Goal: Task Accomplishment & Management: Complete application form

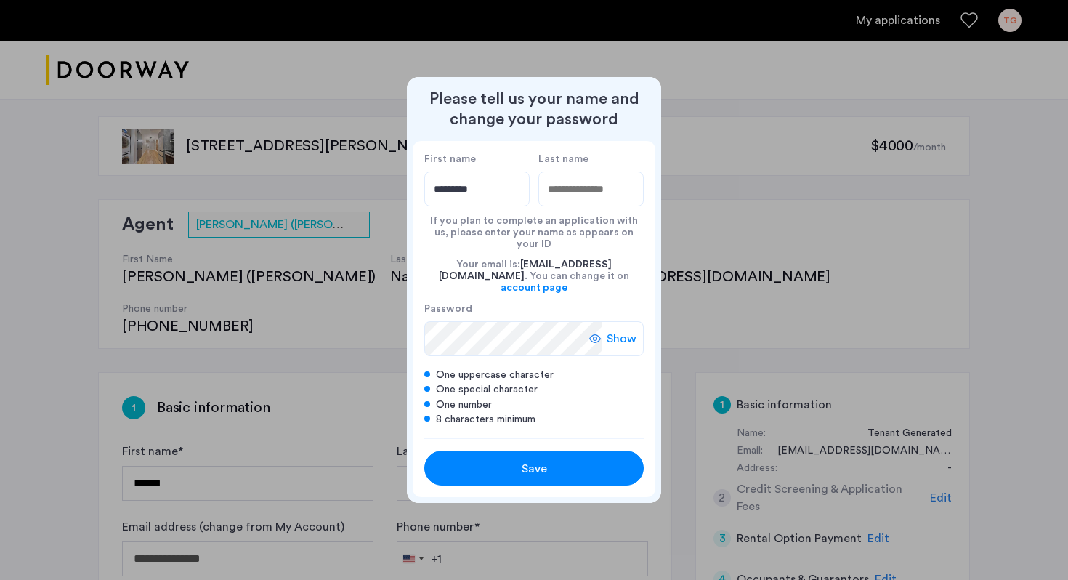
type input "*********"
click at [582, 200] on input "Last name" at bounding box center [590, 188] width 105 height 35
type input "*******"
click at [522, 460] on span "Save" at bounding box center [534, 468] width 25 height 17
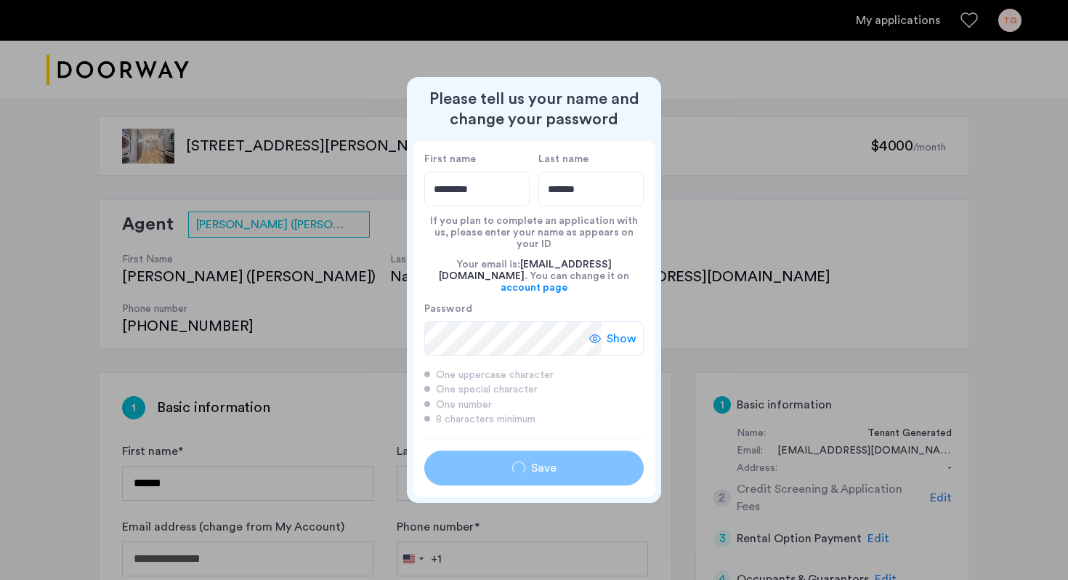
type input "*********"
type input "*******"
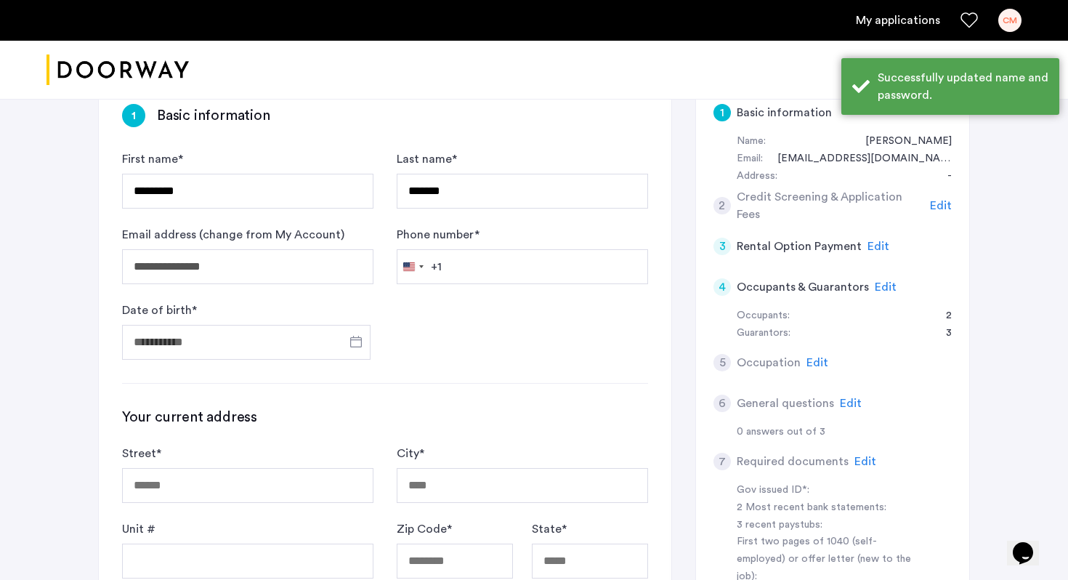
scroll to position [296, 0]
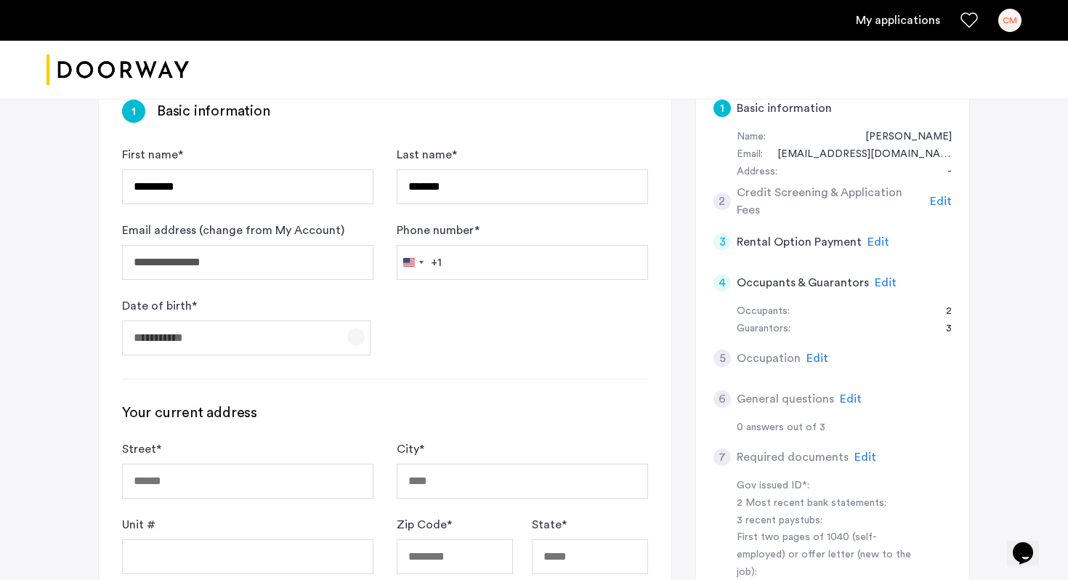
click at [357, 320] on span "Open calendar" at bounding box center [356, 337] width 35 height 35
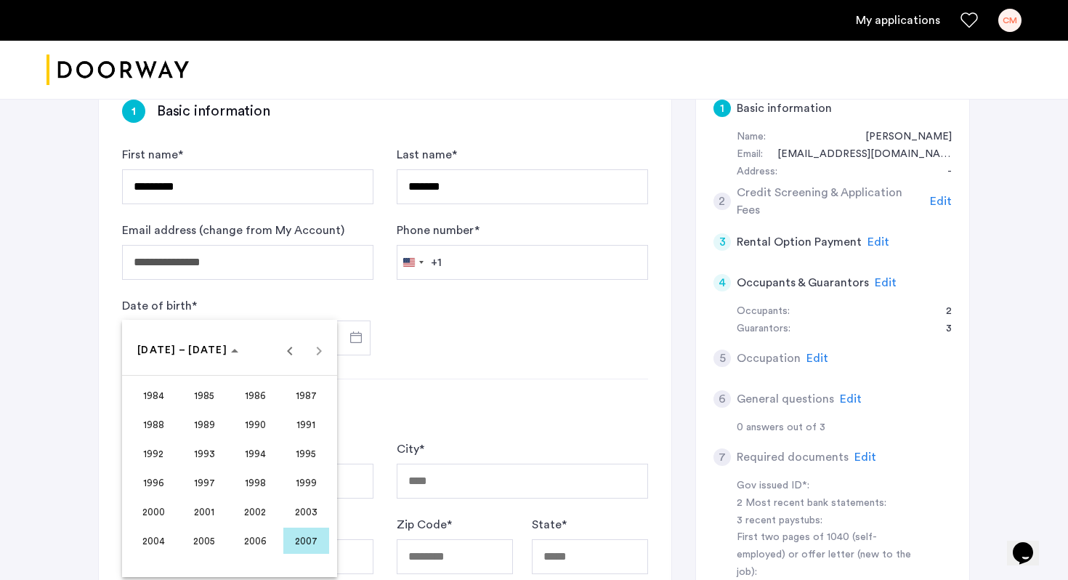
click at [375, 275] on div at bounding box center [534, 290] width 1068 height 580
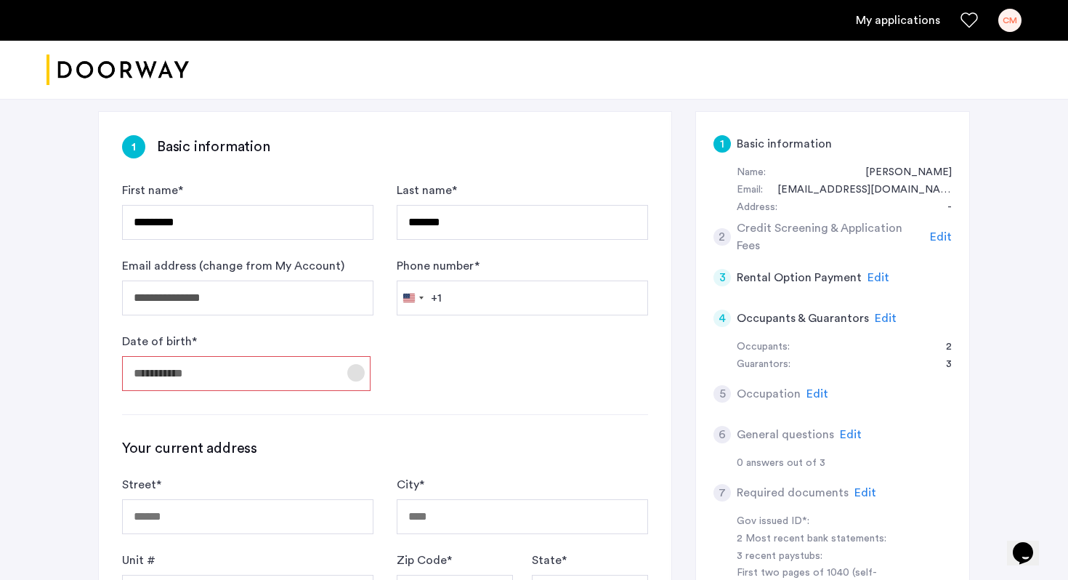
scroll to position [238, 0]
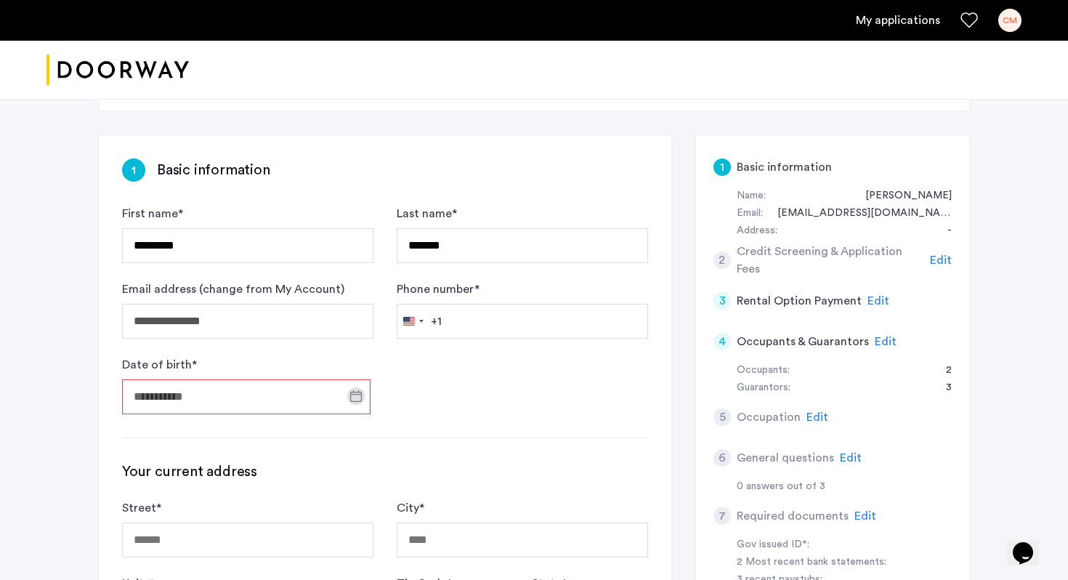
click at [270, 379] on input "Date of birth *" at bounding box center [246, 396] width 248 height 35
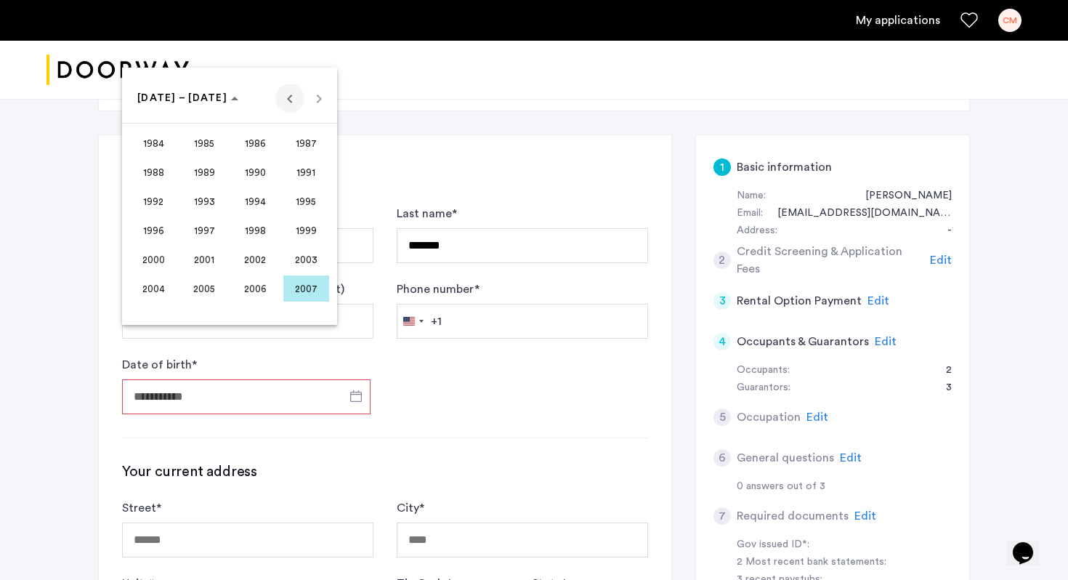
click at [292, 96] on span "Previous 24 years" at bounding box center [289, 98] width 29 height 29
click at [145, 166] on span "1964" at bounding box center [154, 172] width 46 height 26
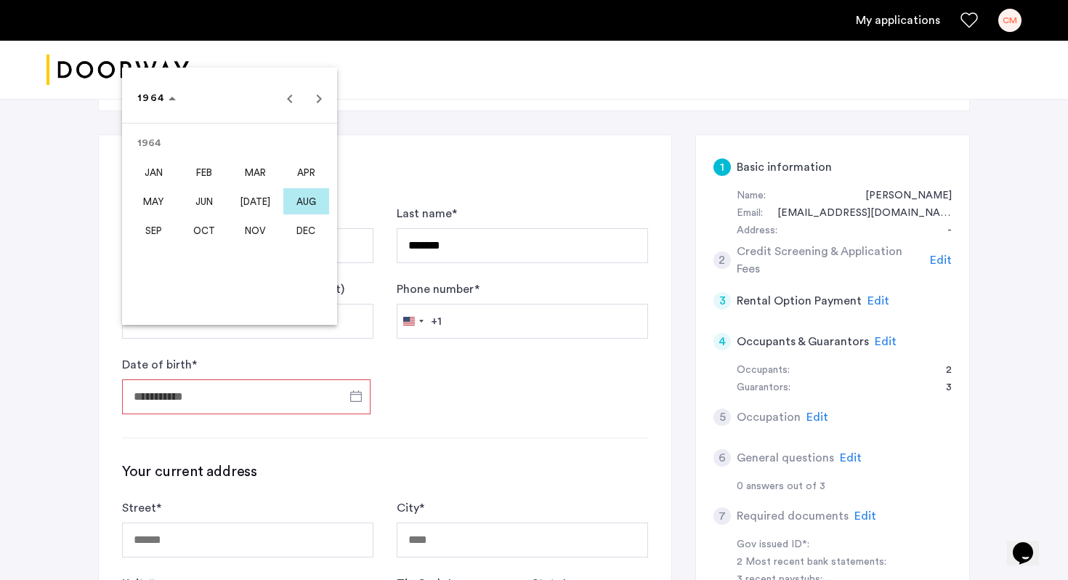
click at [311, 238] on span "DEC" at bounding box center [306, 230] width 46 height 26
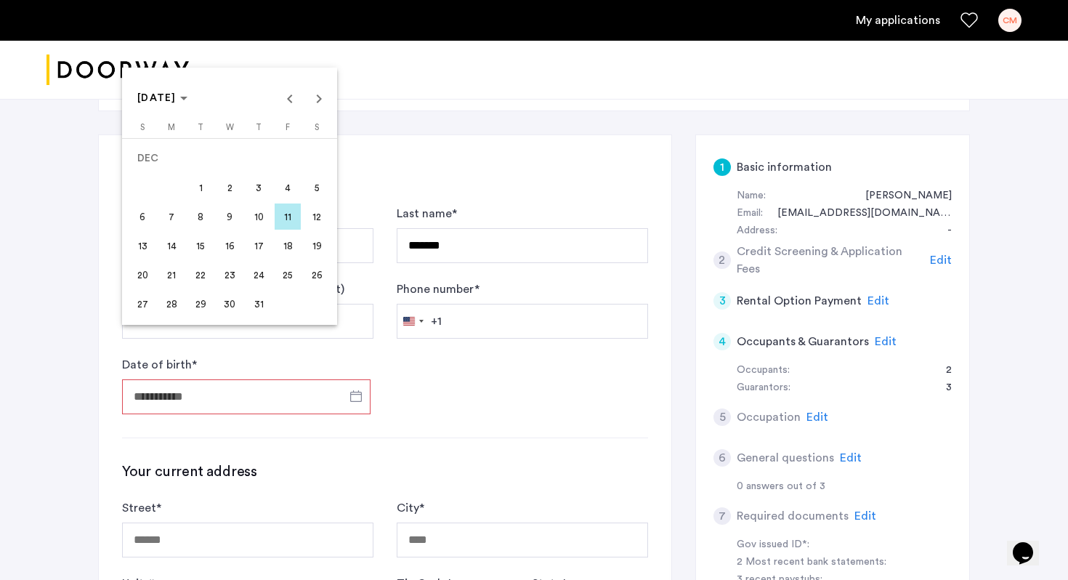
click at [225, 190] on span "2" at bounding box center [230, 187] width 26 height 26
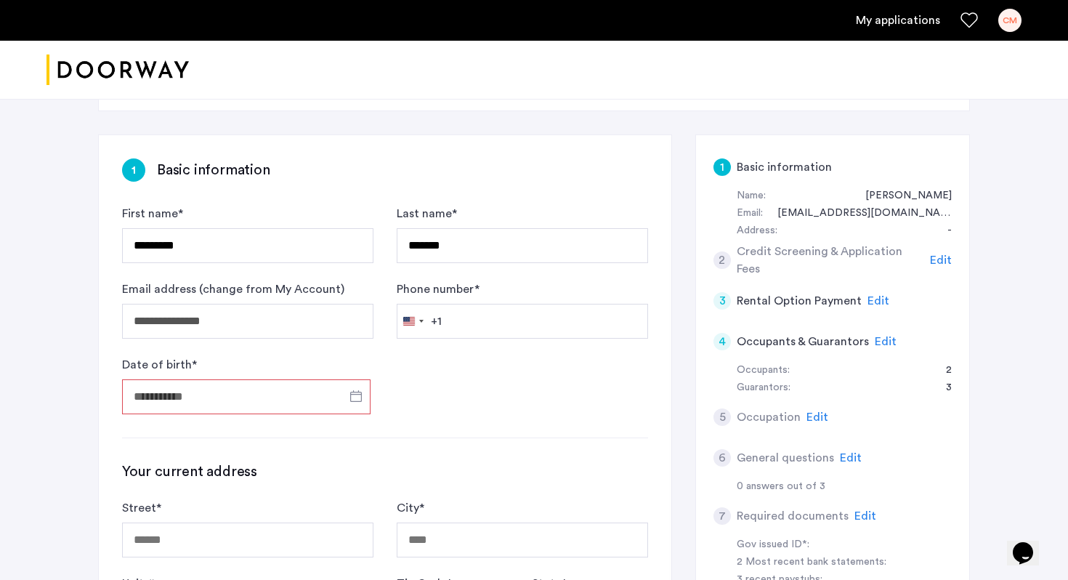
type input "**********"
click at [478, 304] on input "Phone number *" at bounding box center [522, 321] width 251 height 35
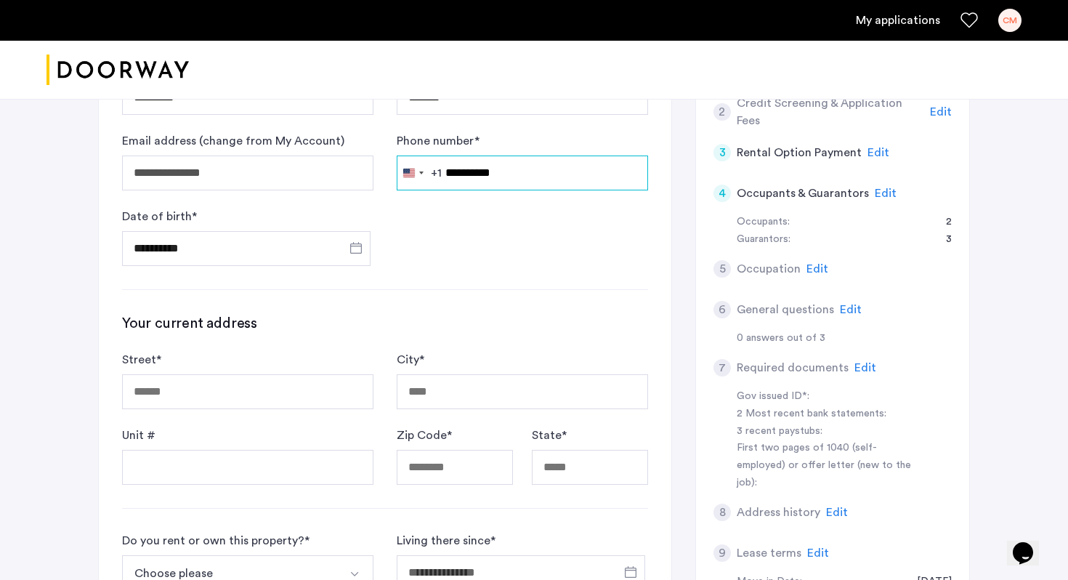
scroll to position [448, 0]
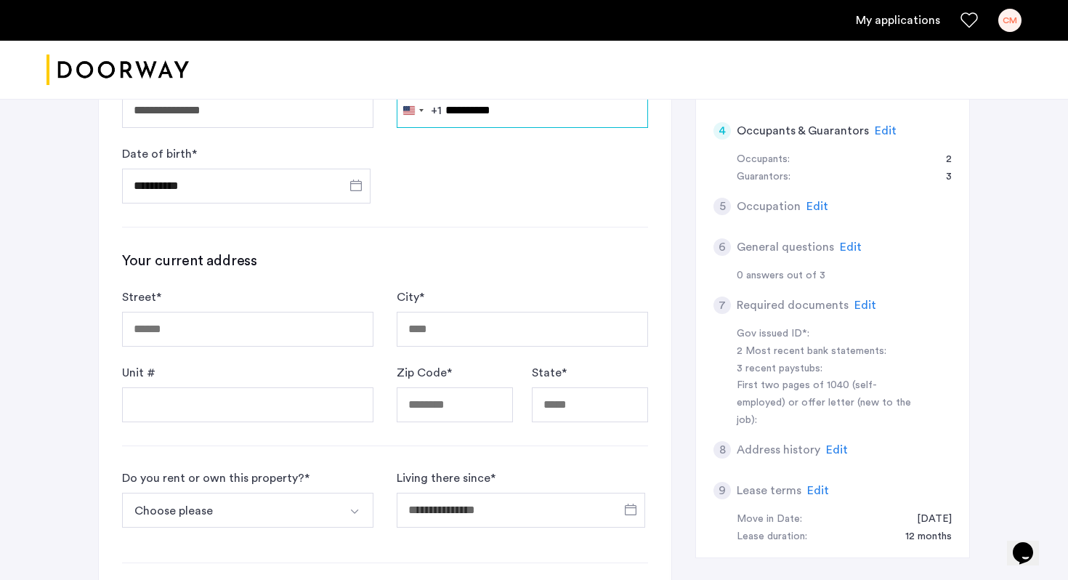
type input "**********"
click at [304, 312] on input "Street *" at bounding box center [247, 329] width 251 height 35
type input "**********"
type input "********"
type input "*****"
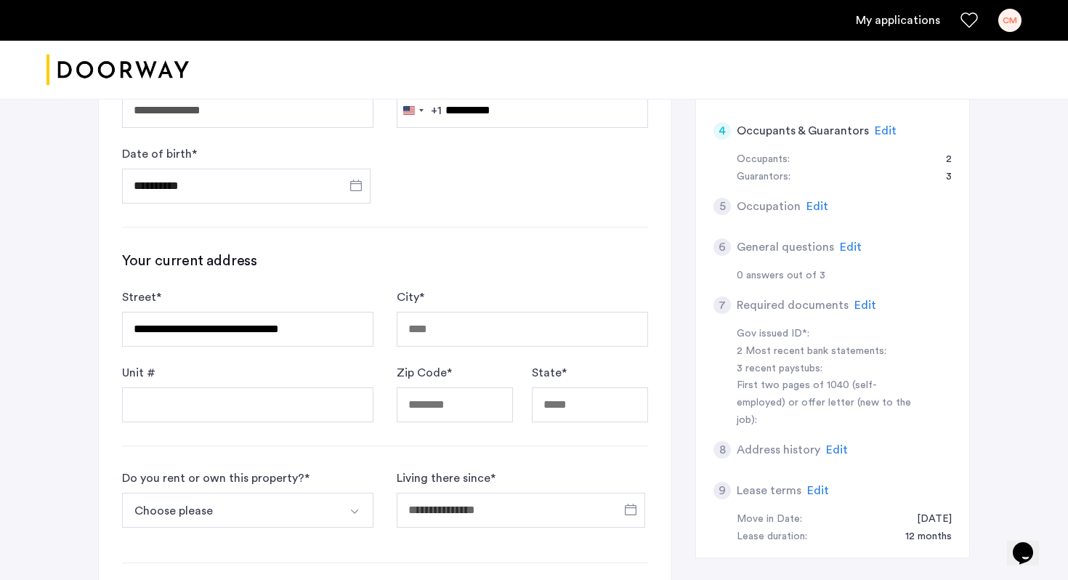
type input "**"
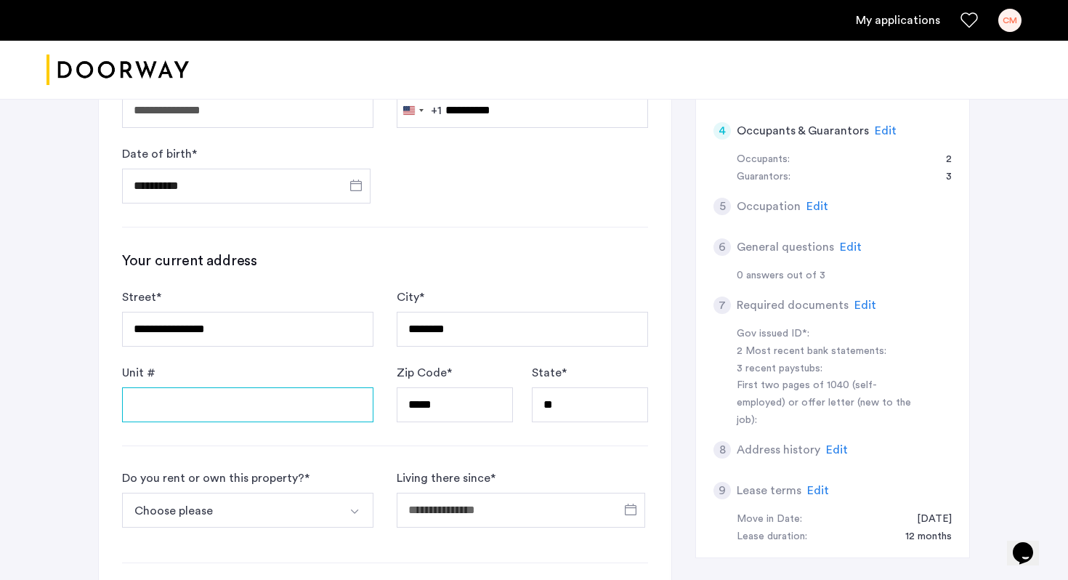
click at [281, 387] on input "Unit #" at bounding box center [247, 404] width 251 height 35
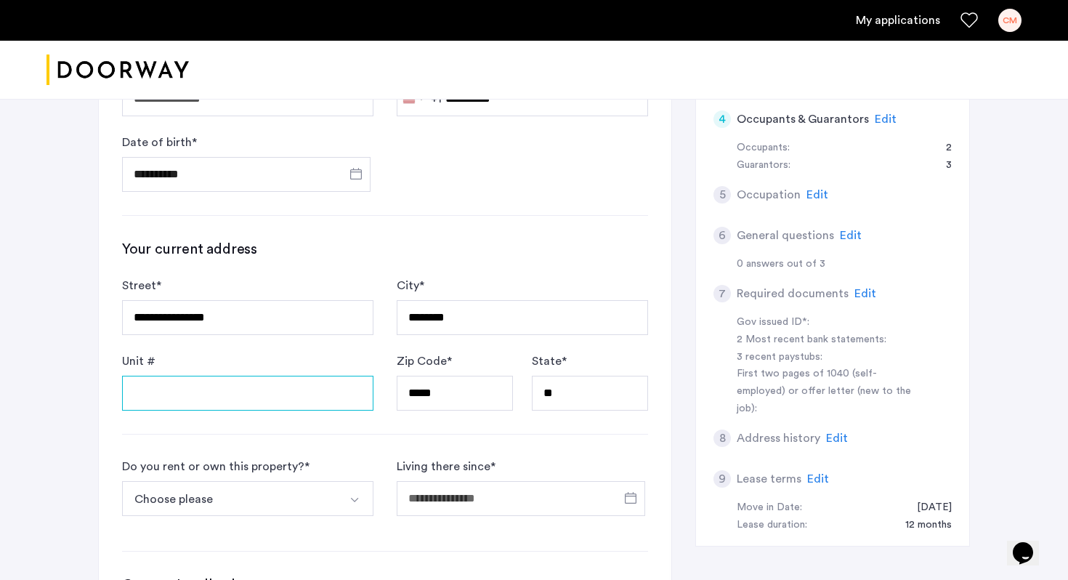
scroll to position [464, 0]
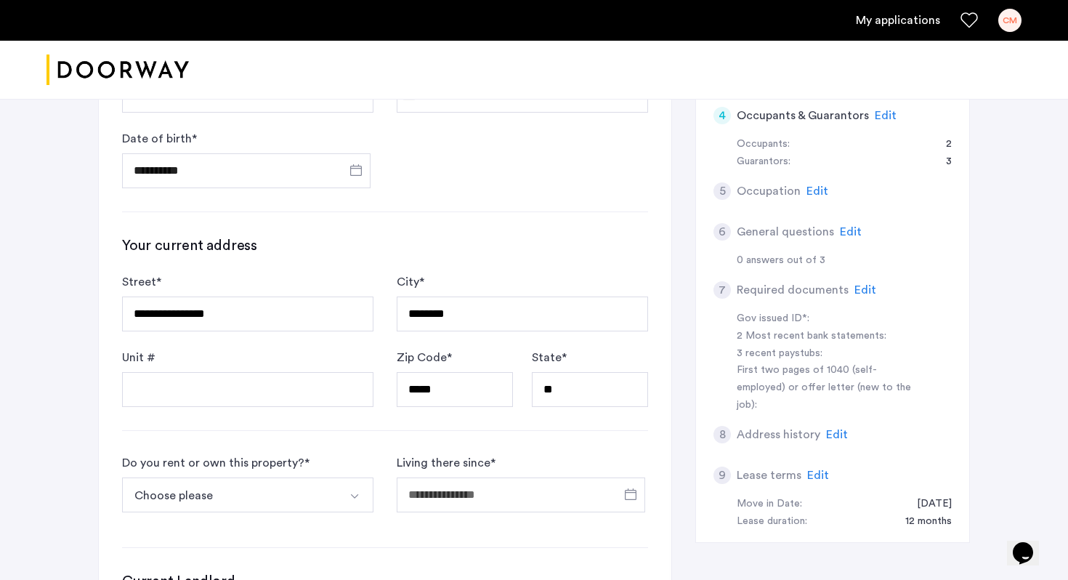
click at [262, 477] on button "Choose please" at bounding box center [230, 494] width 217 height 35
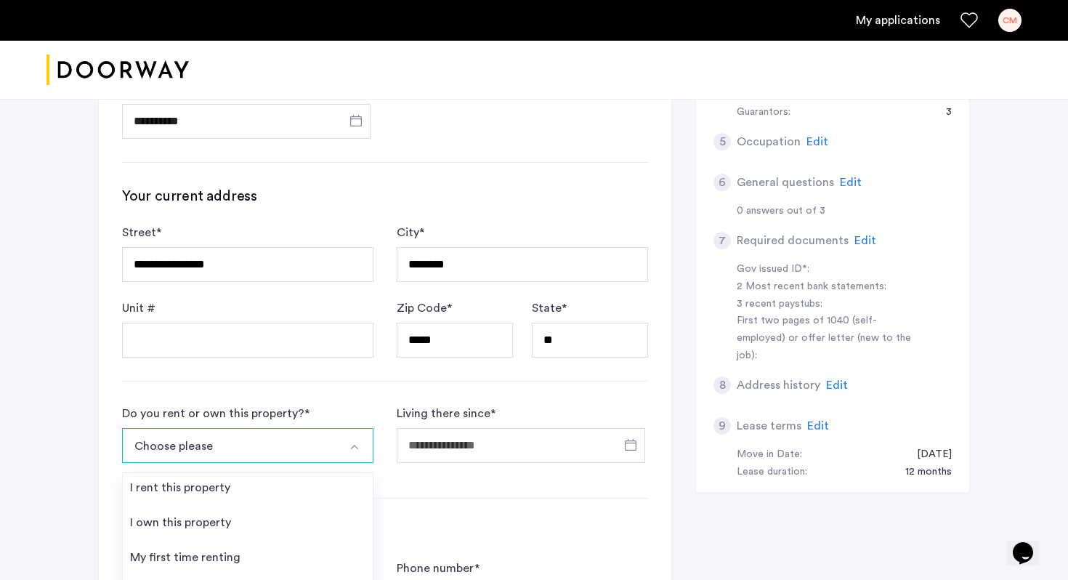
scroll to position [514, 0]
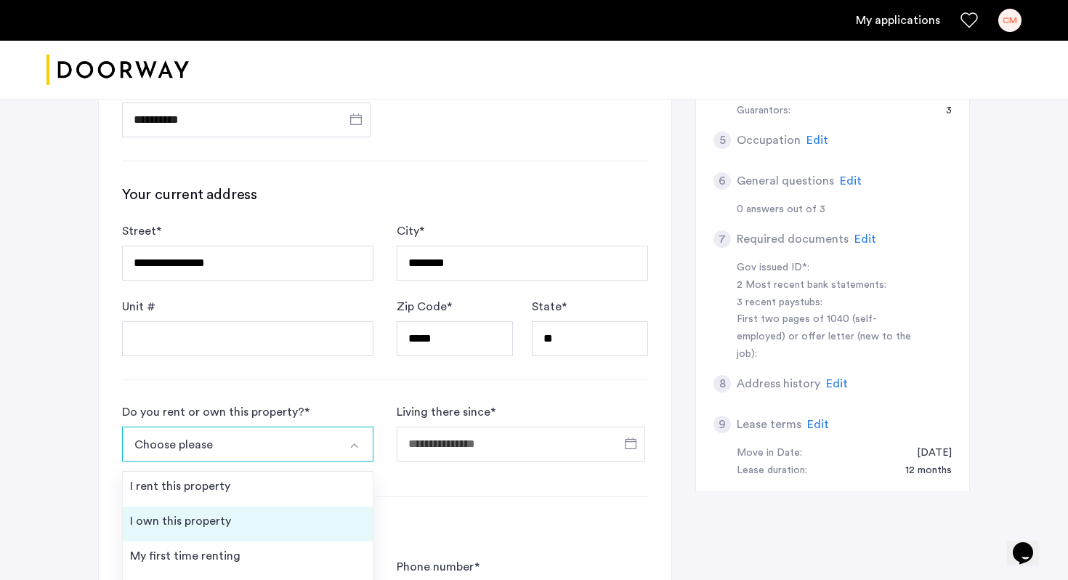
click at [238, 506] on li "I own this property" at bounding box center [248, 523] width 250 height 35
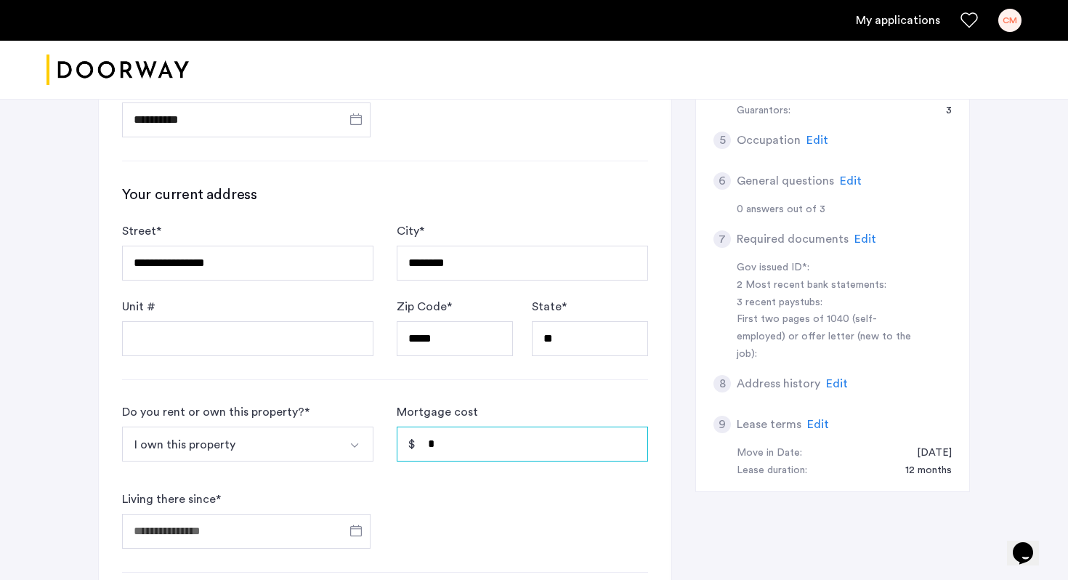
click at [465, 426] on input "*" at bounding box center [522, 443] width 251 height 35
drag, startPoint x: 465, startPoint y: 400, endPoint x: 424, endPoint y: 397, distance: 40.8
click at [425, 426] on input "*" at bounding box center [522, 443] width 251 height 35
click at [529, 426] on input "Mortgage cost" at bounding box center [522, 443] width 251 height 35
click at [317, 509] on div at bounding box center [246, 531] width 248 height 45
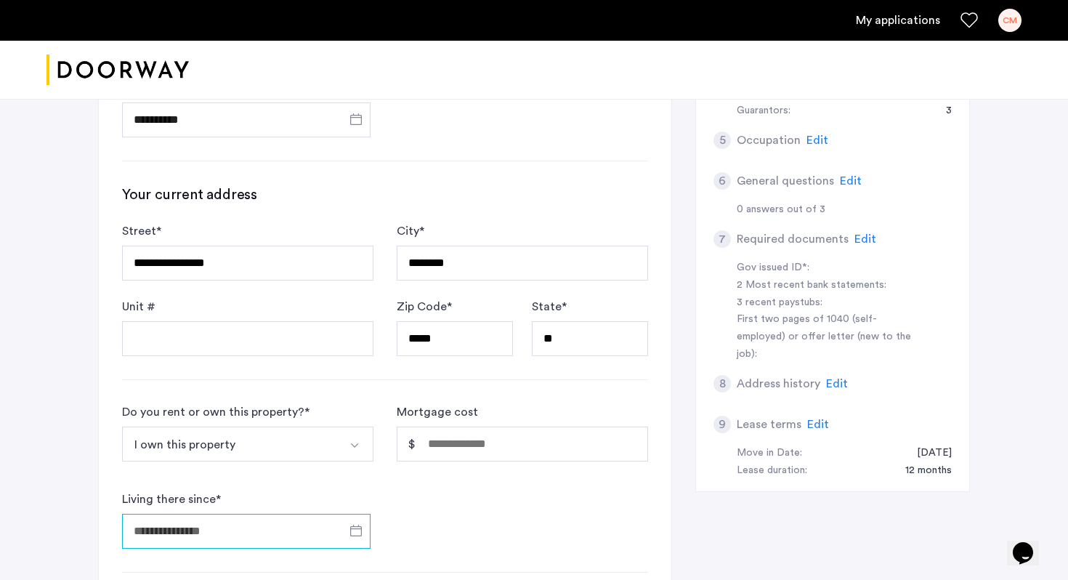
click at [317, 514] on input "Living there since *" at bounding box center [246, 531] width 248 height 35
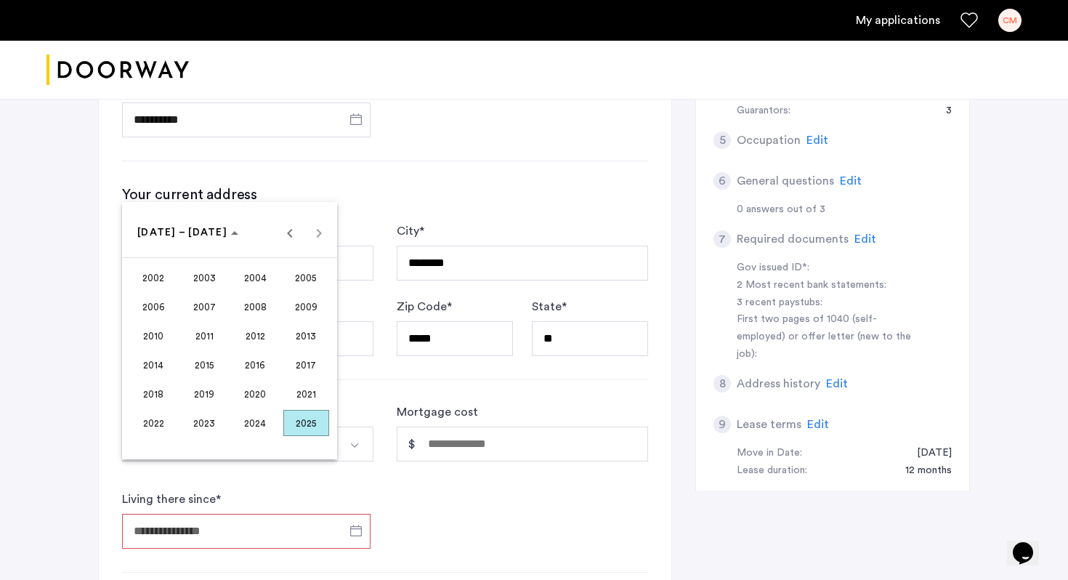
click at [456, 451] on div at bounding box center [534, 290] width 1068 height 580
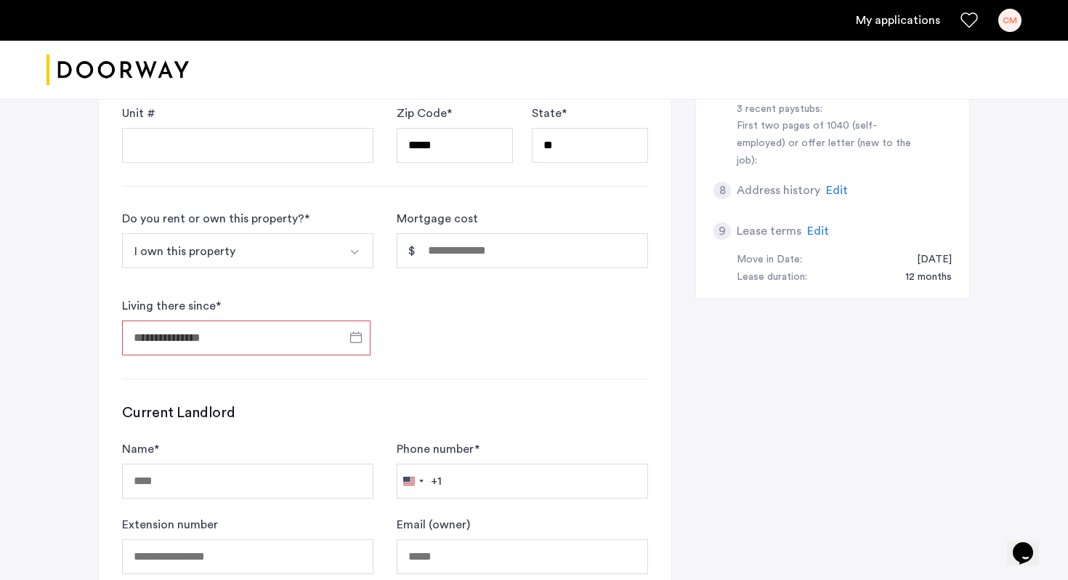
scroll to position [712, 0]
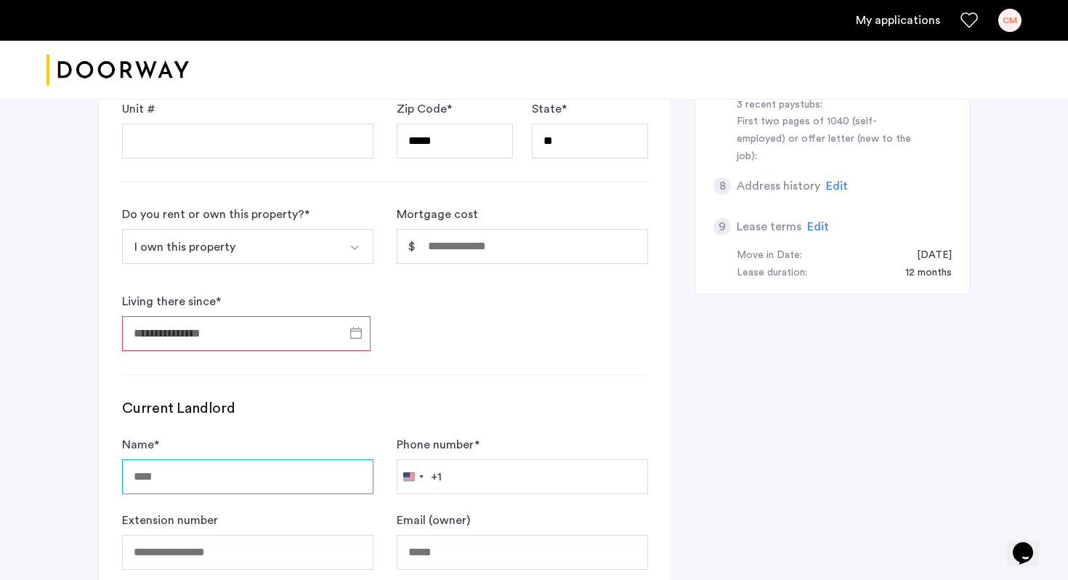
click at [231, 459] on input "Name *" at bounding box center [247, 476] width 251 height 35
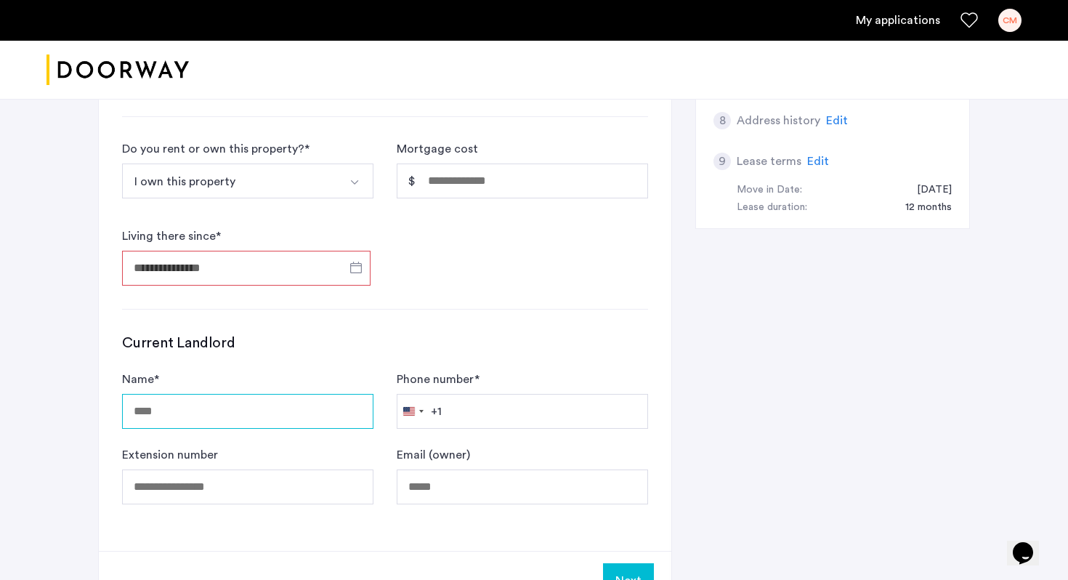
scroll to position [782, 0]
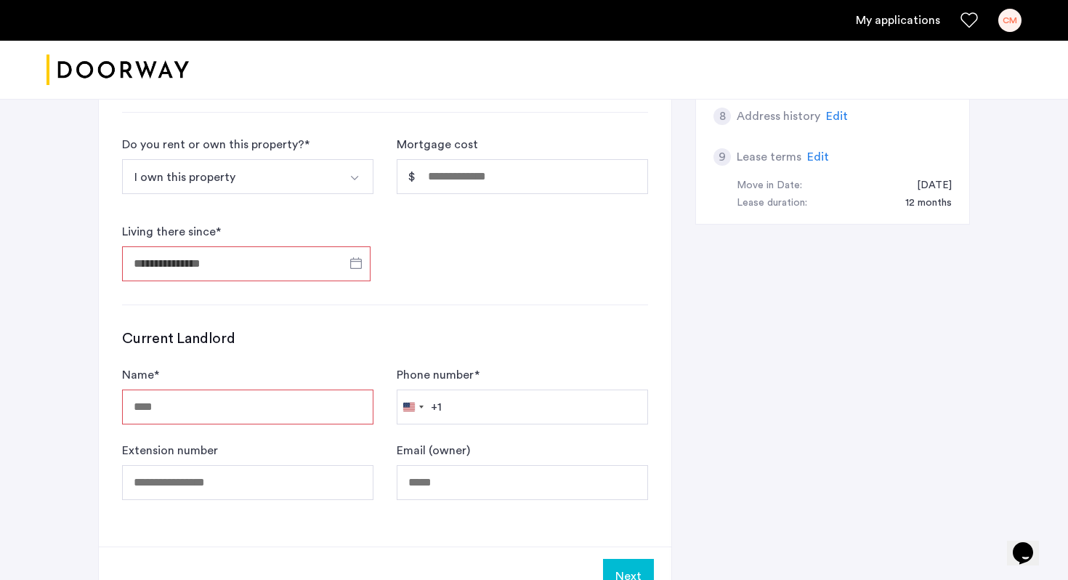
click at [472, 328] on h3 "Current Landlord" at bounding box center [385, 338] width 526 height 20
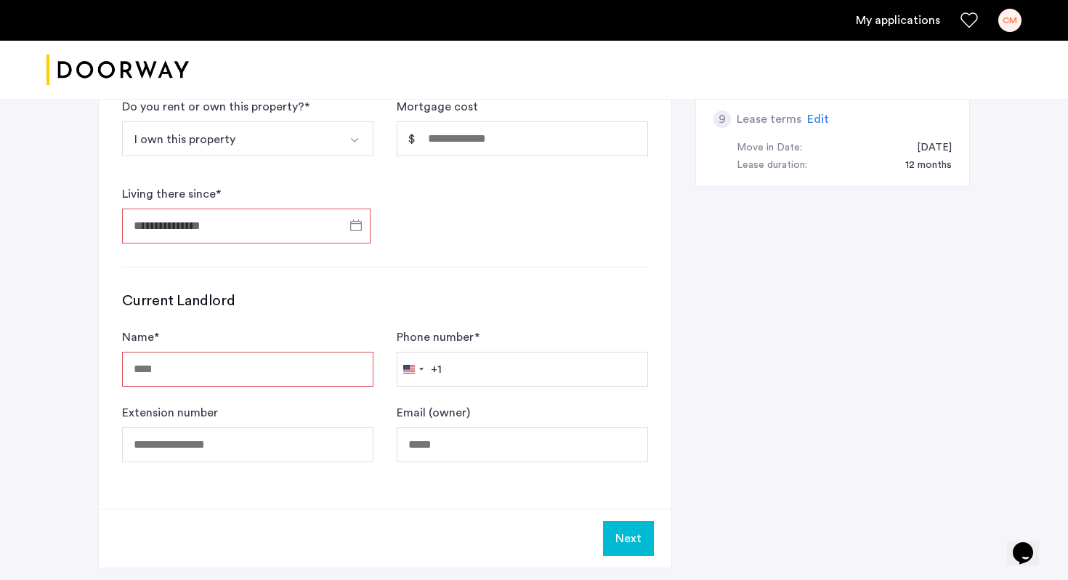
scroll to position [823, 0]
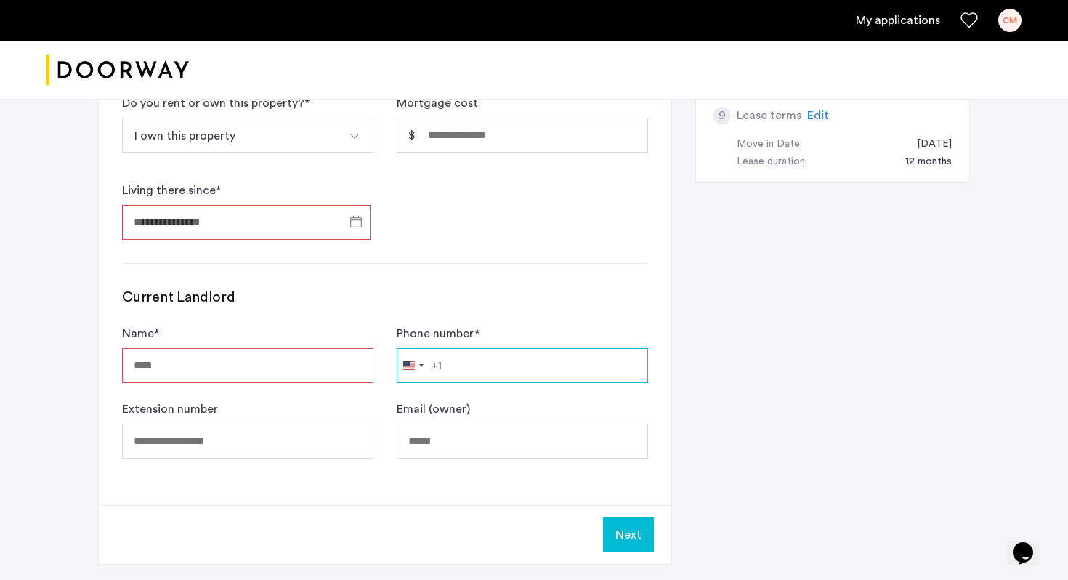
click at [474, 348] on input "Phone number *" at bounding box center [522, 365] width 251 height 35
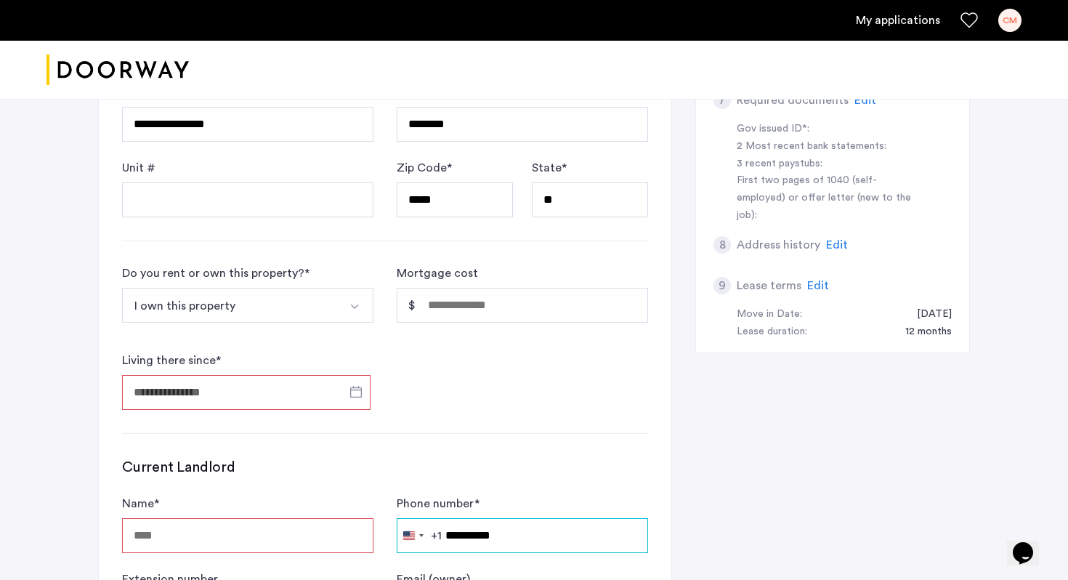
scroll to position [652, 0]
type input "**********"
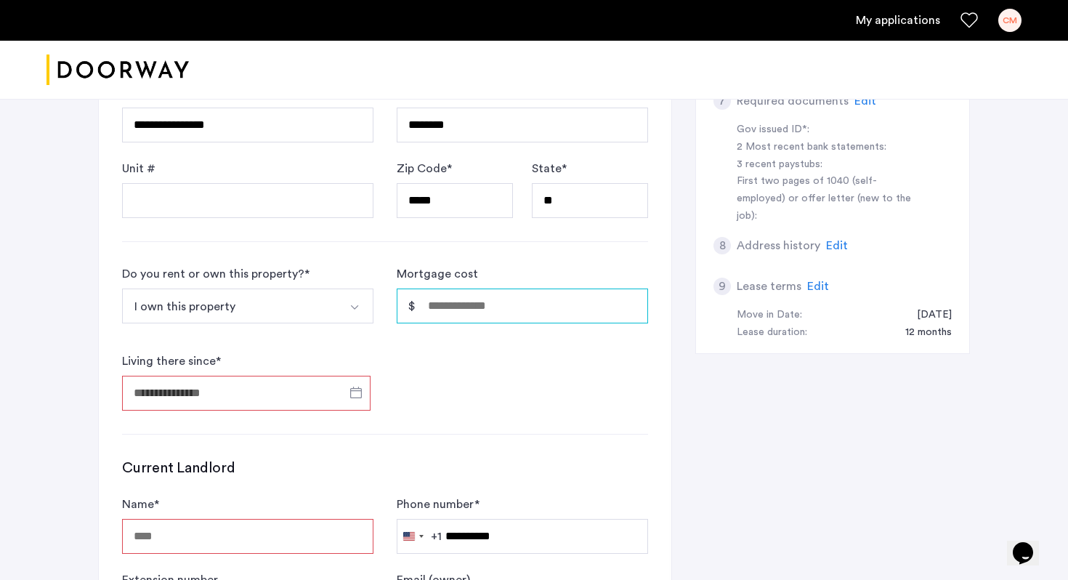
click at [477, 288] on input "Mortgage cost" at bounding box center [522, 305] width 251 height 35
type input "*******"
click at [224, 376] on input "Living there since *" at bounding box center [246, 393] width 248 height 35
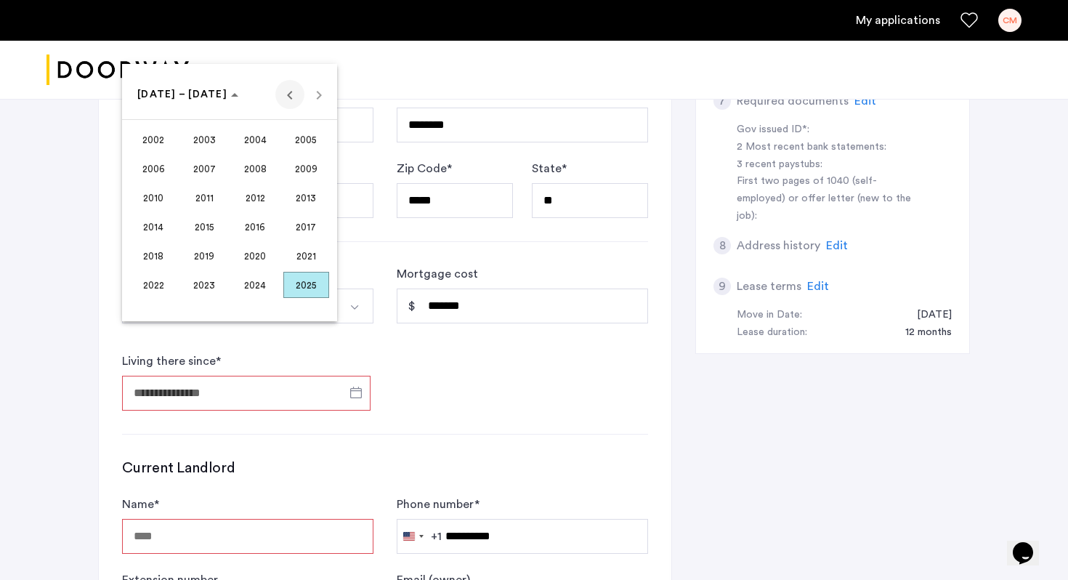
click at [290, 93] on span "Previous 24 years" at bounding box center [289, 94] width 29 height 29
click at [442, 299] on div at bounding box center [534, 290] width 1068 height 580
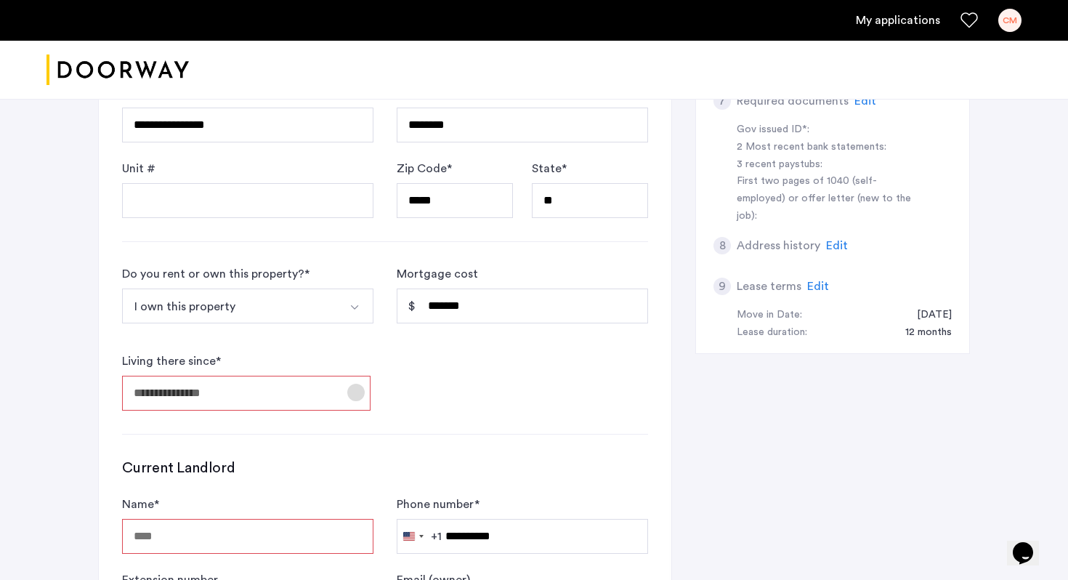
click at [348, 375] on span "Open calendar" at bounding box center [356, 392] width 35 height 35
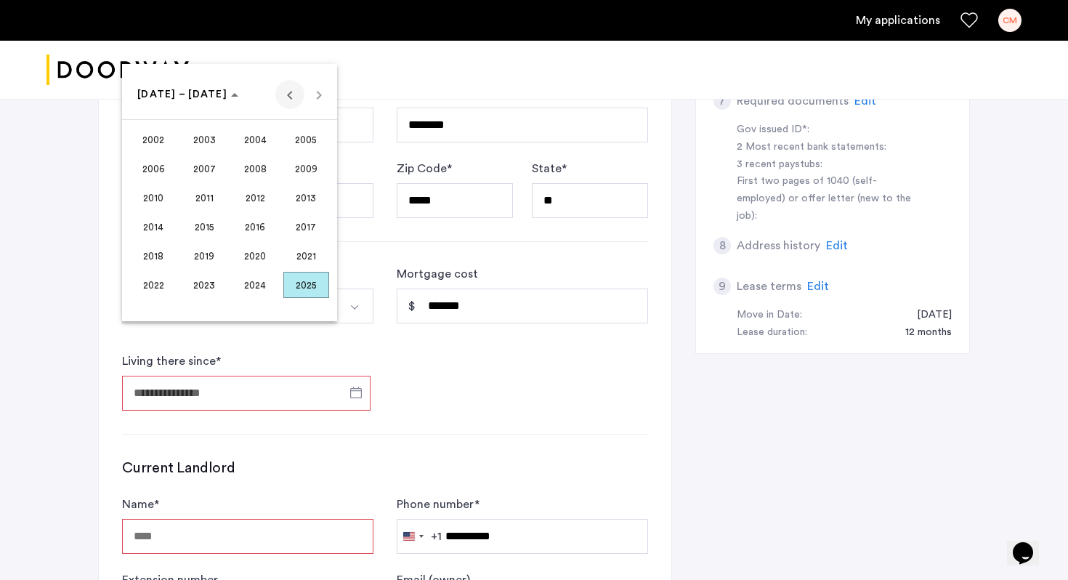
click at [290, 99] on span "Previous 24 years" at bounding box center [289, 94] width 29 height 29
click at [308, 219] on span "1993" at bounding box center [306, 227] width 46 height 26
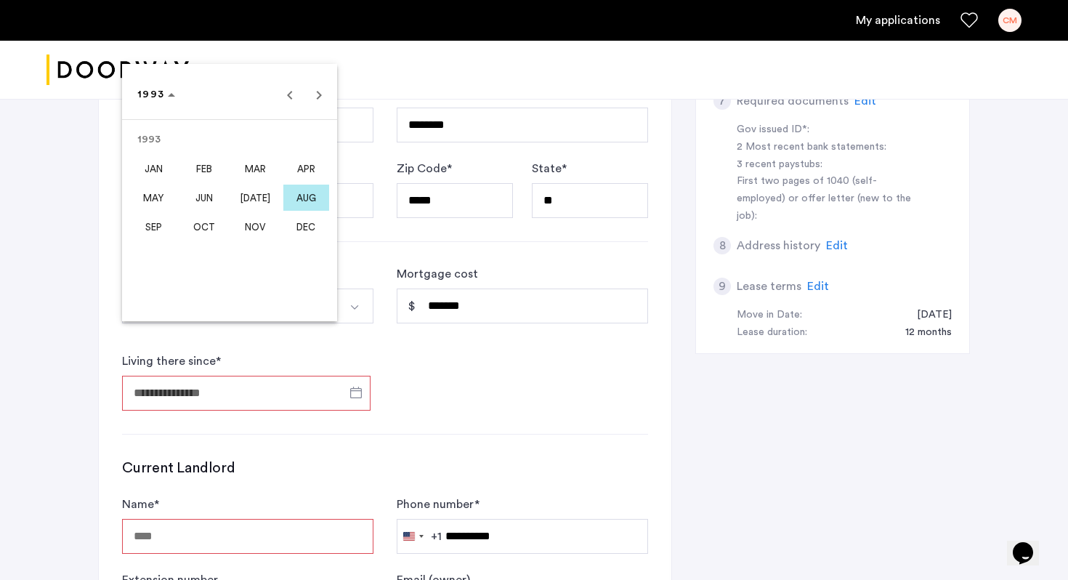
click at [155, 196] on span "MAY" at bounding box center [154, 198] width 46 height 26
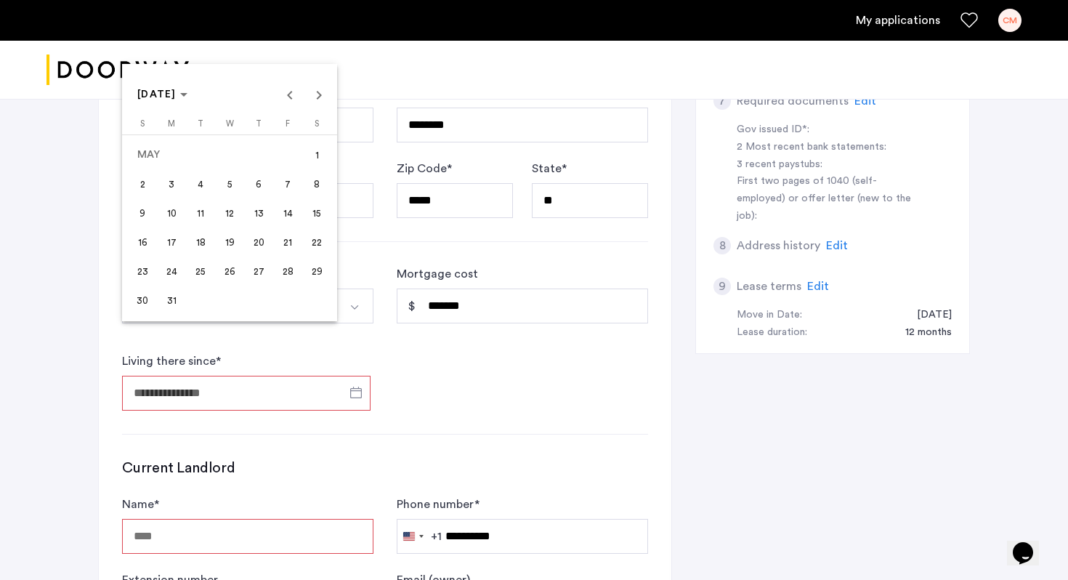
click at [238, 187] on span "5" at bounding box center [230, 184] width 26 height 26
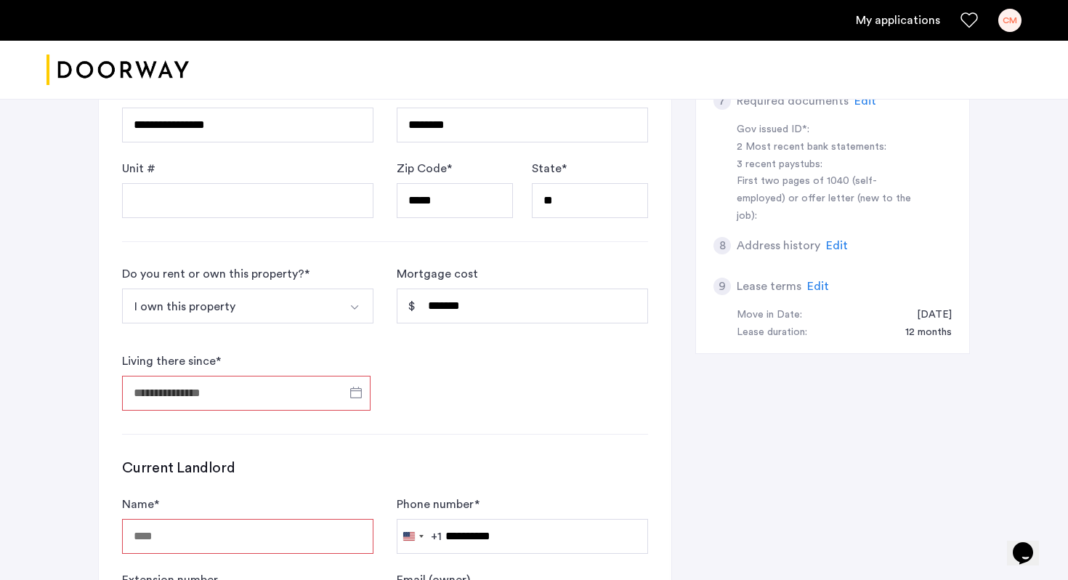
type input "**********"
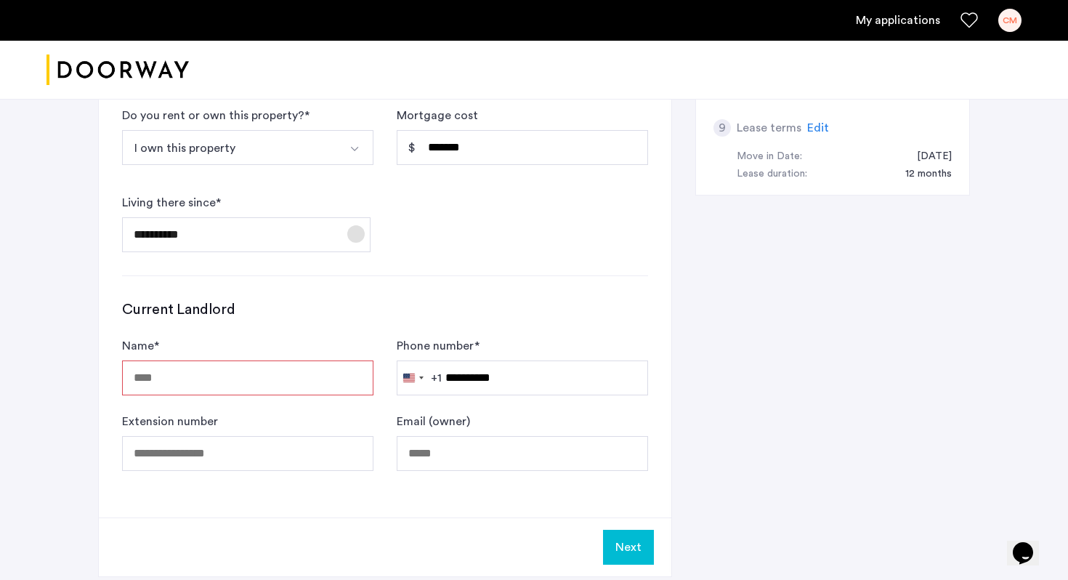
scroll to position [814, 0]
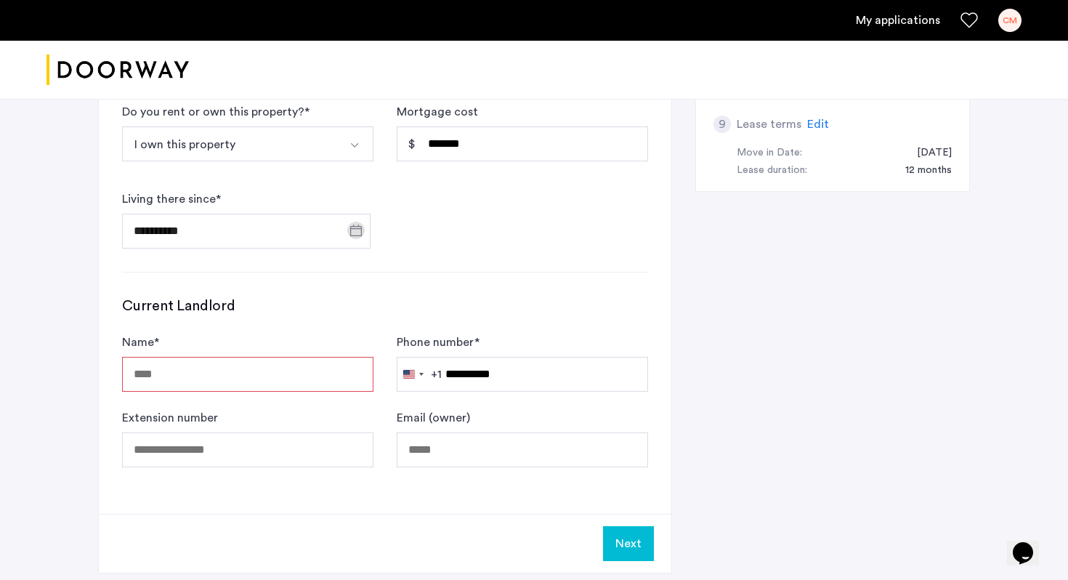
click at [281, 357] on input "Name *" at bounding box center [247, 374] width 251 height 35
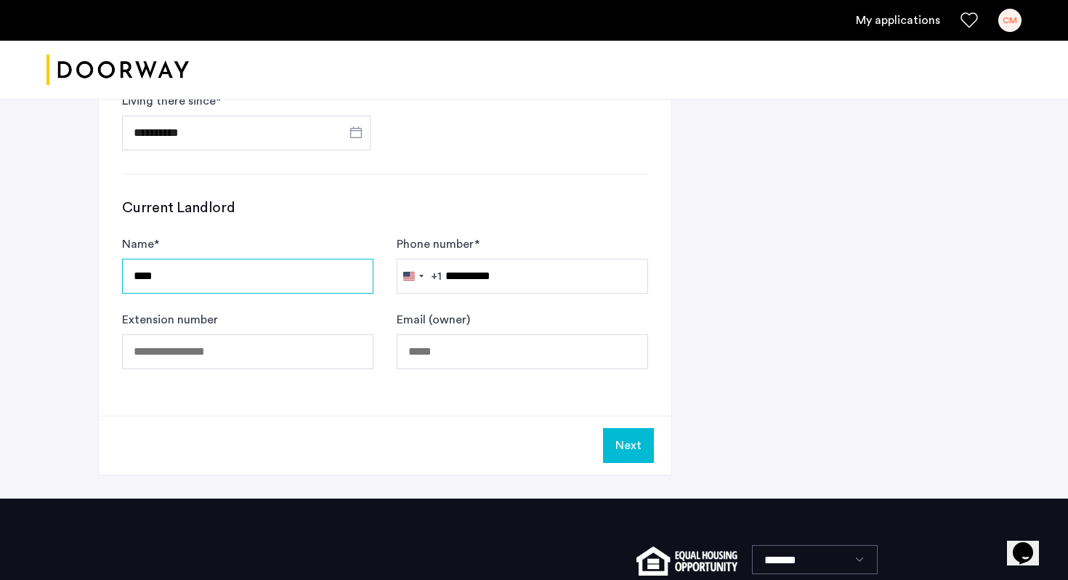
scroll to position [915, 0]
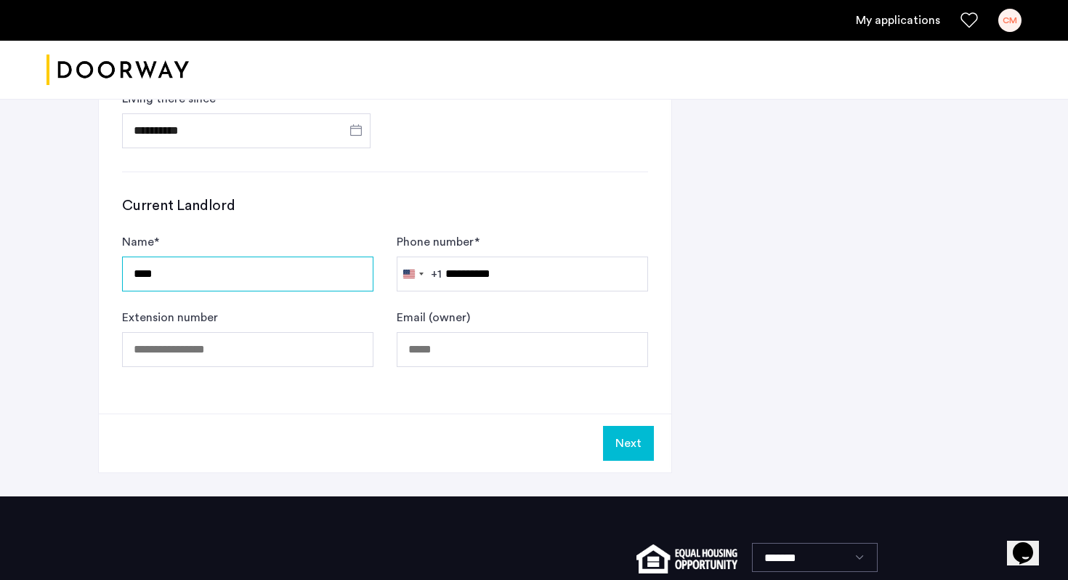
type input "****"
click at [631, 426] on button "Next" at bounding box center [628, 443] width 51 height 35
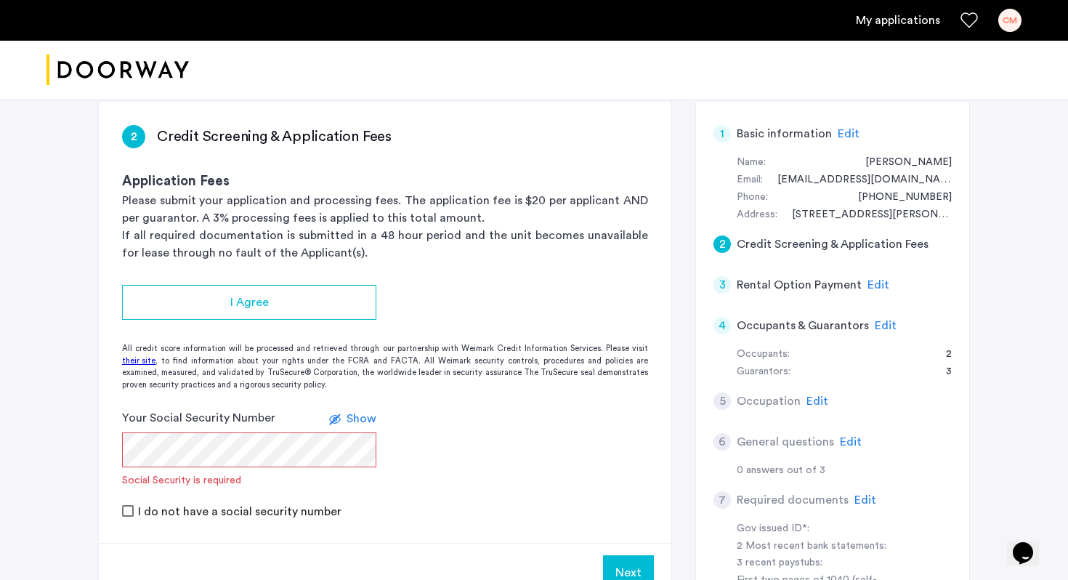
scroll to position [274, 0]
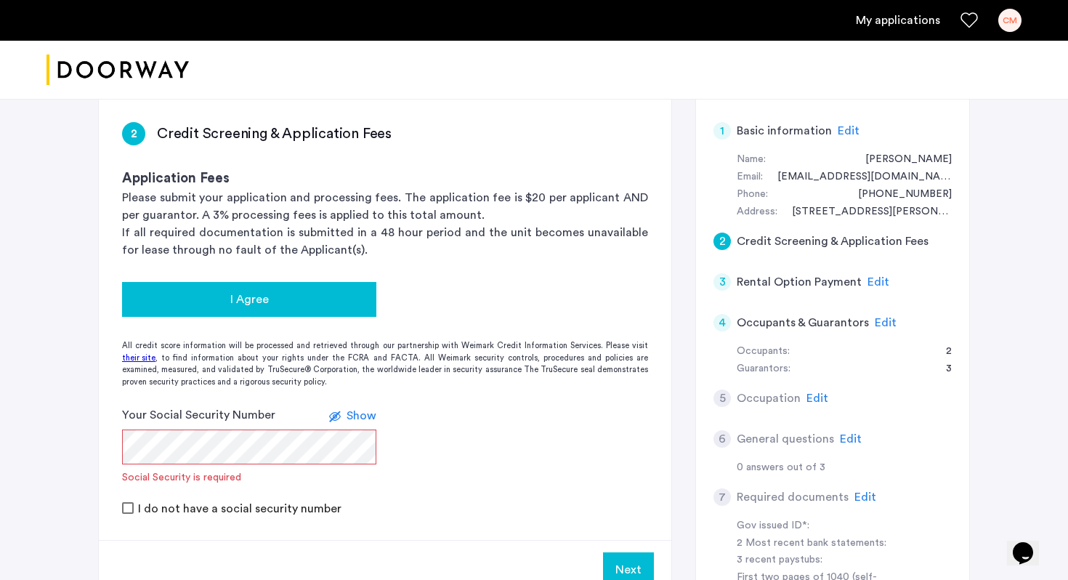
click at [260, 282] on button "I Agree" at bounding box center [249, 299] width 254 height 35
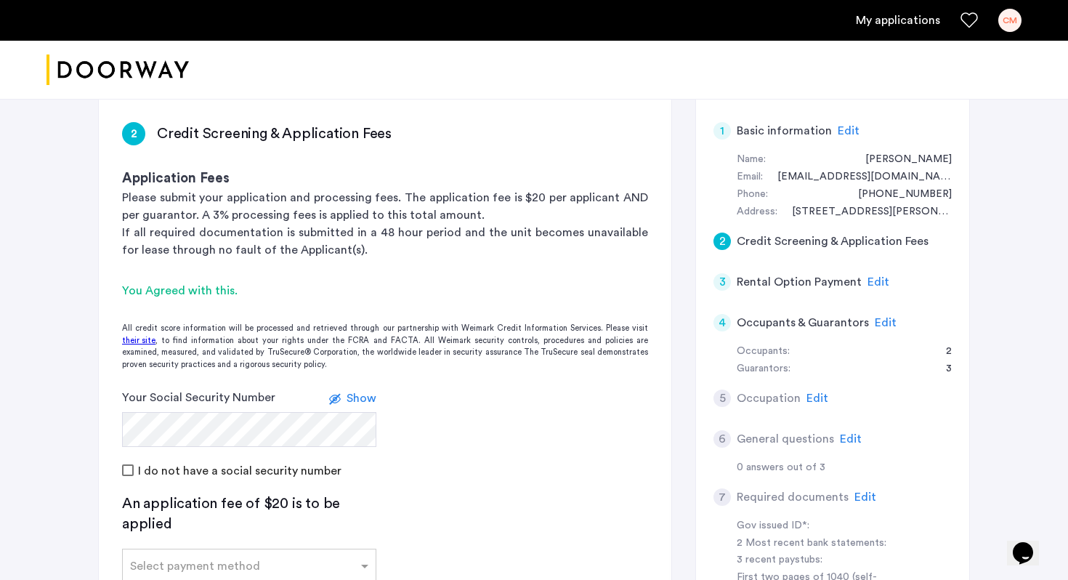
click at [352, 392] on span "Show" at bounding box center [362, 398] width 30 height 12
click at [352, 392] on span "Hide" at bounding box center [364, 398] width 25 height 12
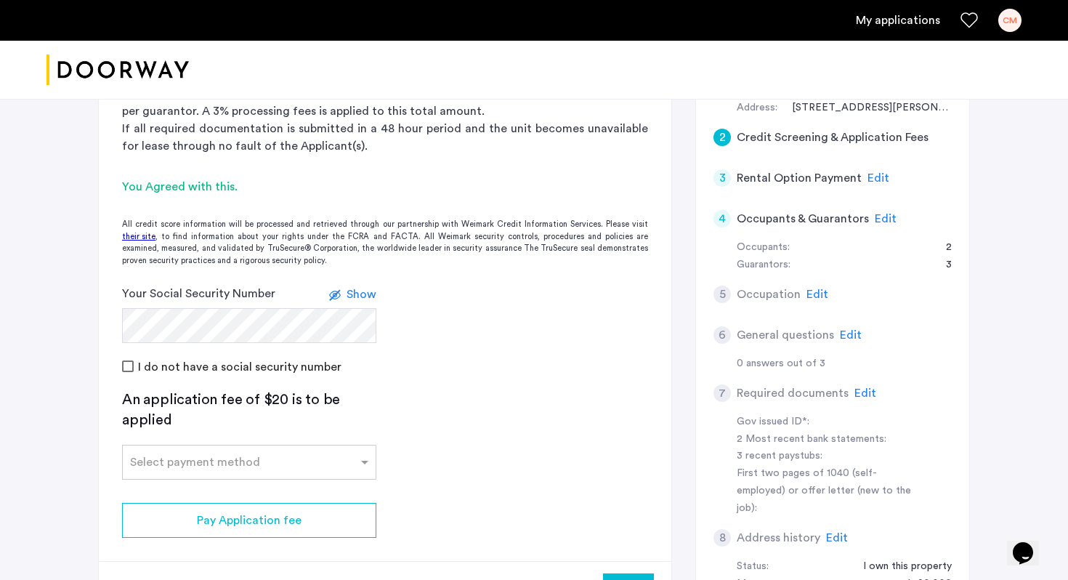
scroll to position [389, 0]
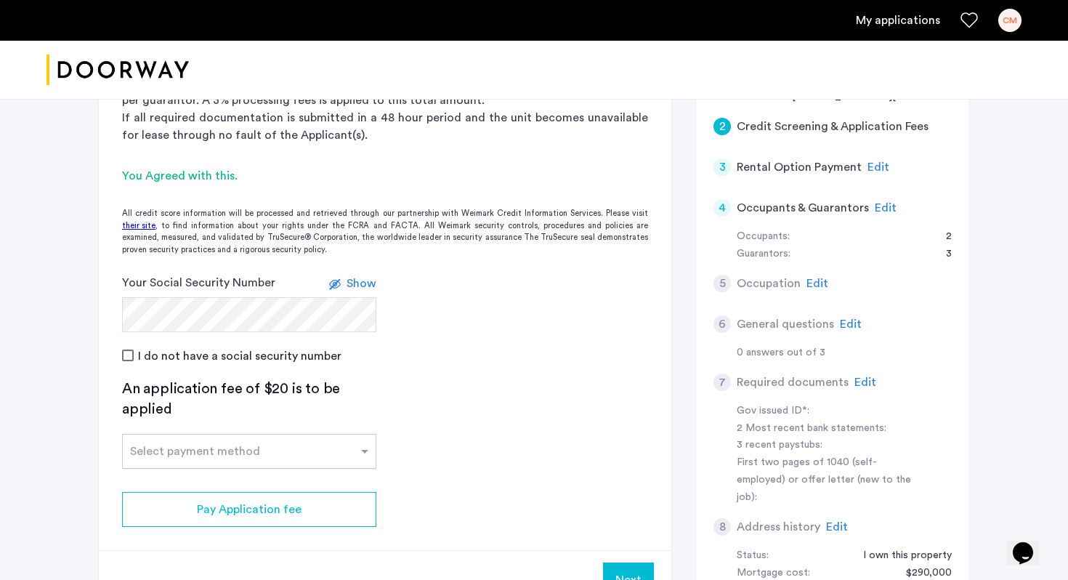
click at [287, 442] on div "Select payment method" at bounding box center [240, 450] width 235 height 17
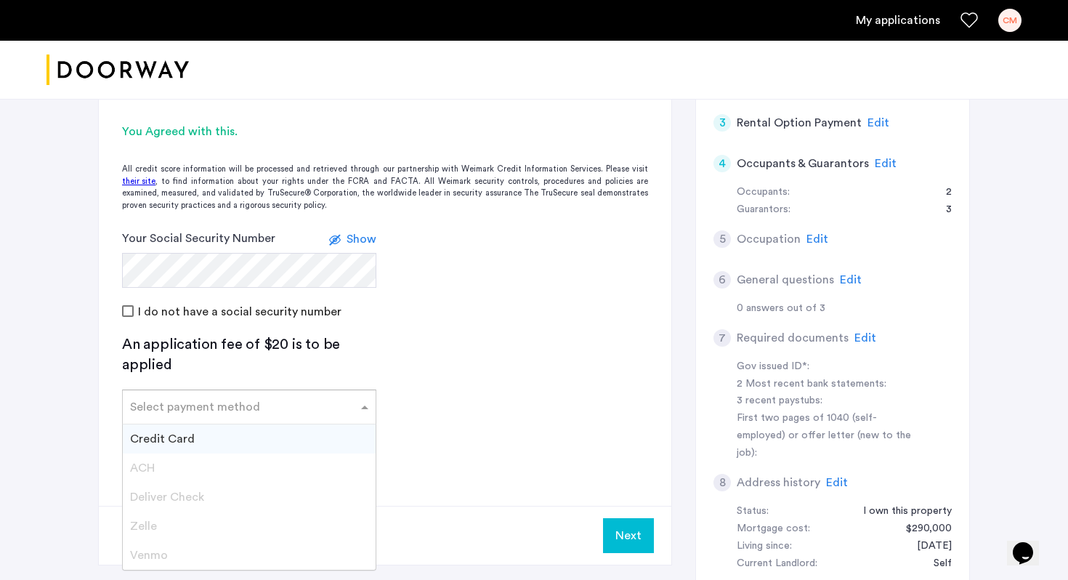
scroll to position [446, 0]
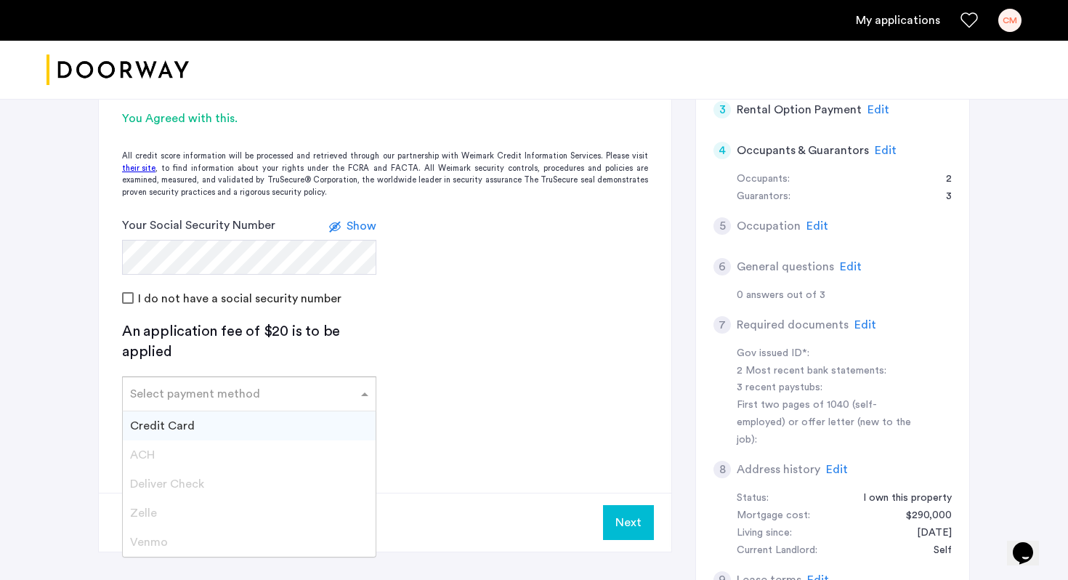
click at [262, 411] on div "Credit Card" at bounding box center [249, 425] width 253 height 29
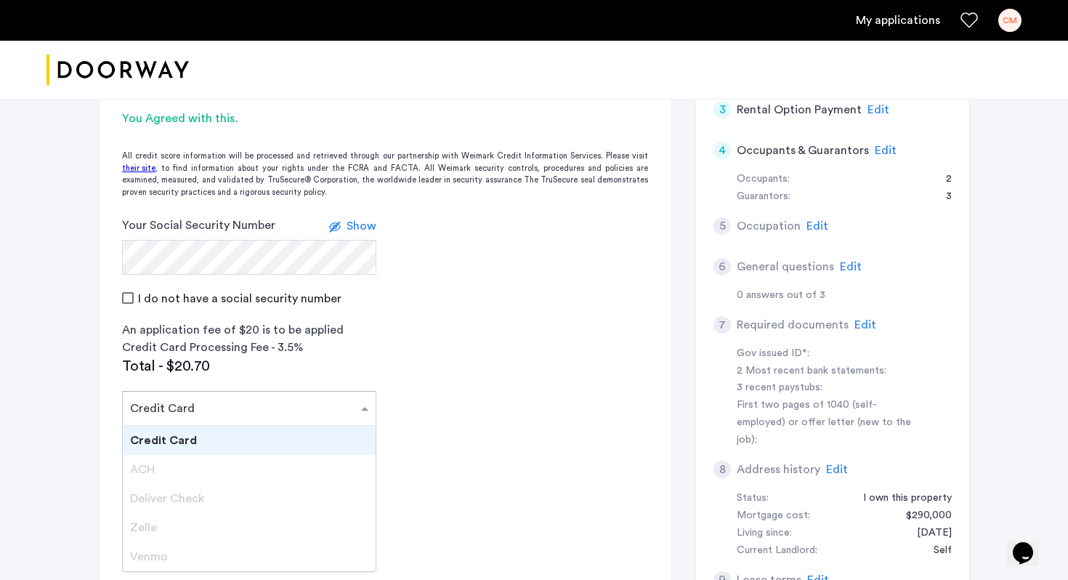
click at [270, 400] on input "text" at bounding box center [234, 405] width 209 height 10
click at [199, 455] on div "ACH" at bounding box center [249, 469] width 253 height 29
click at [221, 426] on div "Credit Card" at bounding box center [249, 440] width 253 height 29
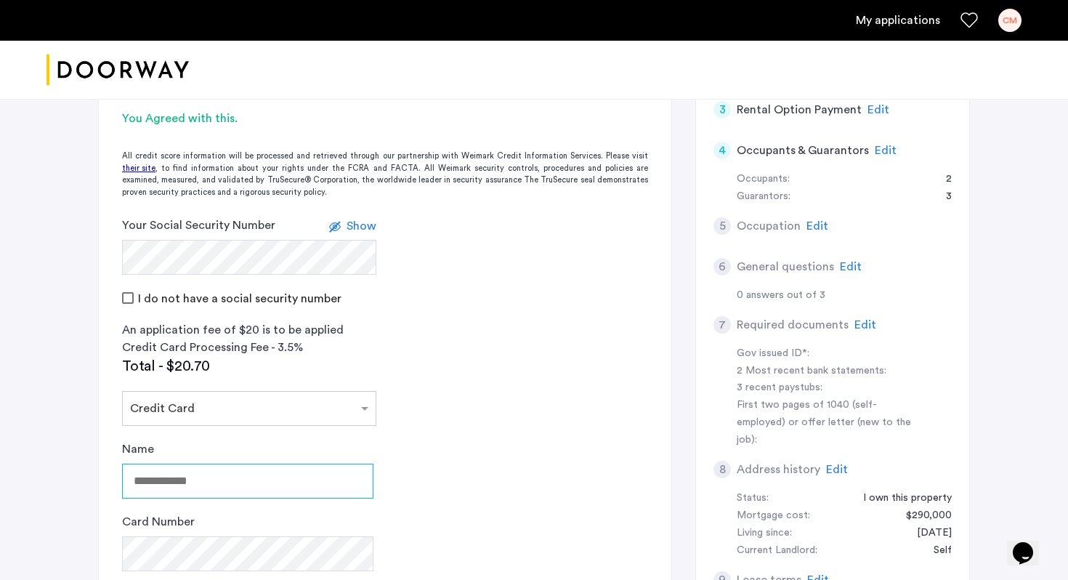
click at [233, 464] on input "Name" at bounding box center [247, 481] width 251 height 35
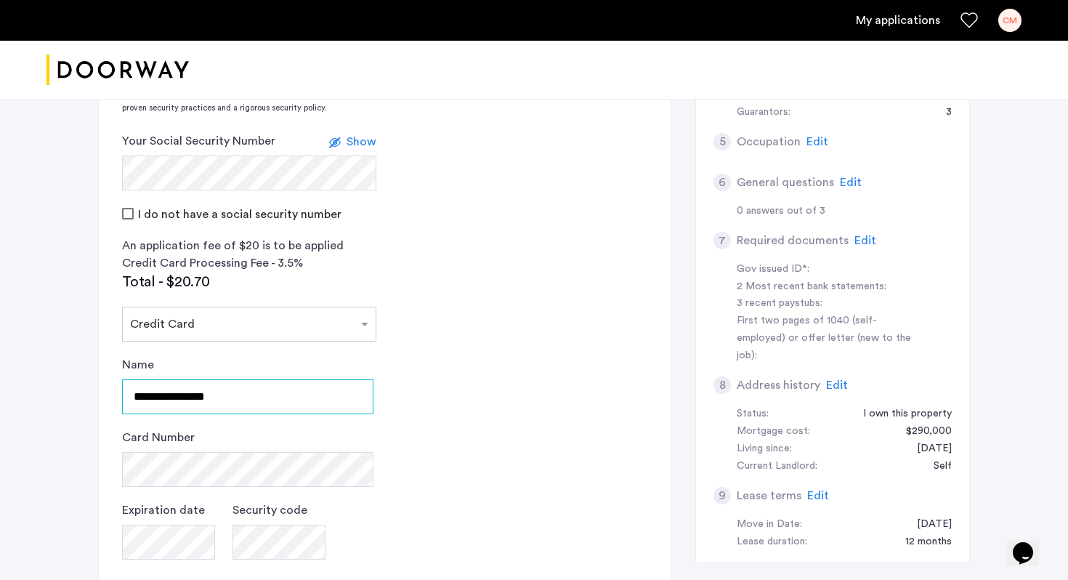
scroll to position [540, 0]
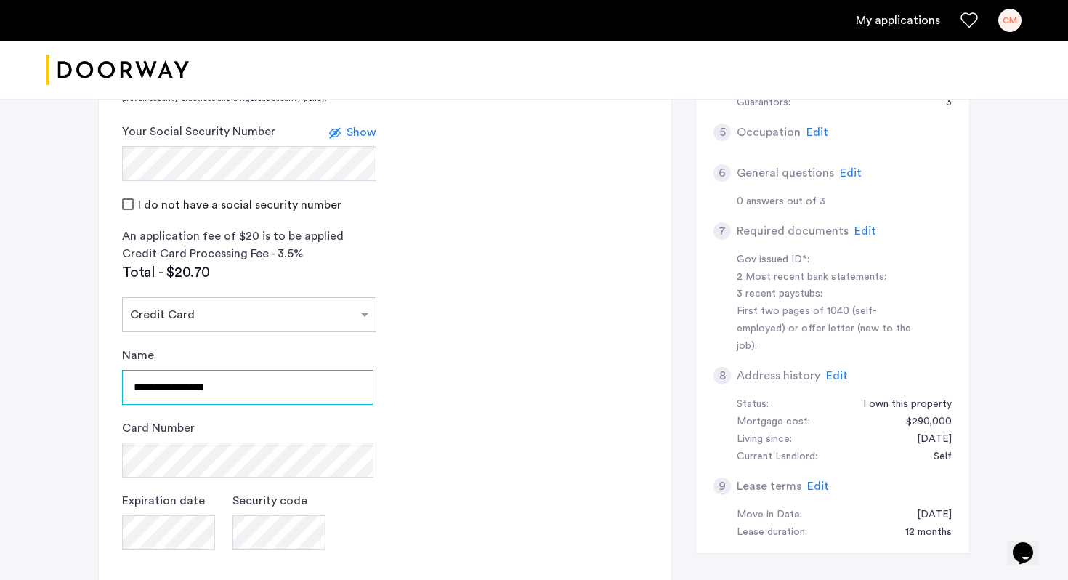
type input "**********"
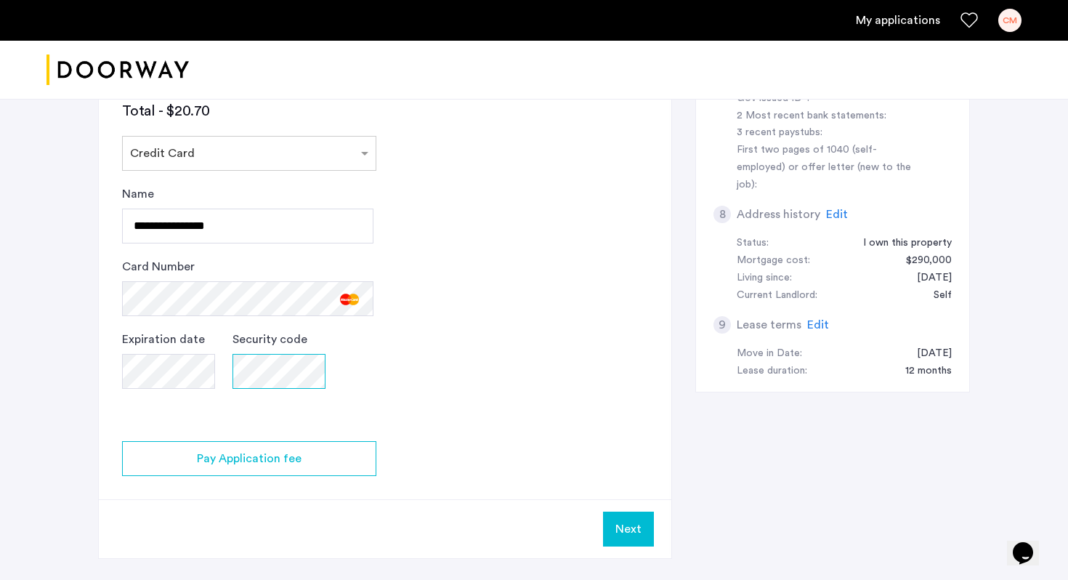
scroll to position [705, 0]
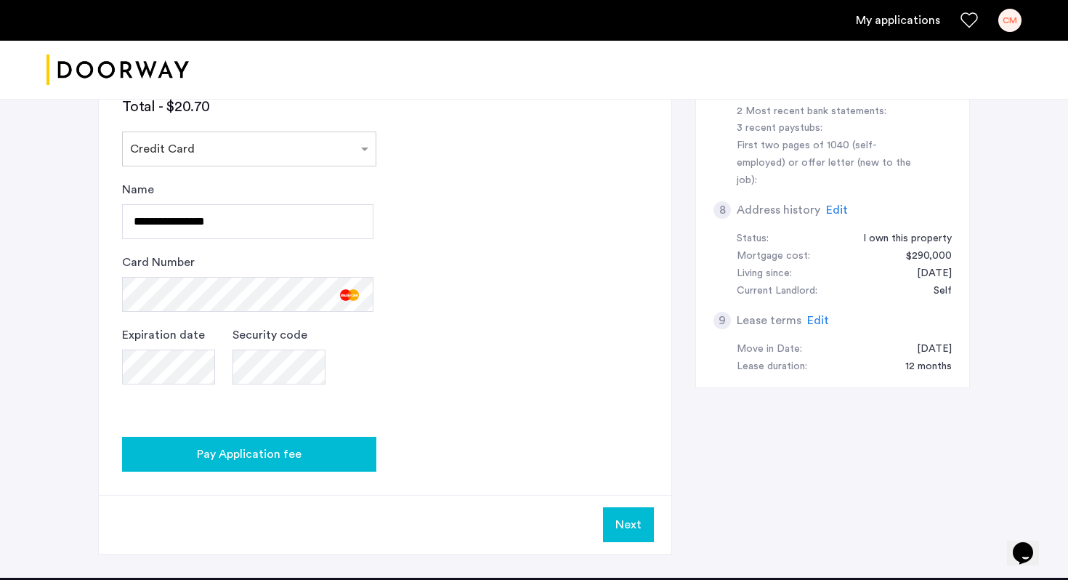
click at [276, 445] on span "Pay Application fee" at bounding box center [249, 453] width 105 height 17
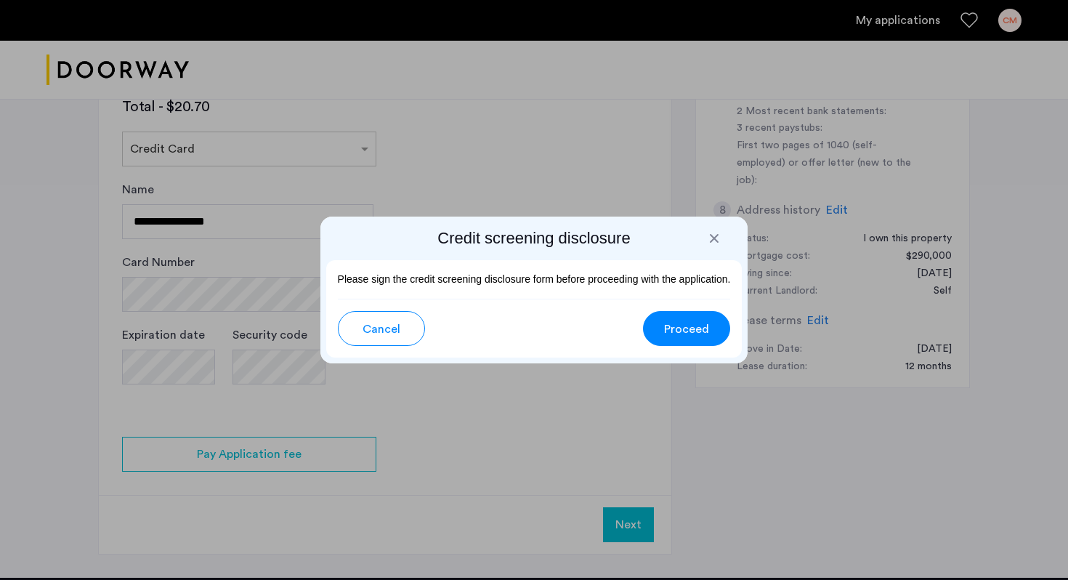
click at [686, 336] on span "Proceed" at bounding box center [686, 328] width 45 height 17
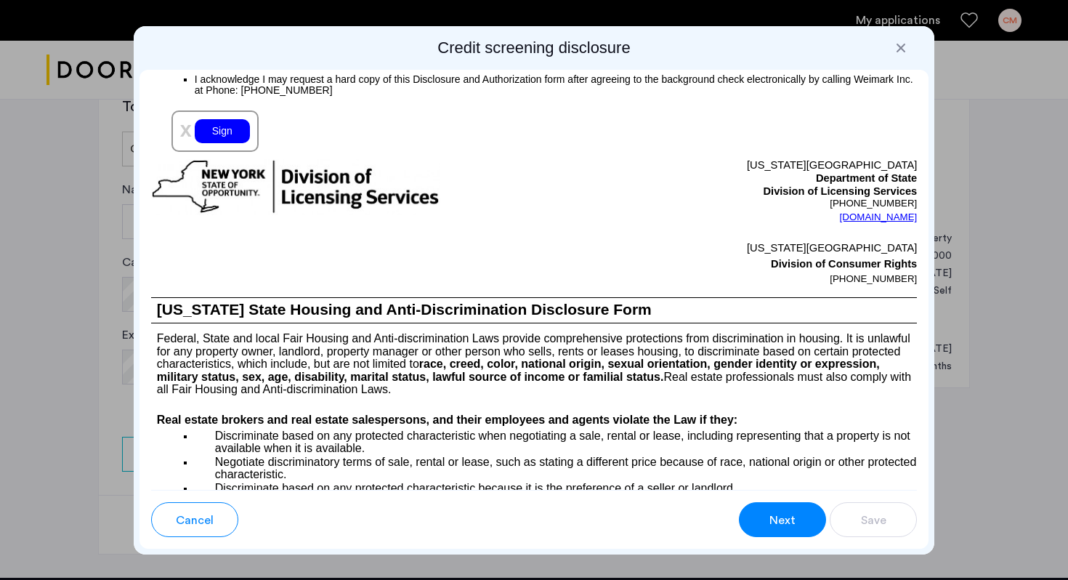
scroll to position [1718, 0]
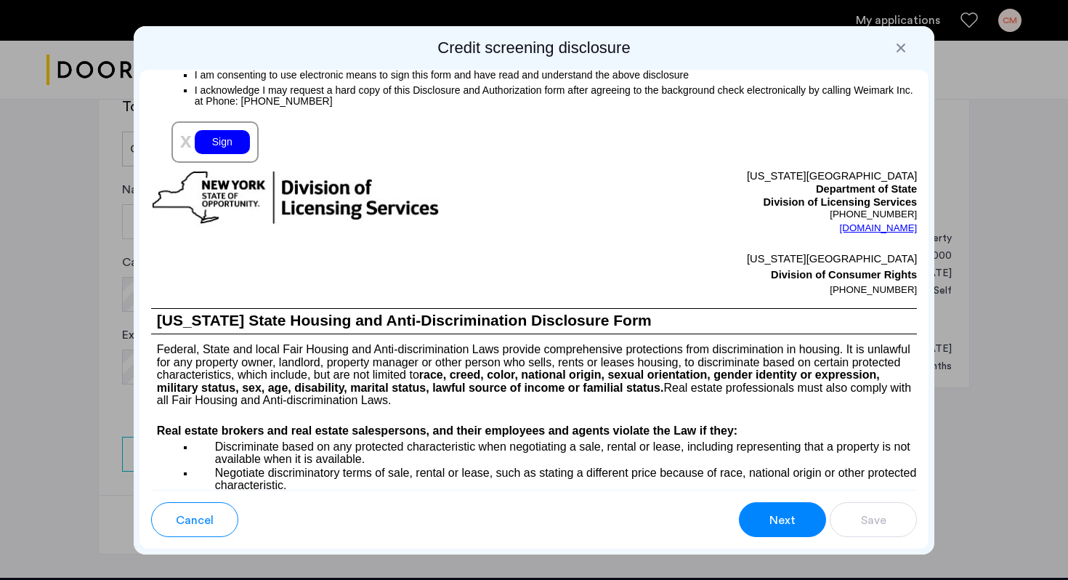
click at [242, 154] on div "Sign" at bounding box center [222, 142] width 55 height 24
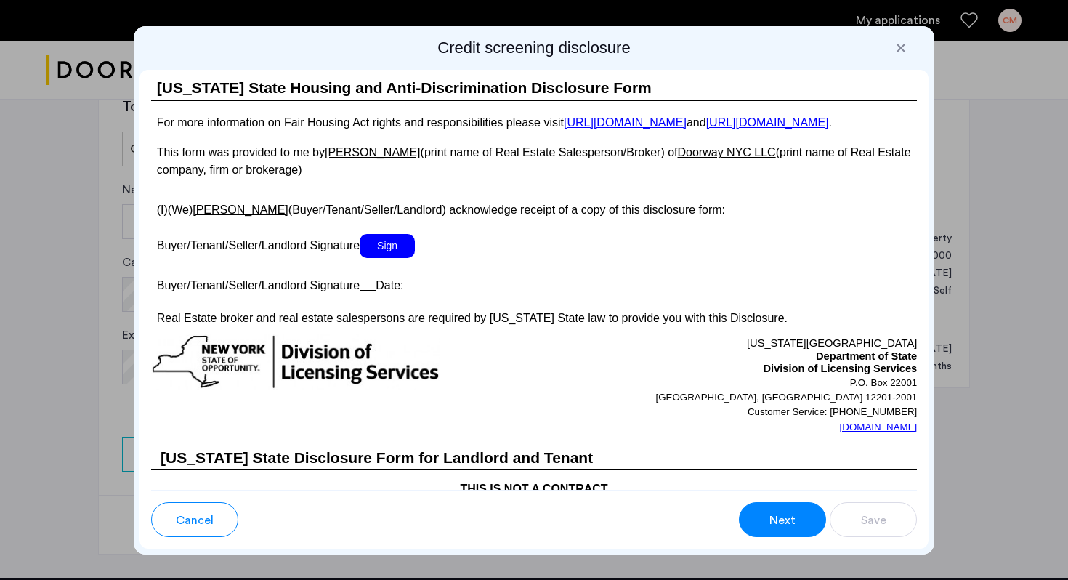
scroll to position [2659, 0]
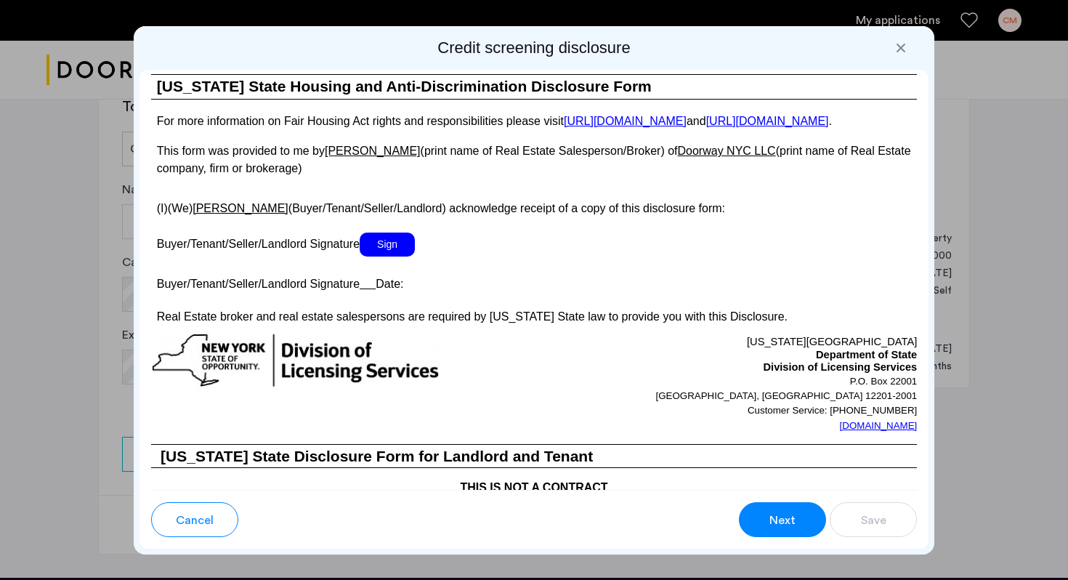
click at [405, 256] on span "Sign" at bounding box center [387, 244] width 55 height 24
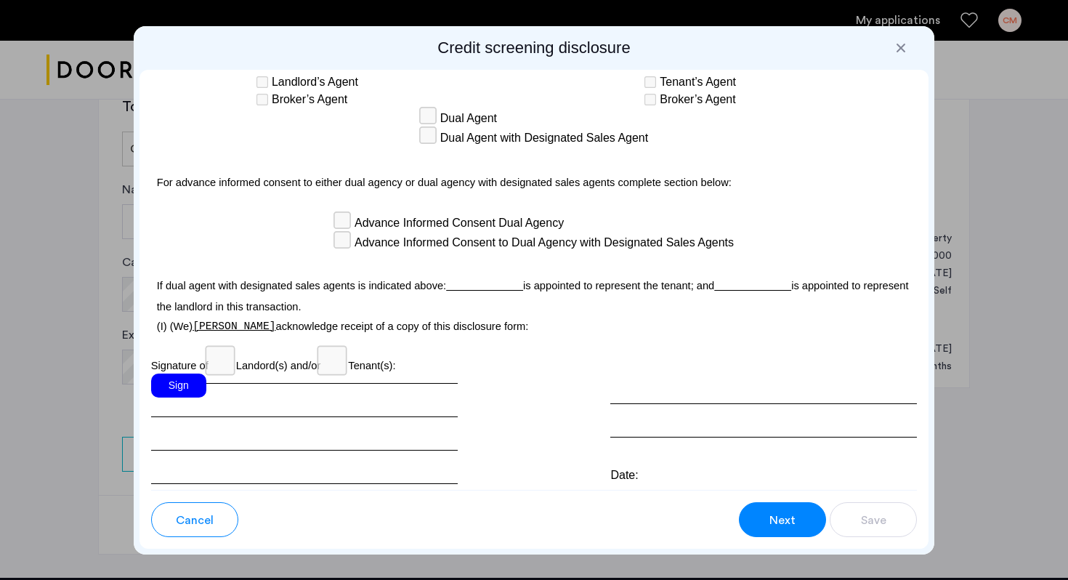
scroll to position [4243, 0]
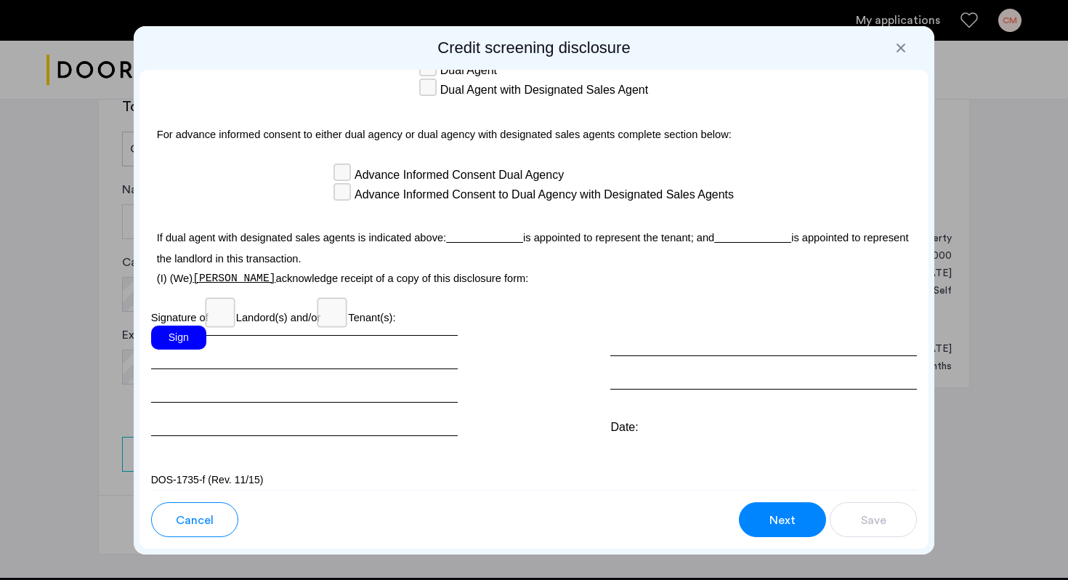
click at [192, 325] on div "Sign" at bounding box center [178, 337] width 55 height 24
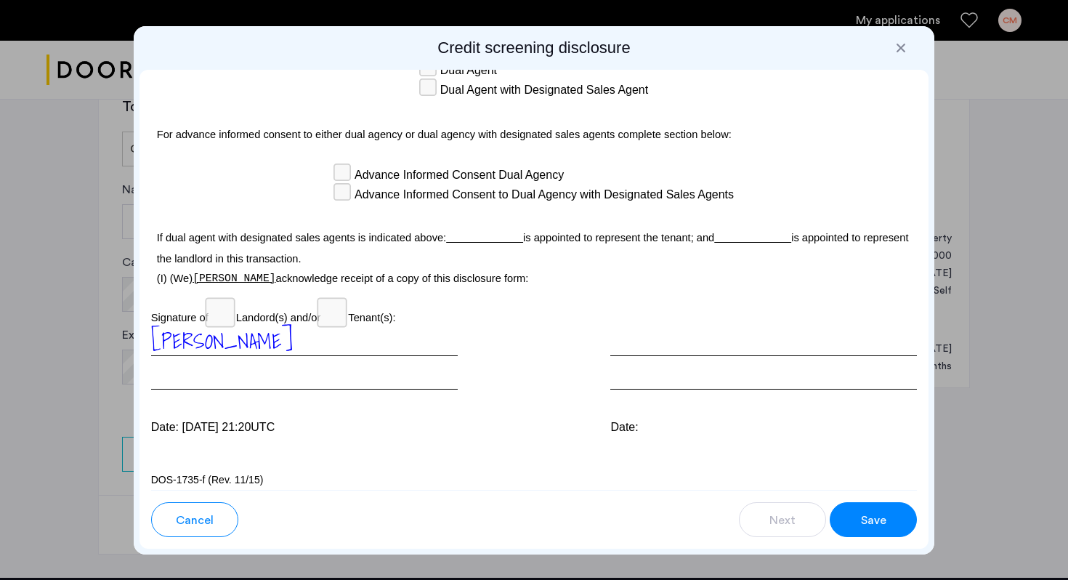
click at [877, 521] on span "Save" at bounding box center [873, 519] width 25 height 17
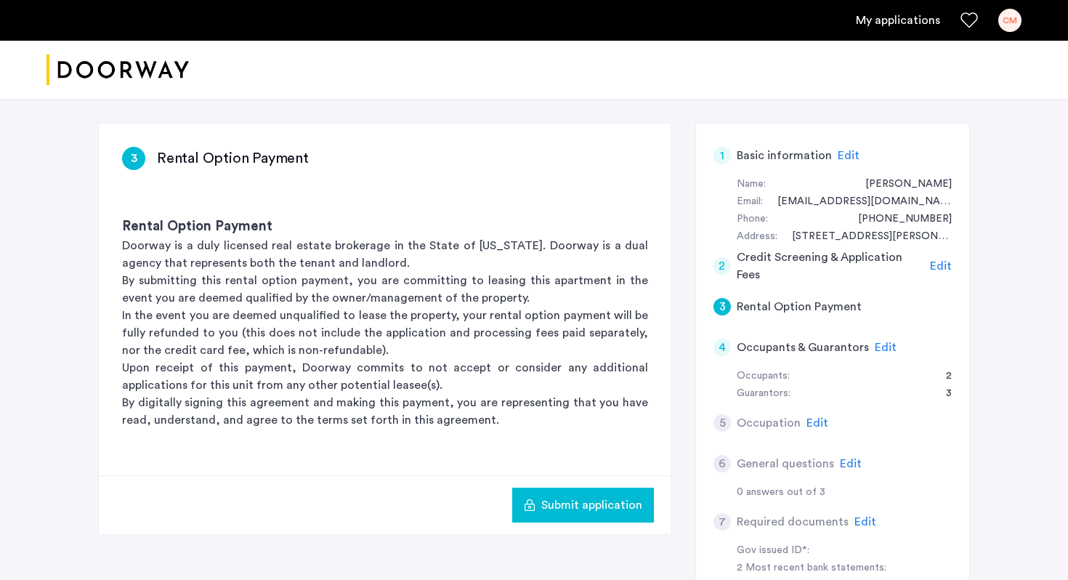
scroll to position [228, 0]
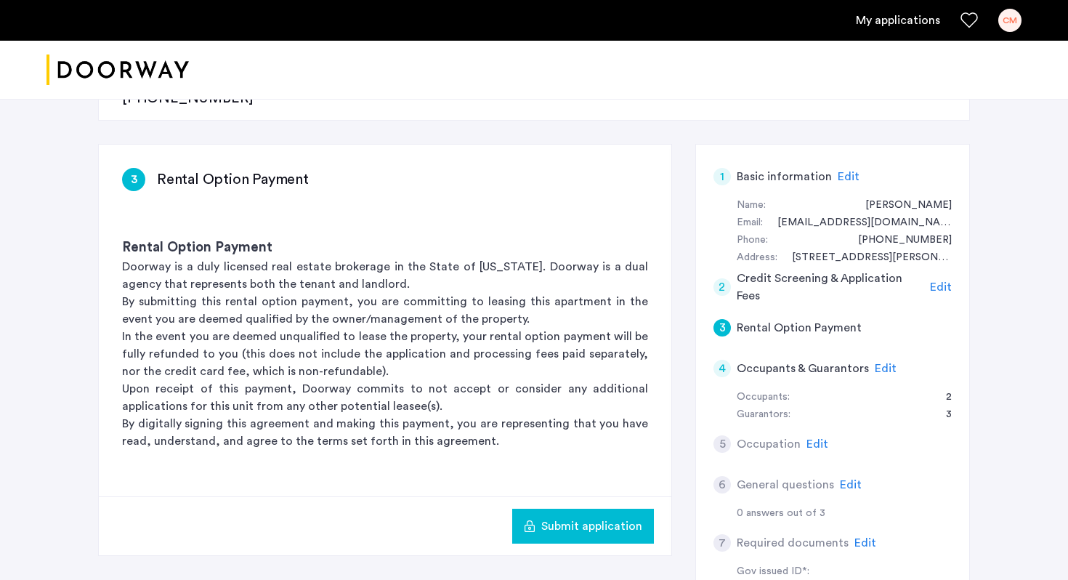
click at [914, 406] on div "Guarantors: 3" at bounding box center [844, 414] width 215 height 17
click at [878, 363] on span "Edit" at bounding box center [886, 369] width 22 height 12
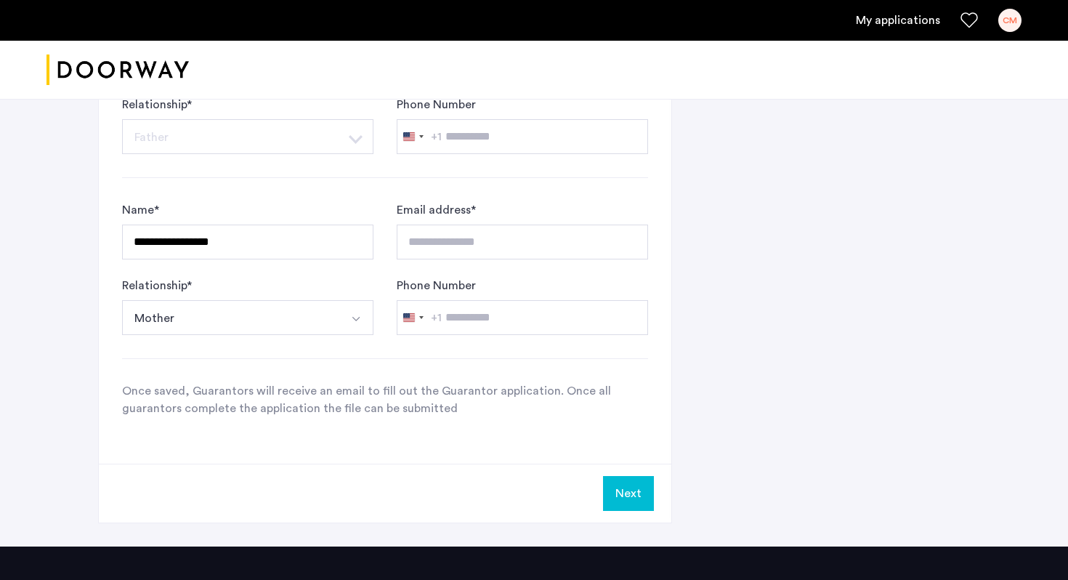
scroll to position [1276, 0]
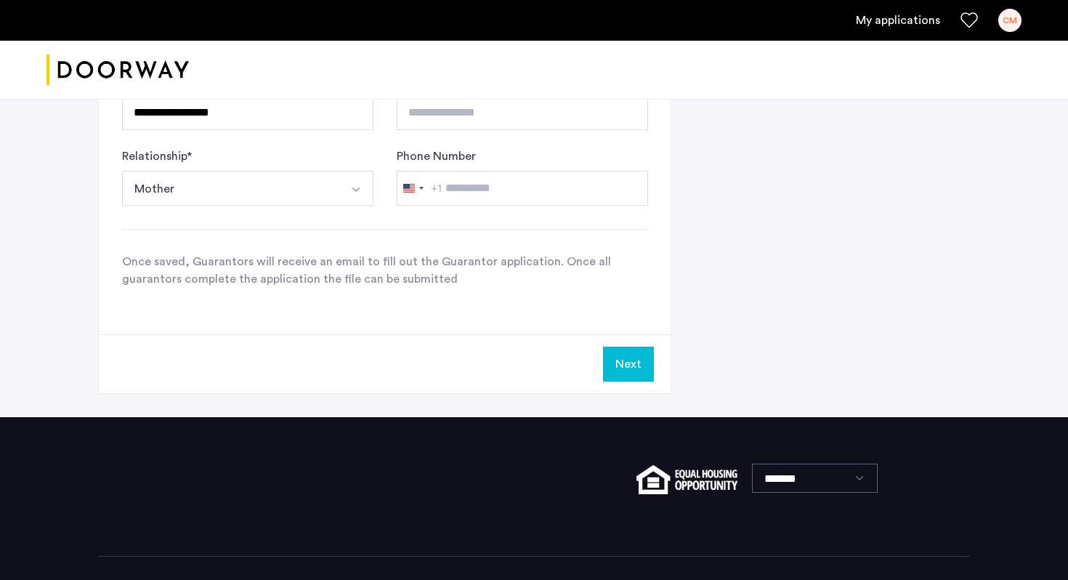
click at [625, 347] on button "Next" at bounding box center [628, 364] width 51 height 35
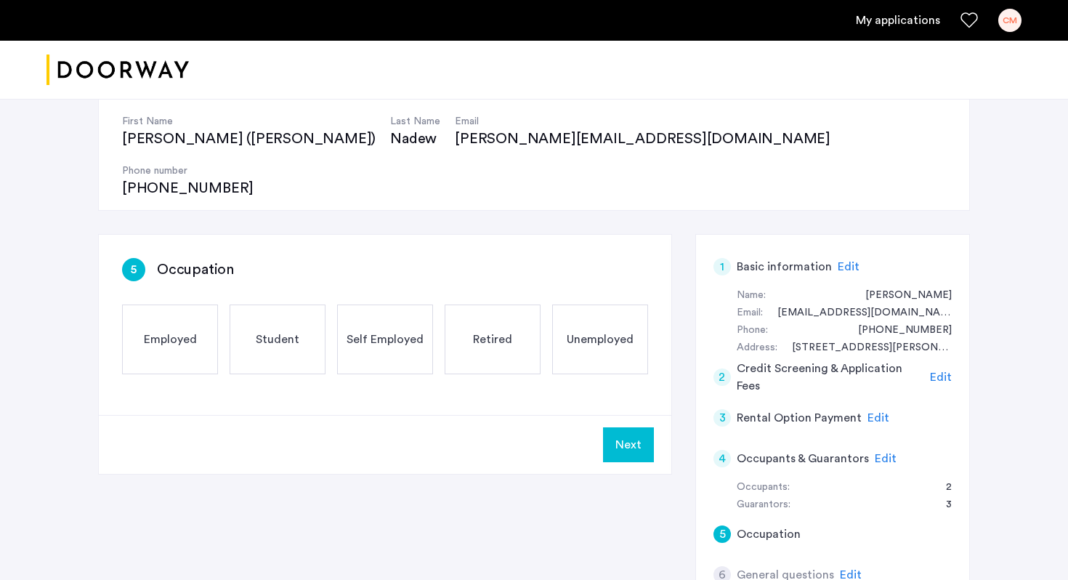
scroll to position [139, 0]
click at [171, 329] on span "Employed" at bounding box center [170, 337] width 53 height 17
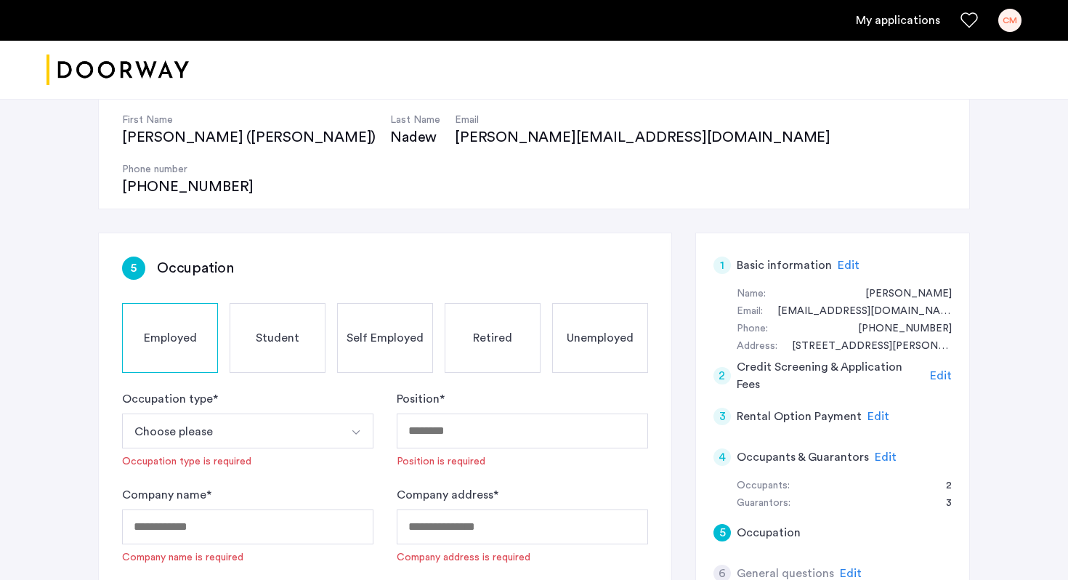
click at [323, 413] on button "Choose please" at bounding box center [230, 430] width 217 height 35
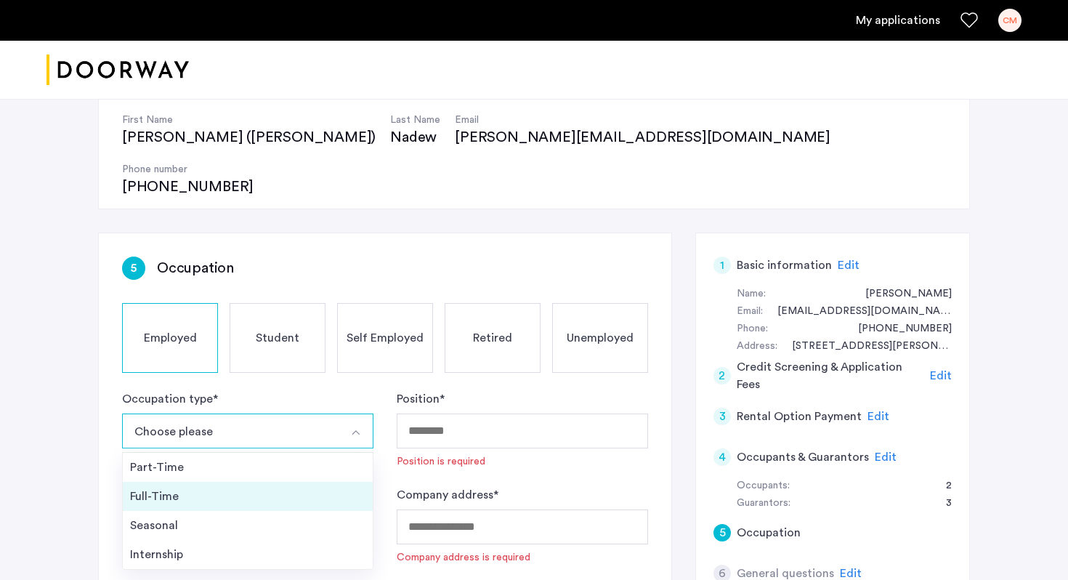
click at [323, 488] on div "Full-Time" at bounding box center [247, 496] width 235 height 17
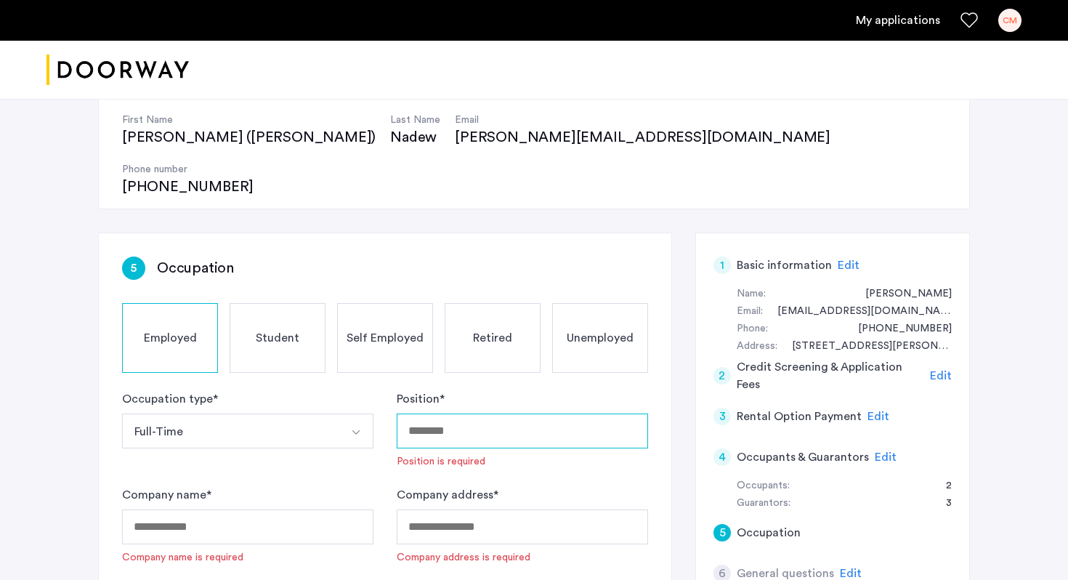
click at [482, 413] on input "Position *" at bounding box center [522, 430] width 251 height 35
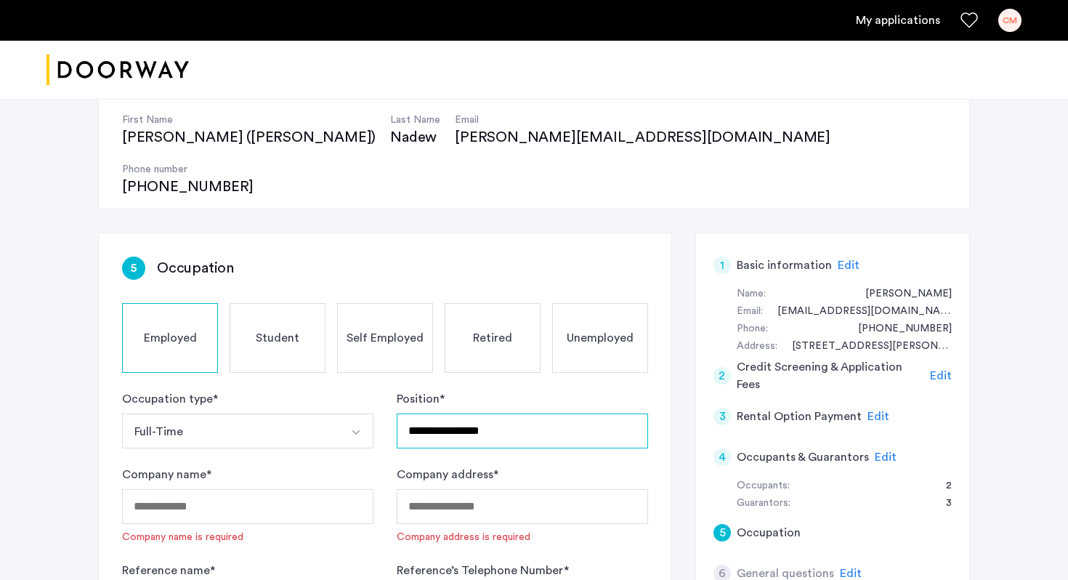
type input "**********"
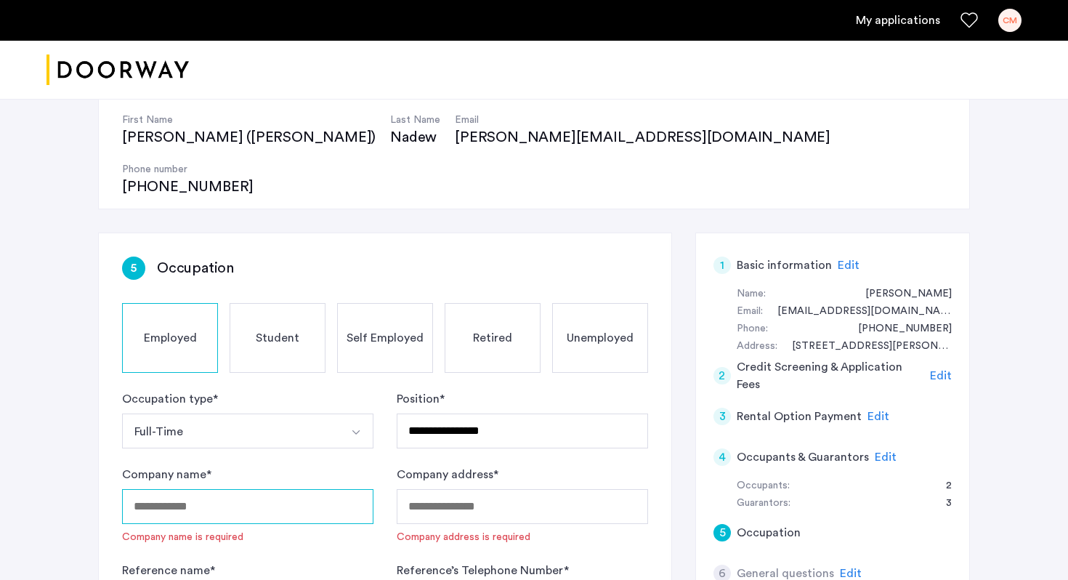
click at [192, 489] on input "Company name *" at bounding box center [247, 506] width 251 height 35
type input "**********"
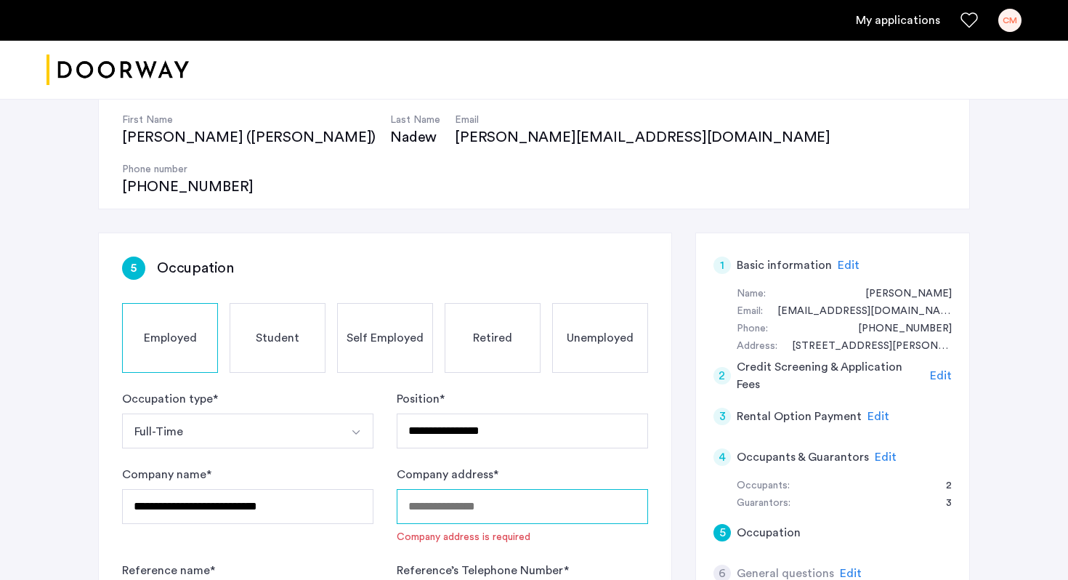
click at [447, 489] on input "Company address *" at bounding box center [522, 506] width 251 height 35
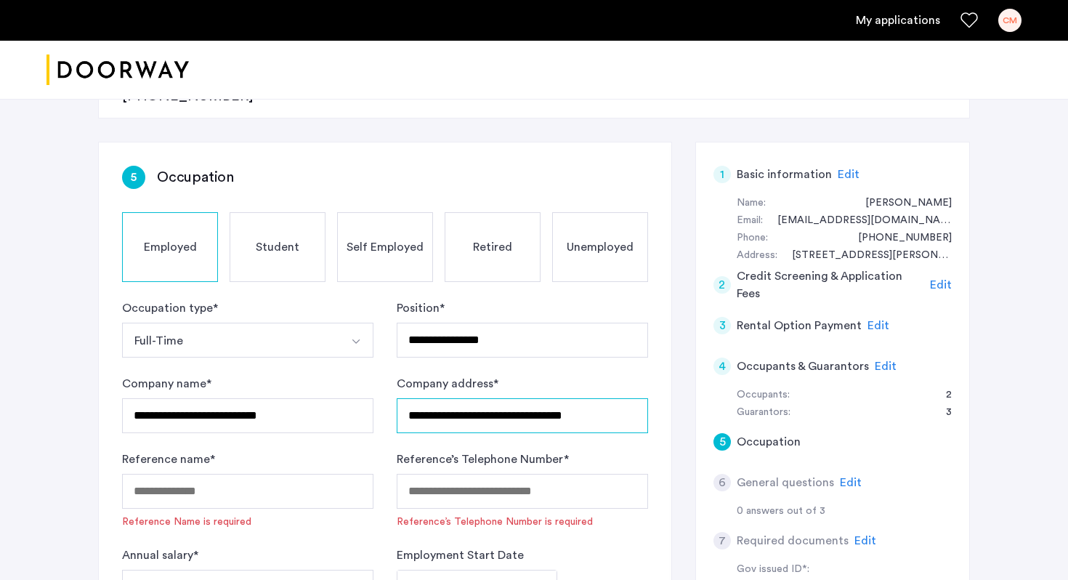
scroll to position [234, 0]
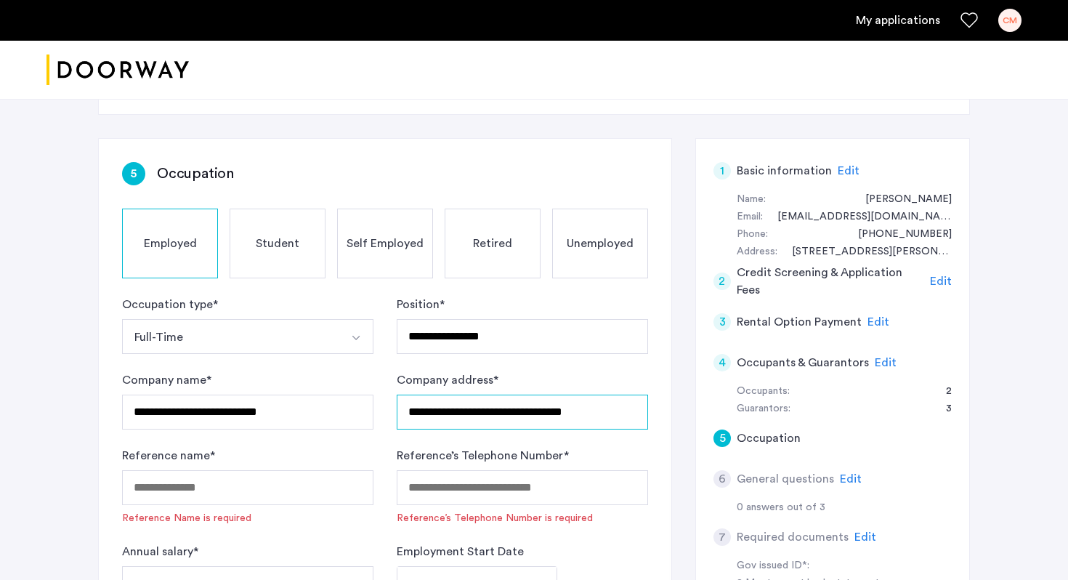
type input "**********"
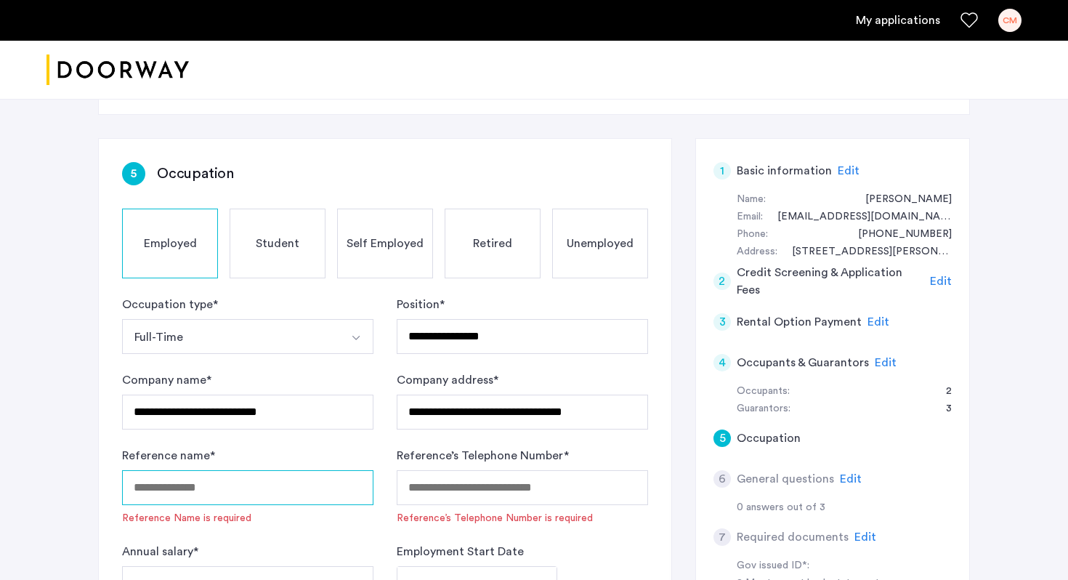
click at [231, 470] on input "Reference name *" at bounding box center [247, 487] width 251 height 35
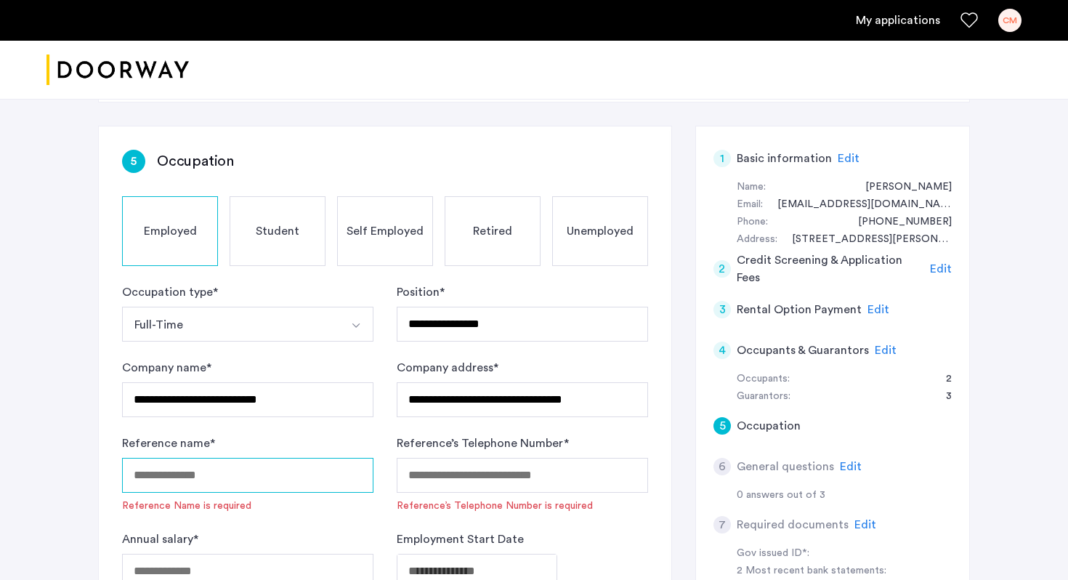
scroll to position [245, 0]
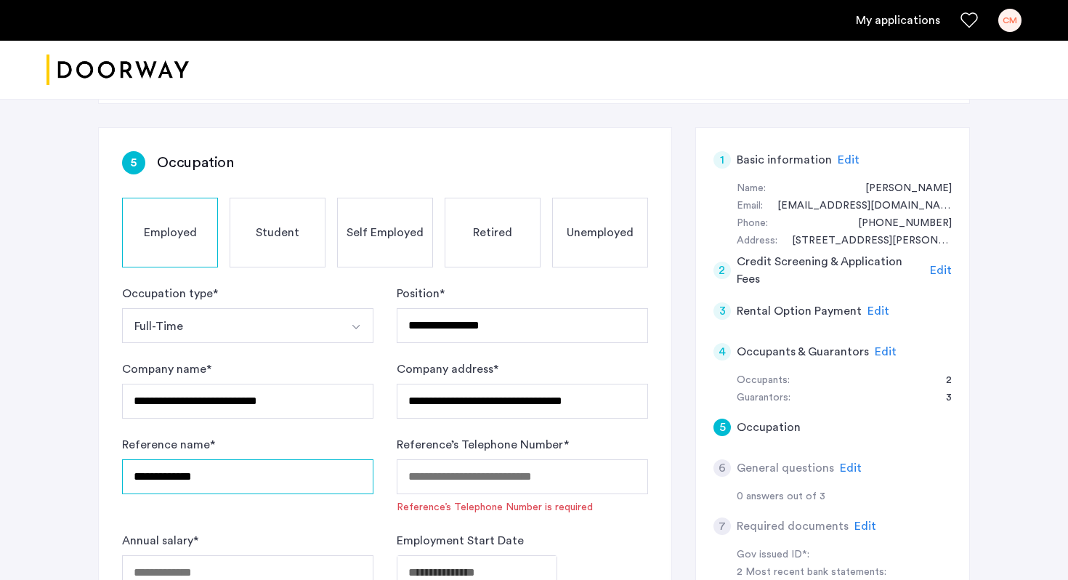
type input "**********"
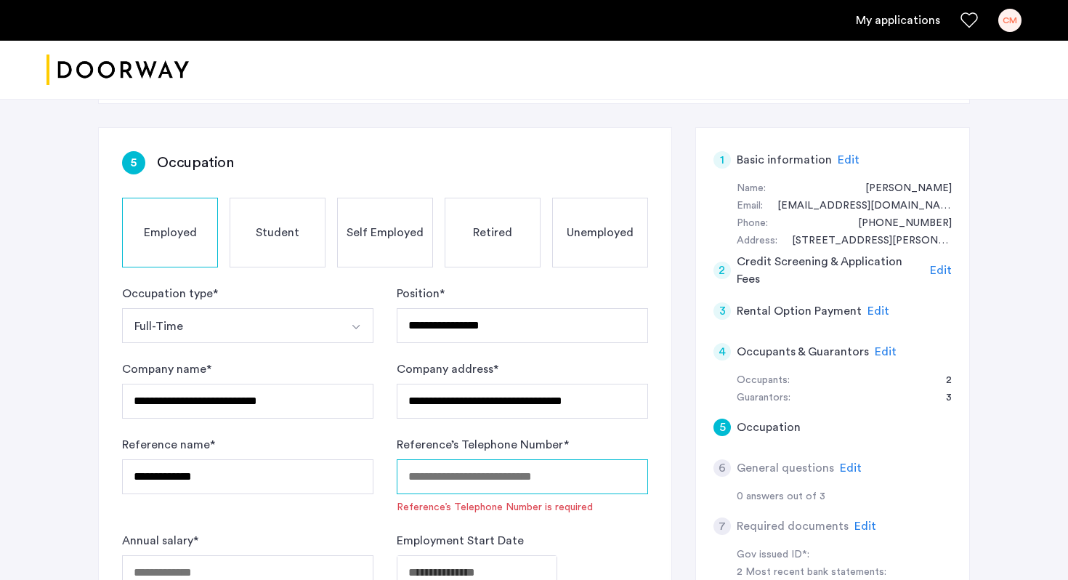
click at [458, 459] on input "Reference’s Telephone Number *" at bounding box center [522, 476] width 251 height 35
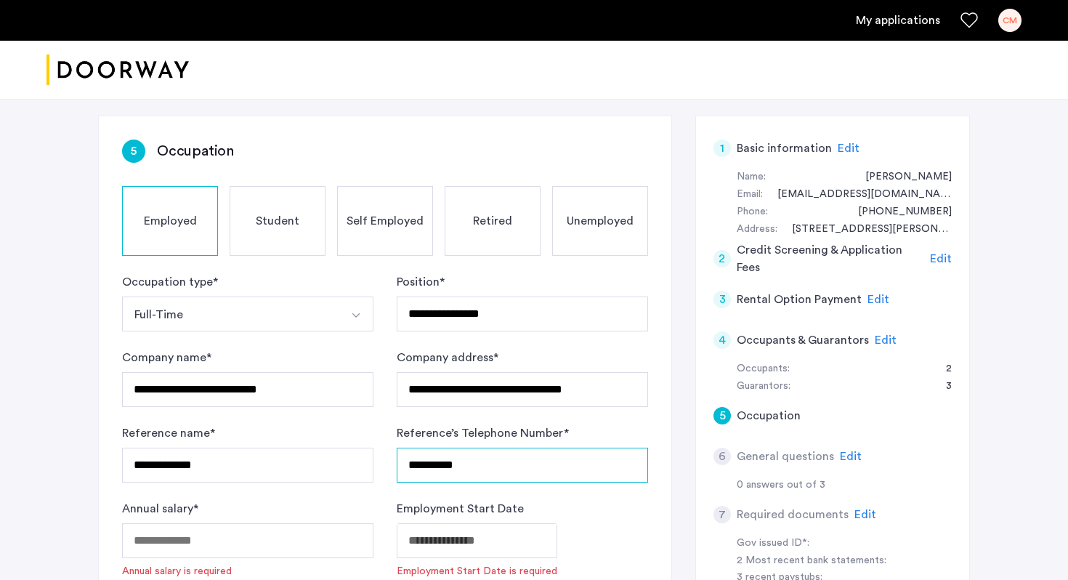
scroll to position [256, 0]
type input "**********"
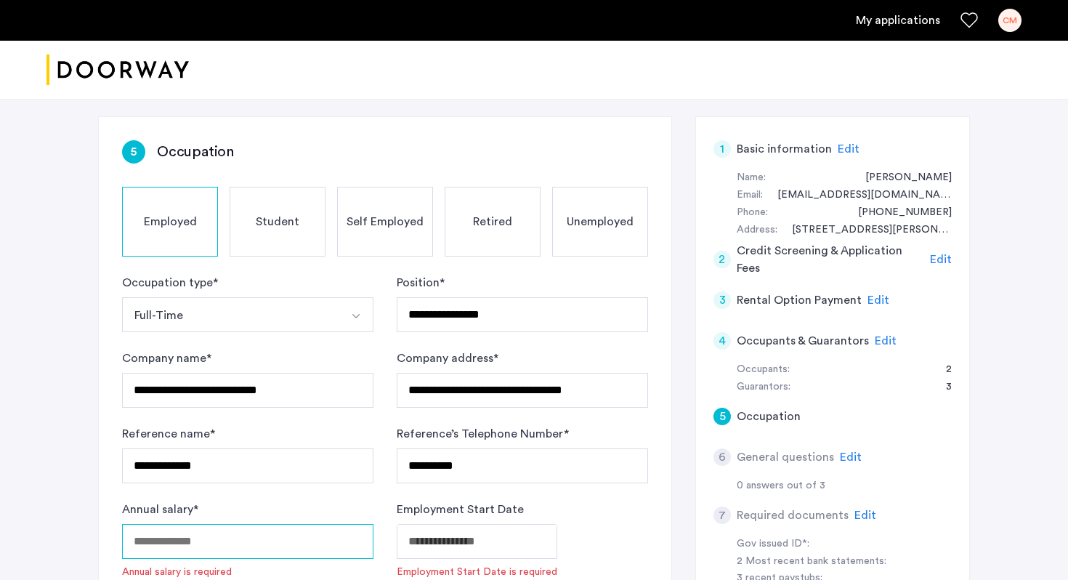
click at [234, 524] on input "Annual salary *" at bounding box center [247, 541] width 251 height 35
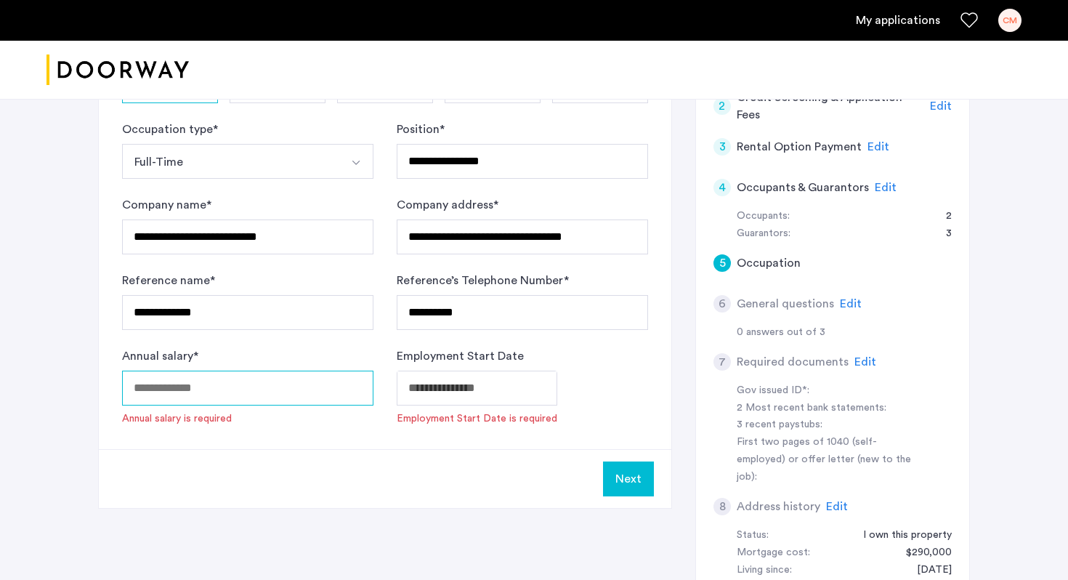
scroll to position [412, 0]
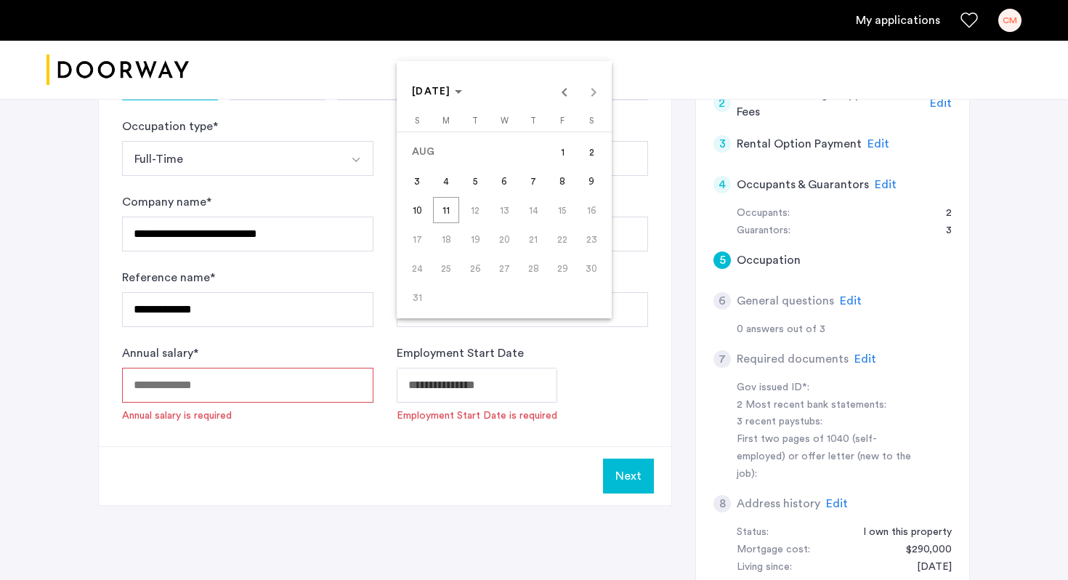
click at [462, 92] on polygon "Choose month and year" at bounding box center [458, 92] width 7 height 4
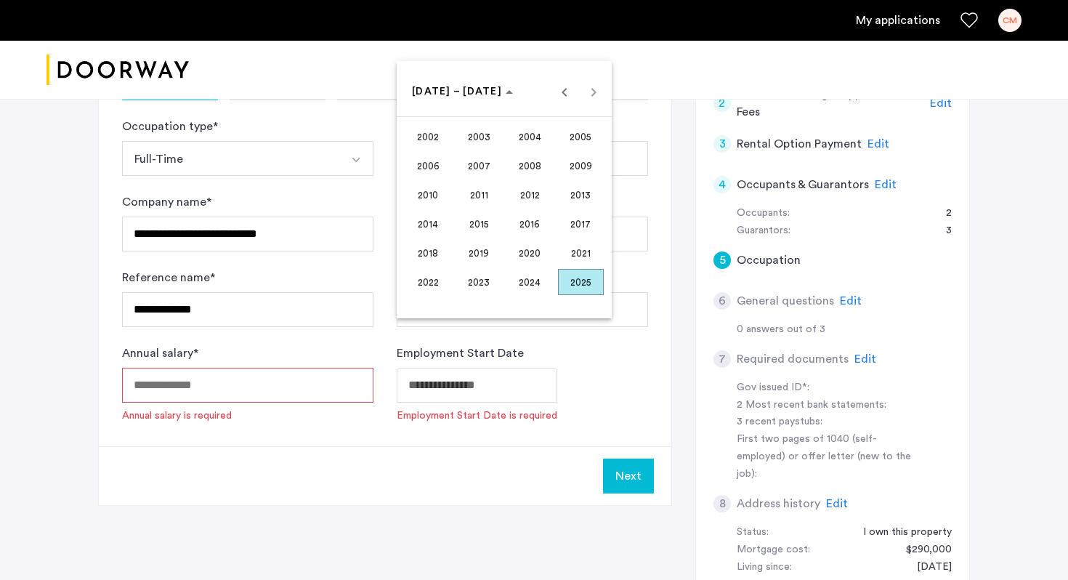
click at [532, 249] on span "2020" at bounding box center [530, 253] width 46 height 26
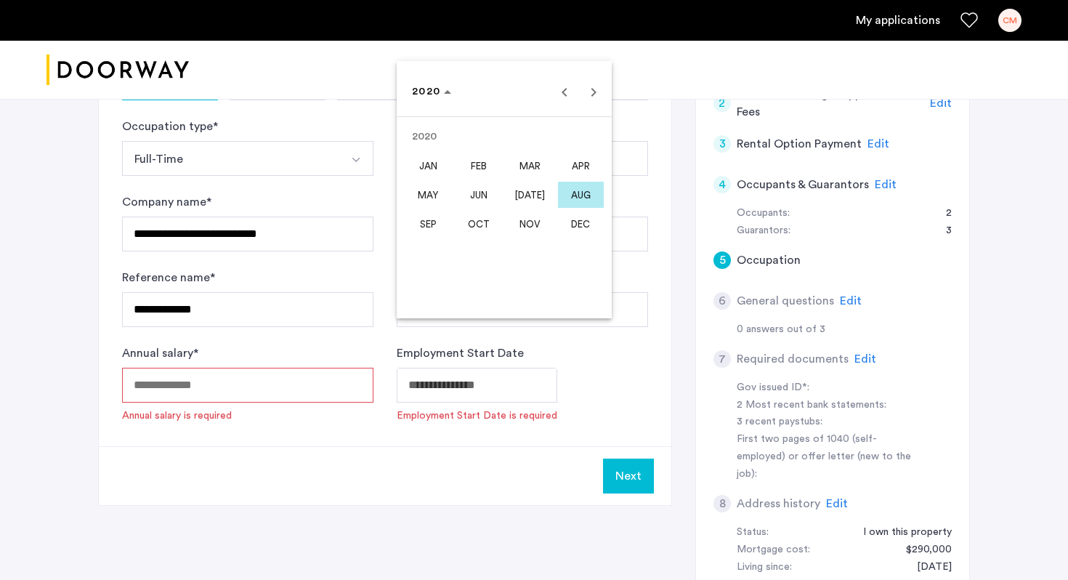
click at [429, 196] on span "MAY" at bounding box center [428, 195] width 46 height 26
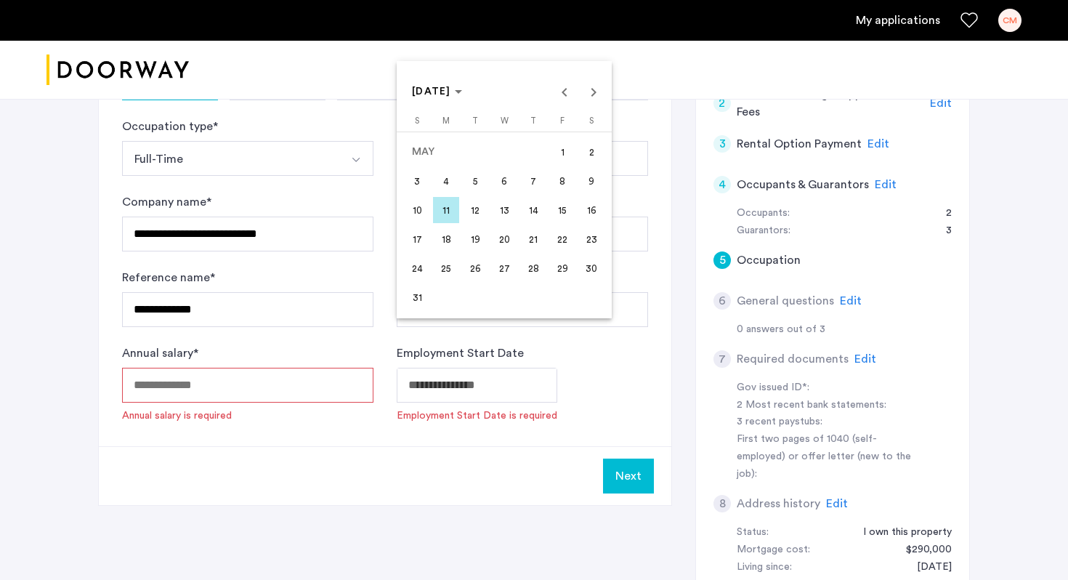
click at [564, 149] on span "1" at bounding box center [562, 152] width 26 height 26
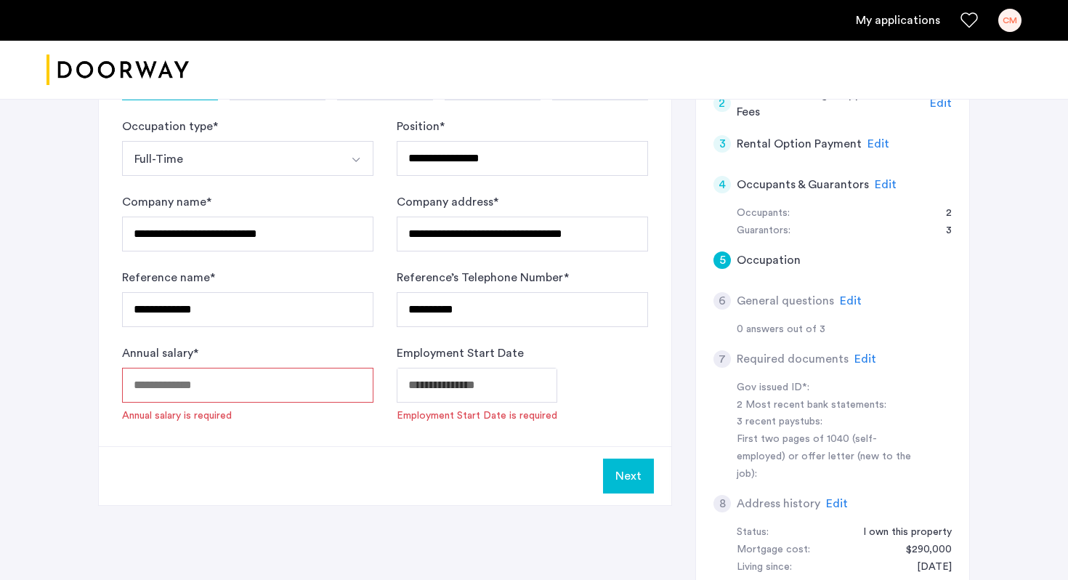
type input "**********"
click at [264, 368] on input "Annual salary *" at bounding box center [247, 385] width 251 height 35
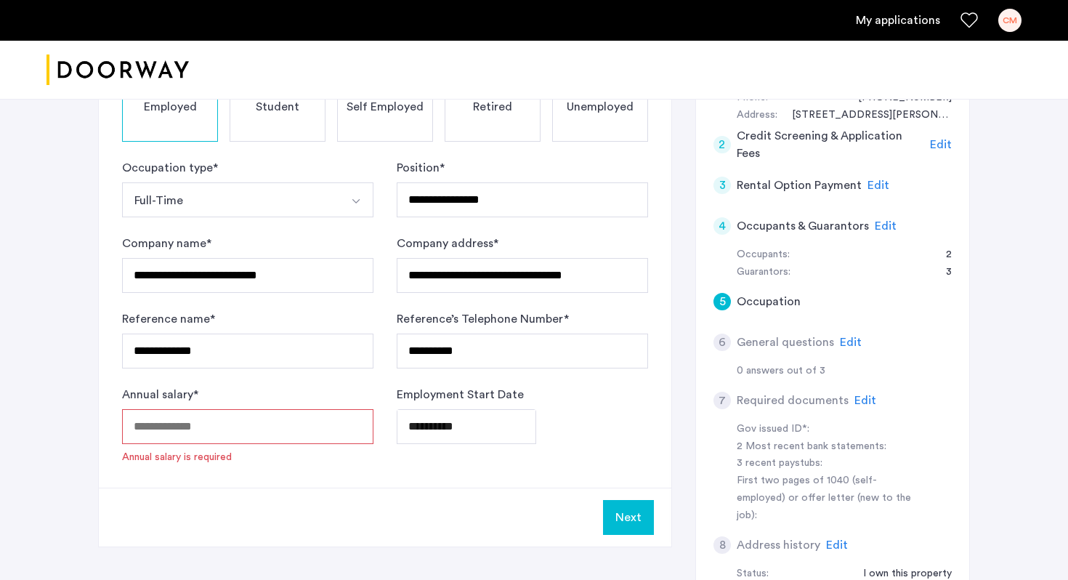
scroll to position [372, 0]
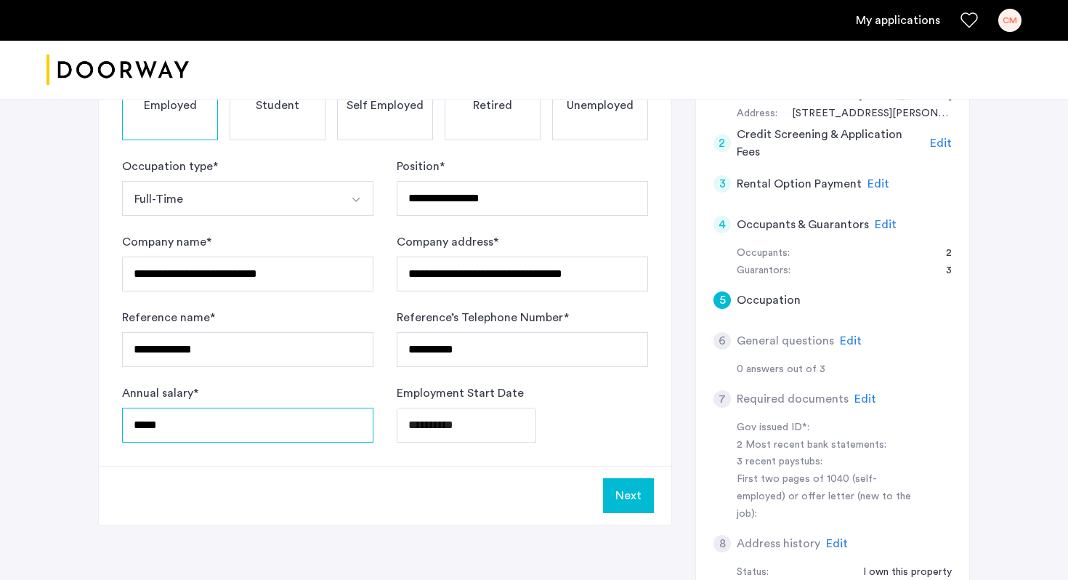
click at [148, 408] on input "*****" at bounding box center [247, 425] width 251 height 35
click at [179, 408] on input "*****" at bounding box center [247, 425] width 251 height 35
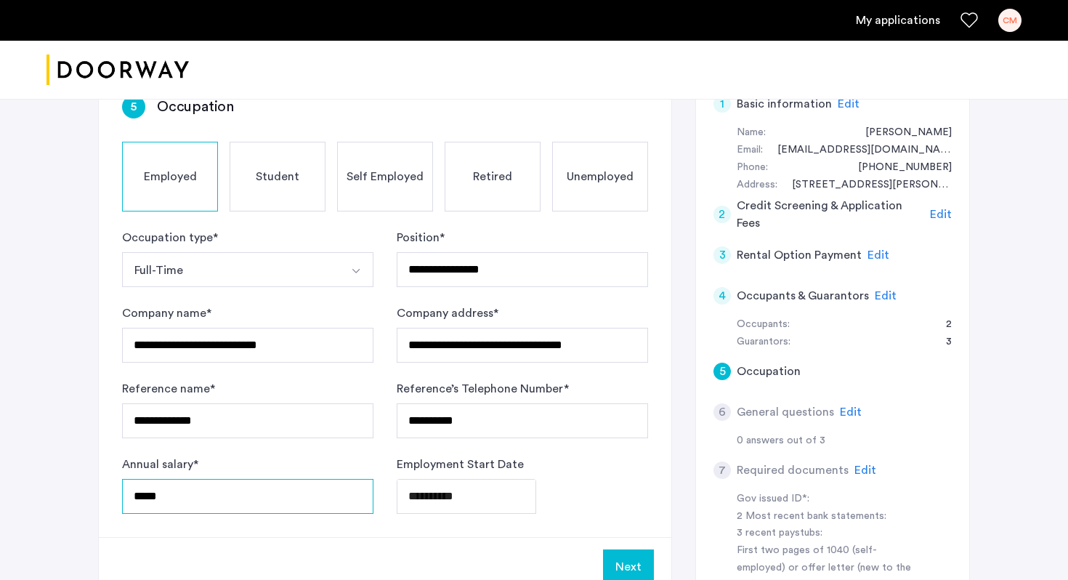
scroll to position [373, 0]
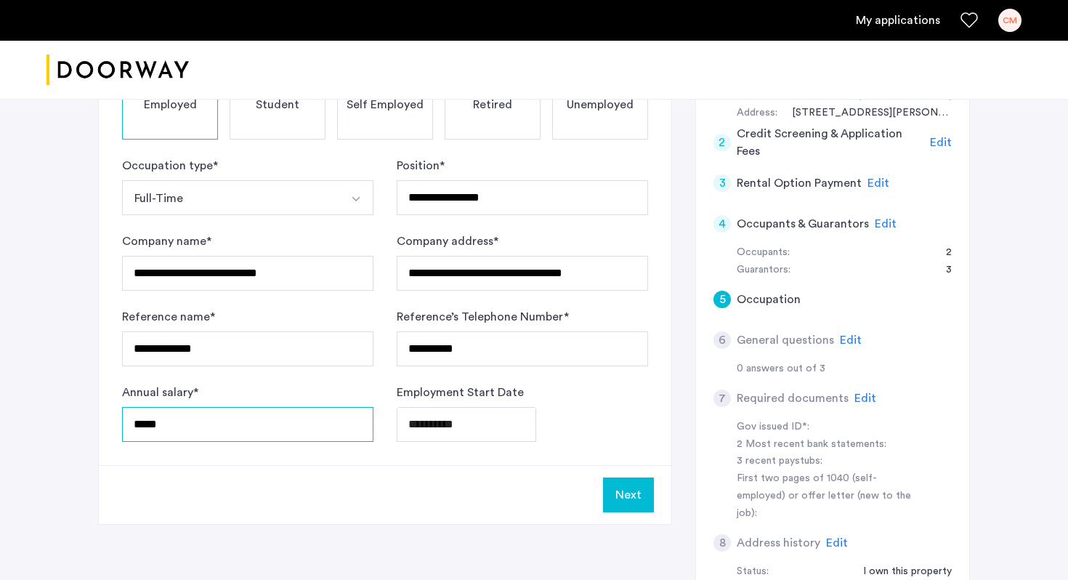
type input "*****"
click at [625, 477] on button "Next" at bounding box center [628, 494] width 51 height 35
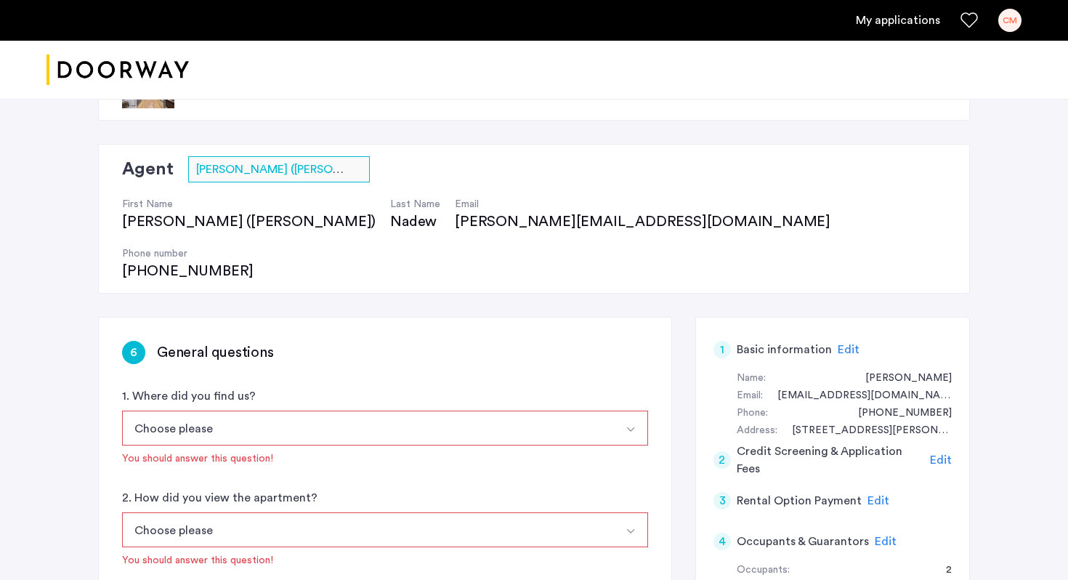
scroll to position [75, 0]
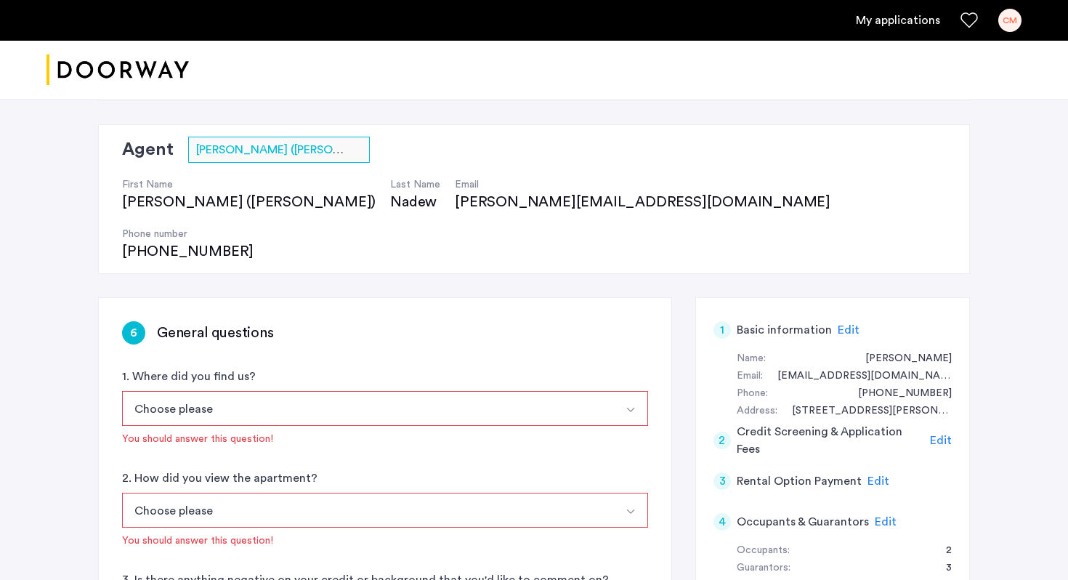
click at [315, 391] on button "Choose please" at bounding box center [368, 408] width 492 height 35
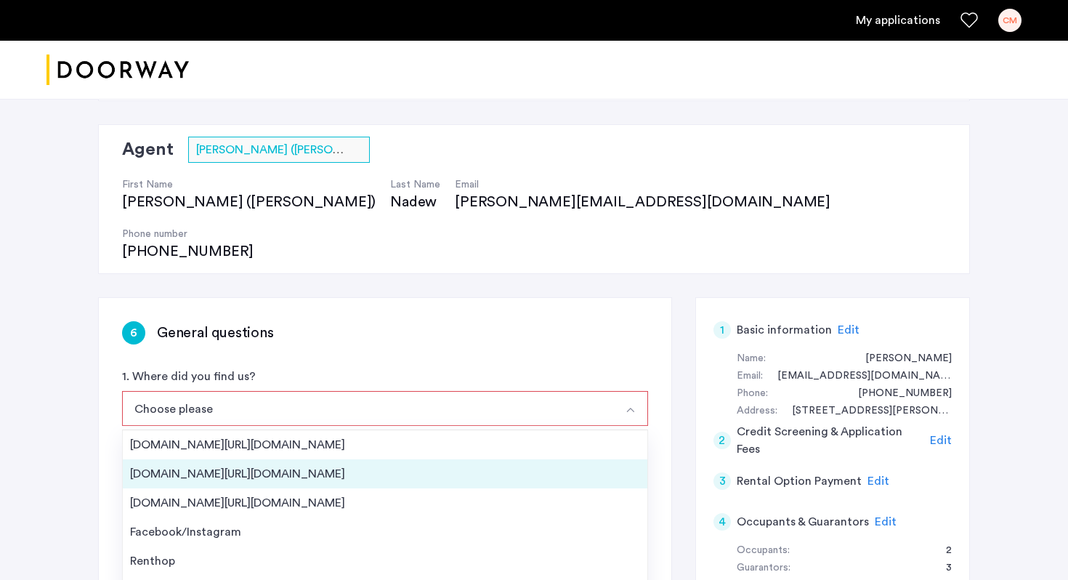
scroll to position [23, 0]
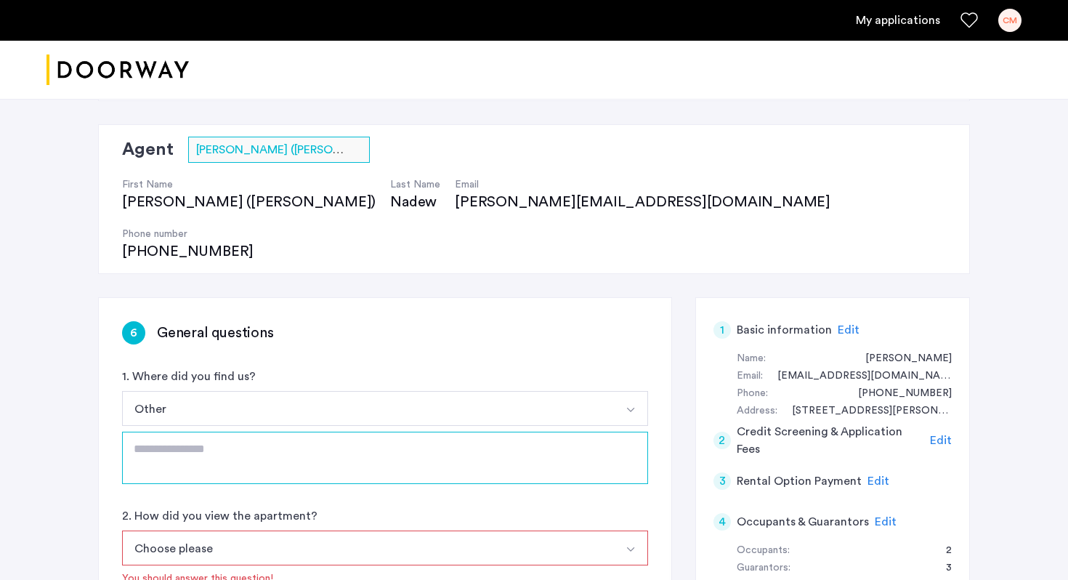
click at [246, 432] on textarea at bounding box center [385, 458] width 526 height 52
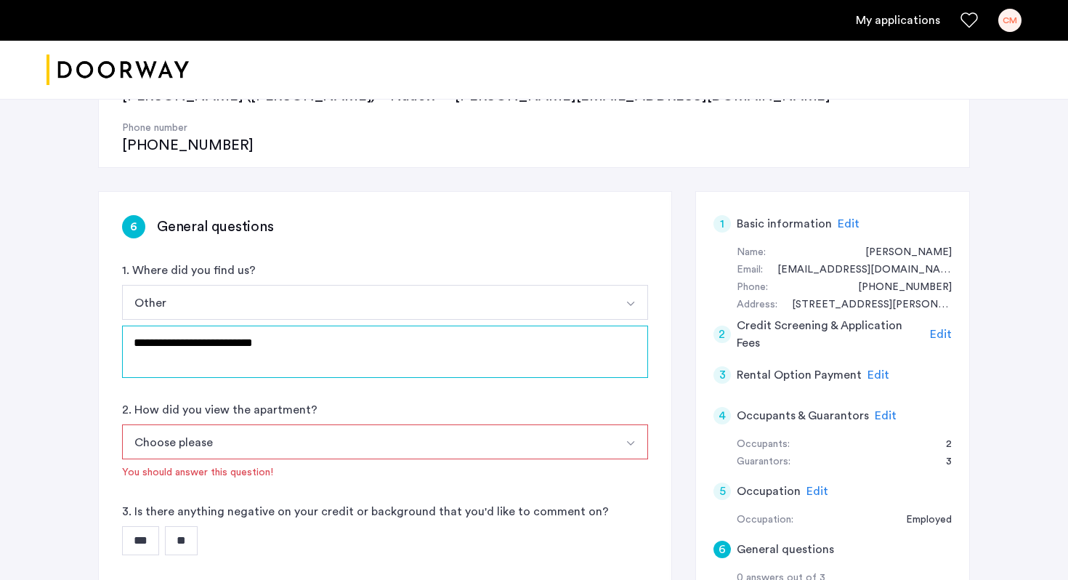
scroll to position [183, 0]
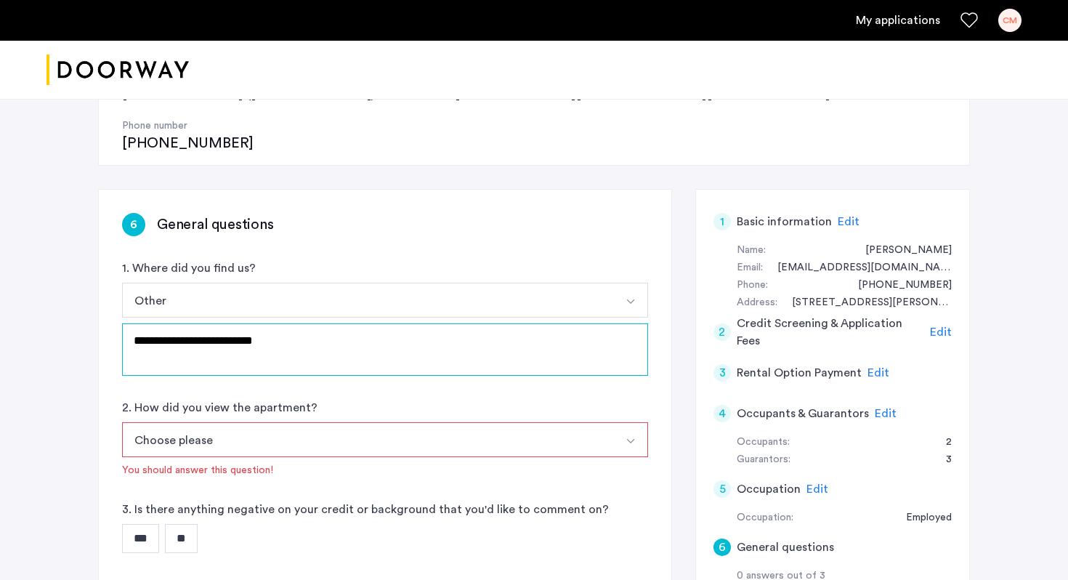
type textarea "**********"
click at [275, 422] on button "Choose please" at bounding box center [368, 439] width 492 height 35
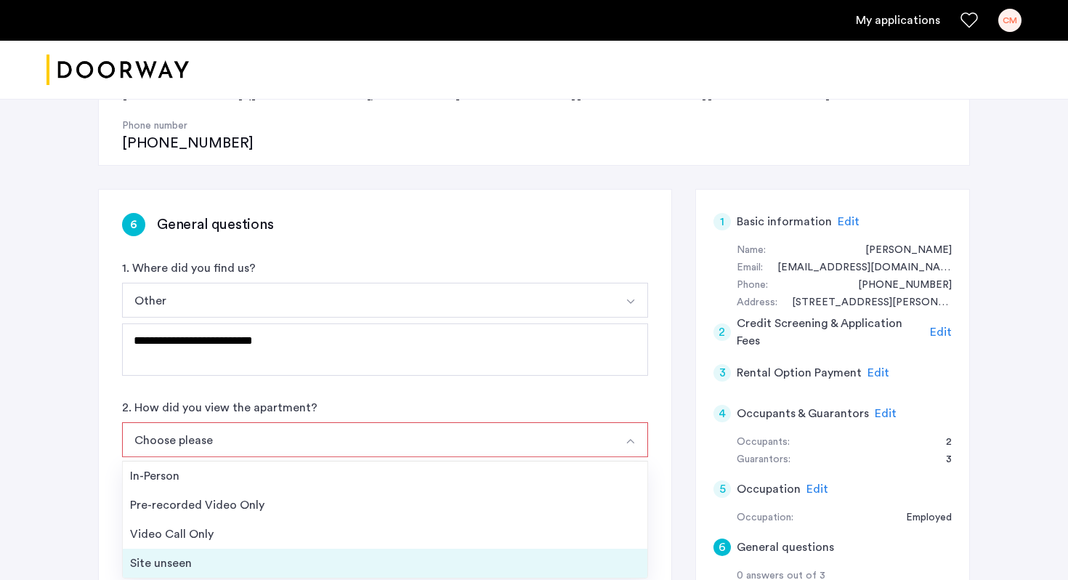
click at [228, 554] on div "Site unseen" at bounding box center [385, 562] width 510 height 17
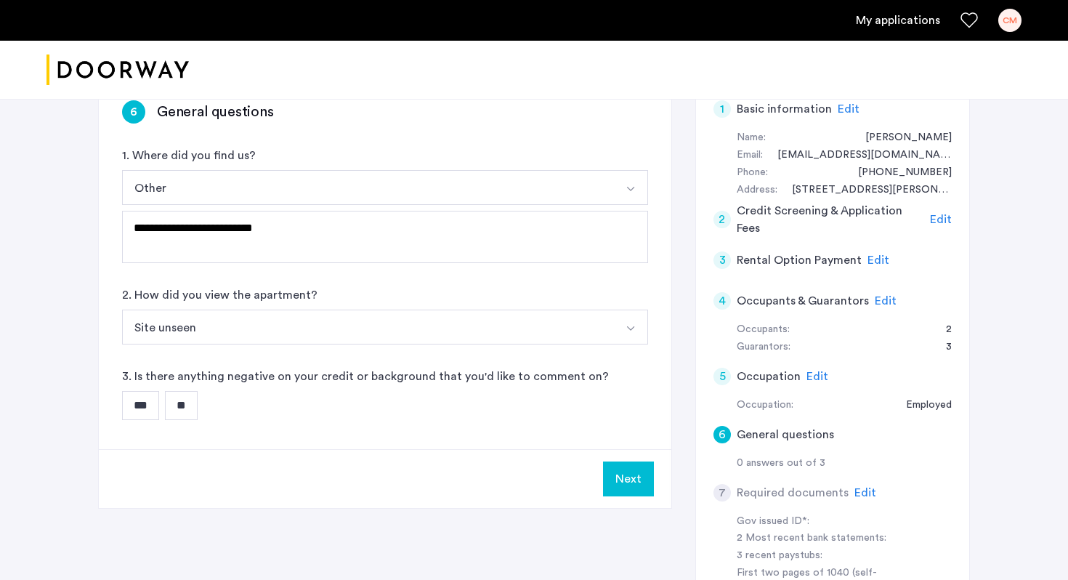
scroll to position [297, 0]
click at [189, 389] on input "**" at bounding box center [181, 403] width 33 height 29
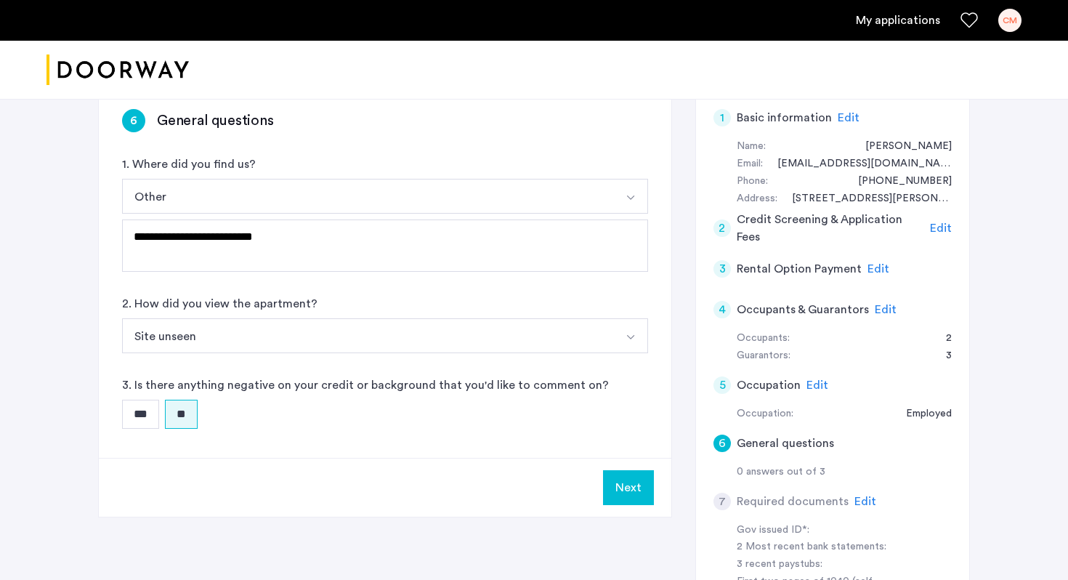
scroll to position [292, 0]
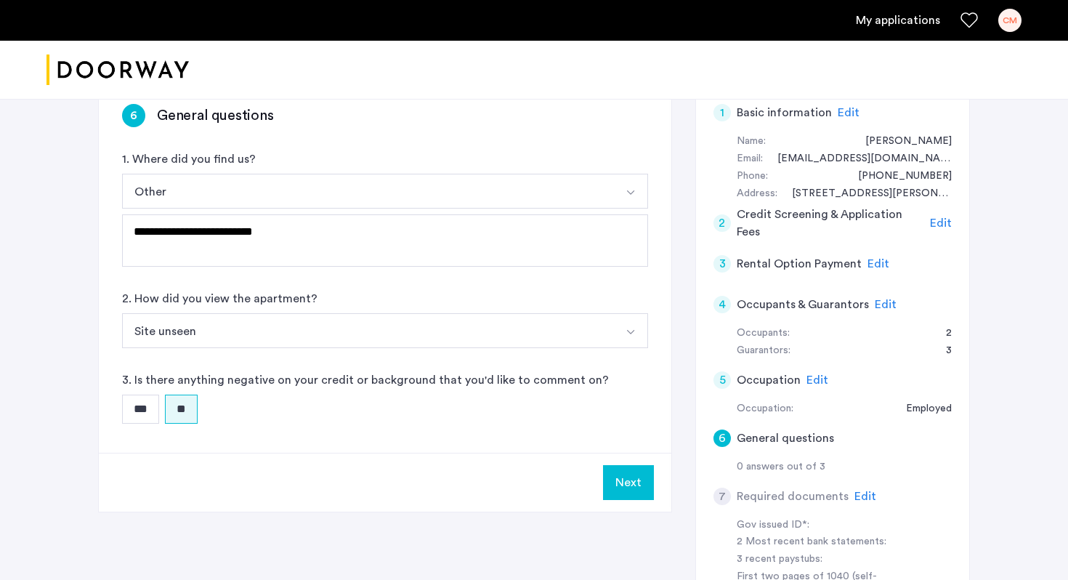
click at [630, 465] on button "Next" at bounding box center [628, 482] width 51 height 35
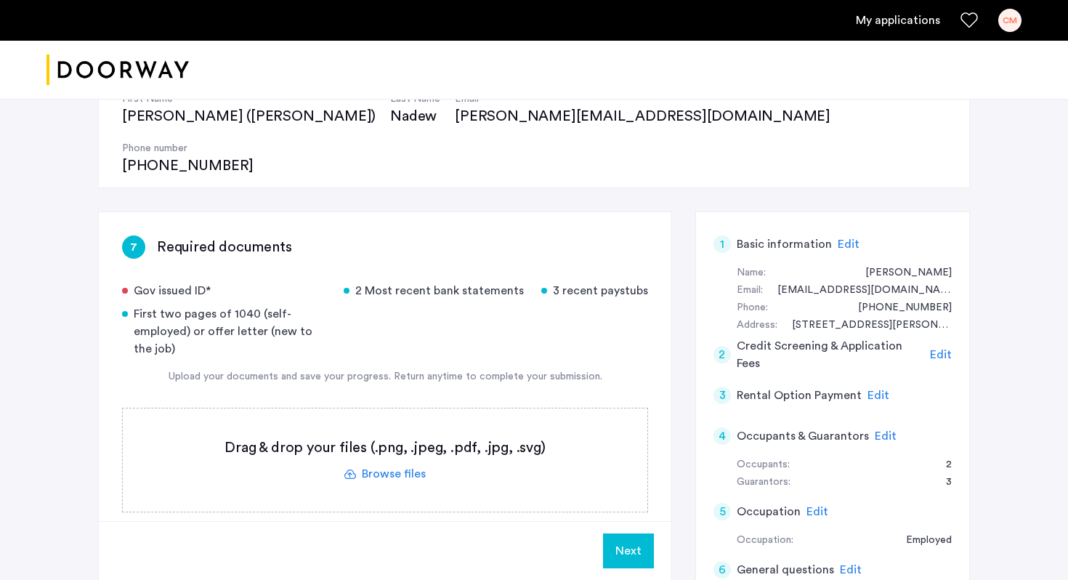
scroll to position [162, 0]
click at [381, 433] on label at bounding box center [385, 458] width 525 height 103
click at [0, 0] on input "file" at bounding box center [0, 0] width 0 height 0
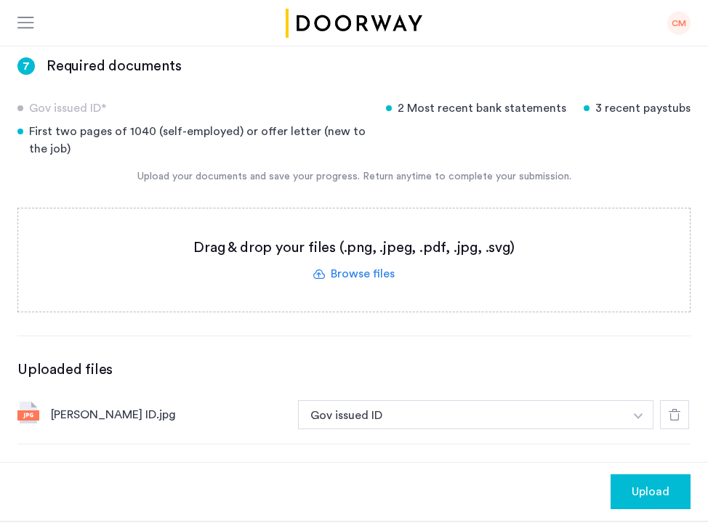
scroll to position [268, 0]
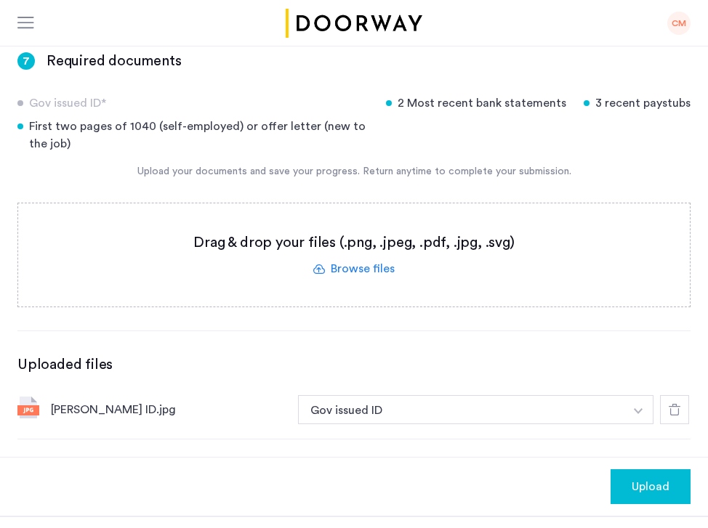
click at [362, 219] on label at bounding box center [353, 254] width 671 height 103
click at [0, 0] on input "file" at bounding box center [0, 0] width 0 height 0
click at [374, 225] on label at bounding box center [353, 254] width 671 height 103
click at [0, 0] on input "file" at bounding box center [0, 0] width 0 height 0
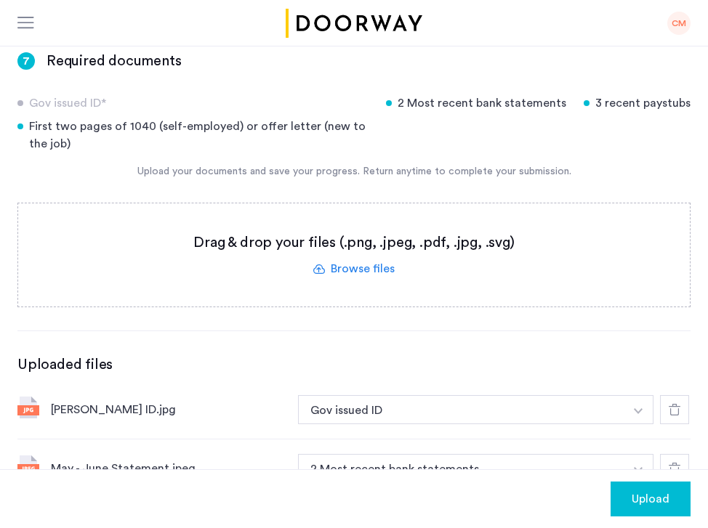
click at [363, 227] on label at bounding box center [353, 254] width 671 height 103
click at [0, 0] on input "file" at bounding box center [0, 0] width 0 height 0
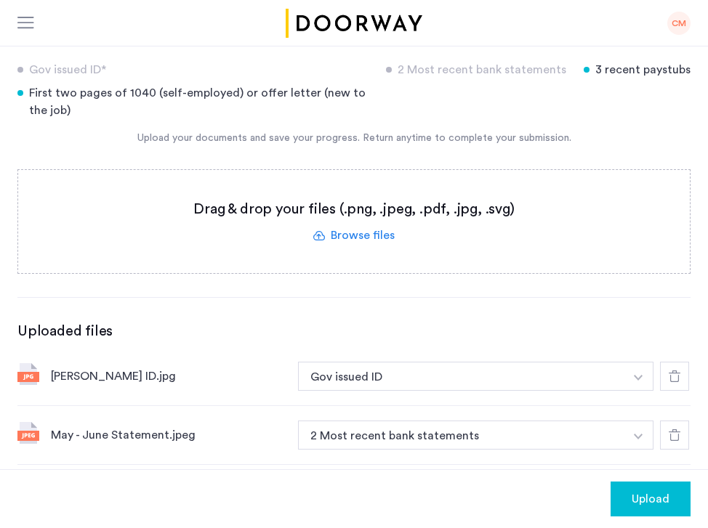
scroll to position [301, 0]
click at [363, 178] on label at bounding box center [353, 222] width 671 height 103
click at [0, 0] on input "file" at bounding box center [0, 0] width 0 height 0
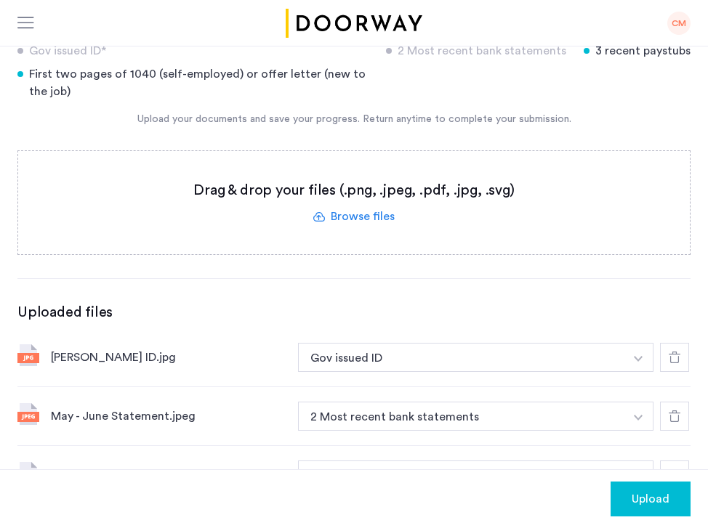
click at [364, 175] on label at bounding box center [353, 202] width 671 height 103
click at [0, 0] on input "file" at bounding box center [0, 0] width 0 height 0
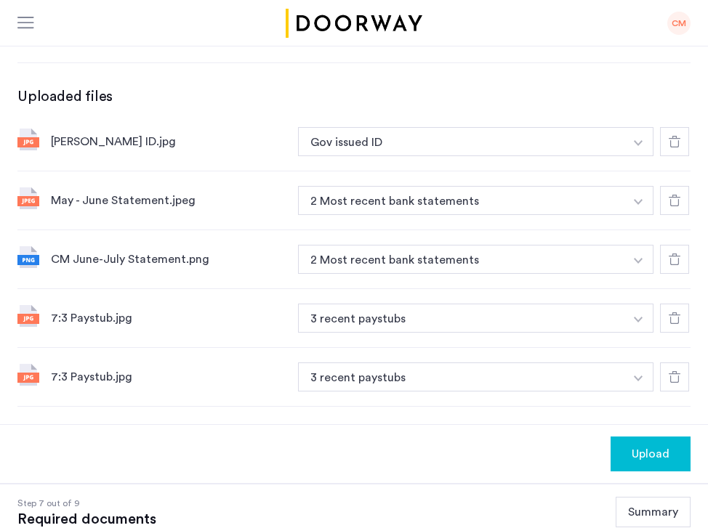
scroll to position [541, 0]
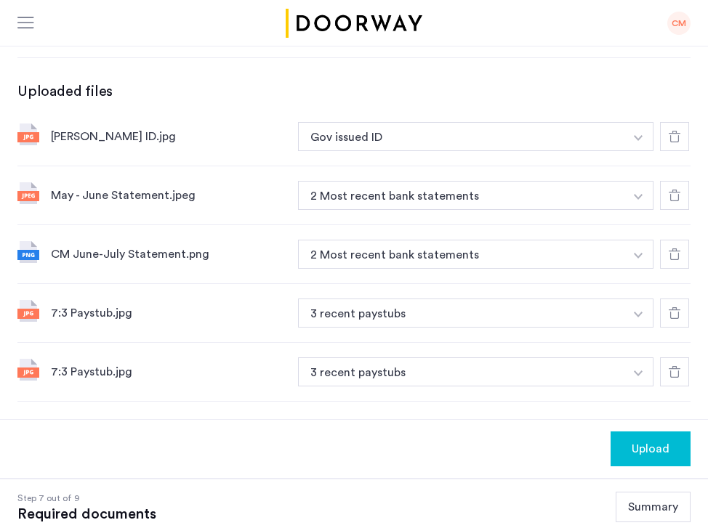
click at [671, 299] on div at bounding box center [674, 313] width 29 height 29
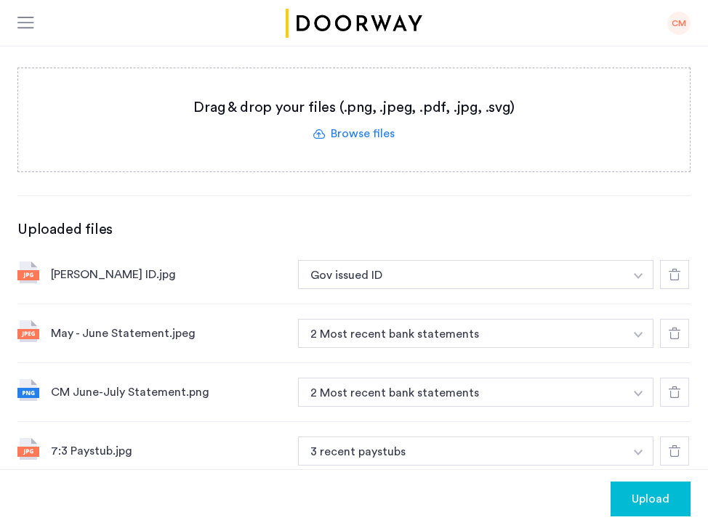
scroll to position [403, 0]
click at [368, 78] on label at bounding box center [353, 120] width 671 height 103
click at [0, 0] on input "file" at bounding box center [0, 0] width 0 height 0
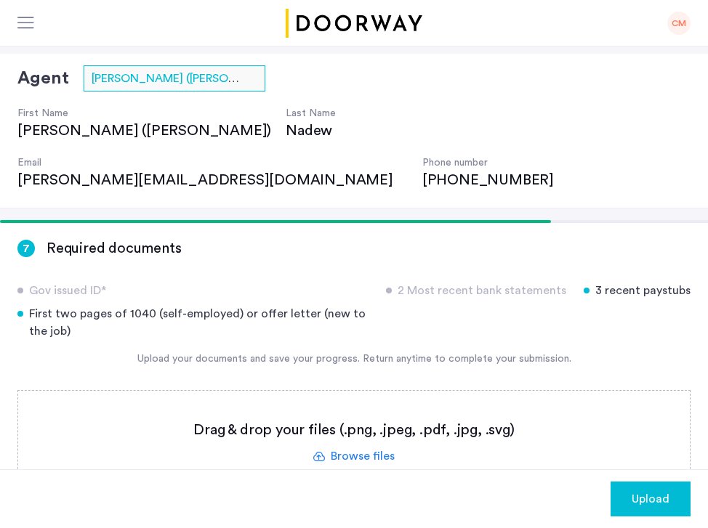
scroll to position [61, 0]
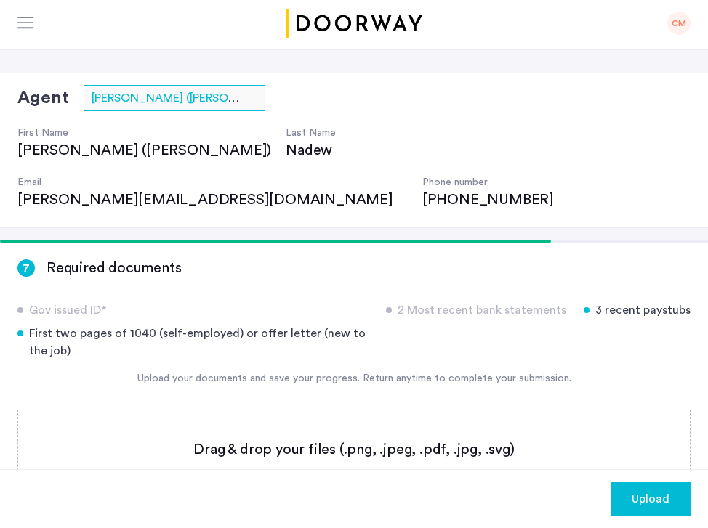
click at [353, 240] on span at bounding box center [275, 241] width 551 height 3
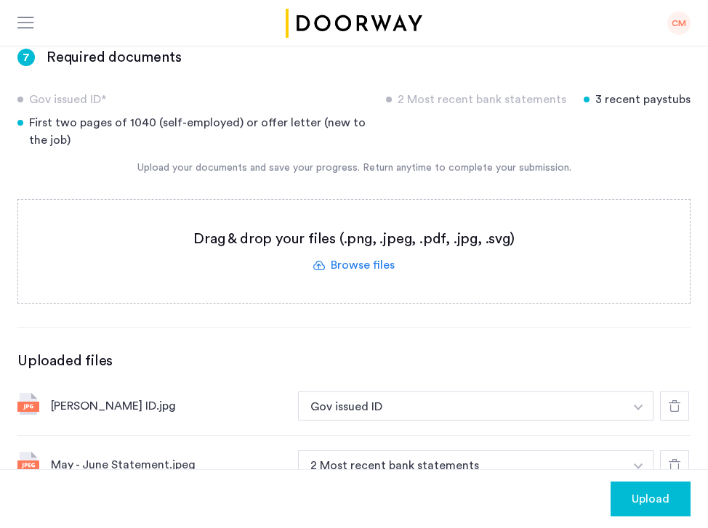
scroll to position [280, 0]
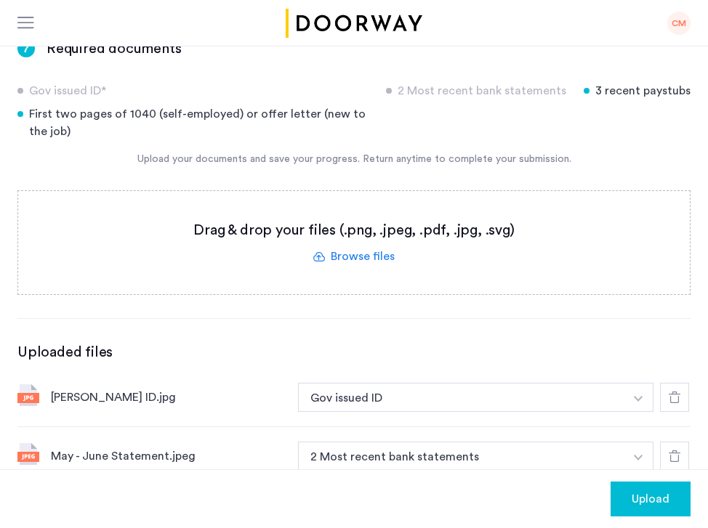
click at [371, 211] on label at bounding box center [353, 242] width 671 height 103
click at [0, 0] on input "file" at bounding box center [0, 0] width 0 height 0
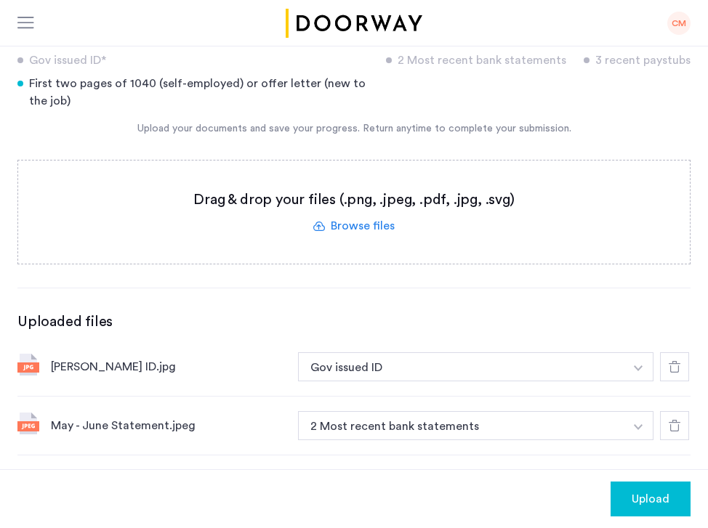
scroll to position [363, 0]
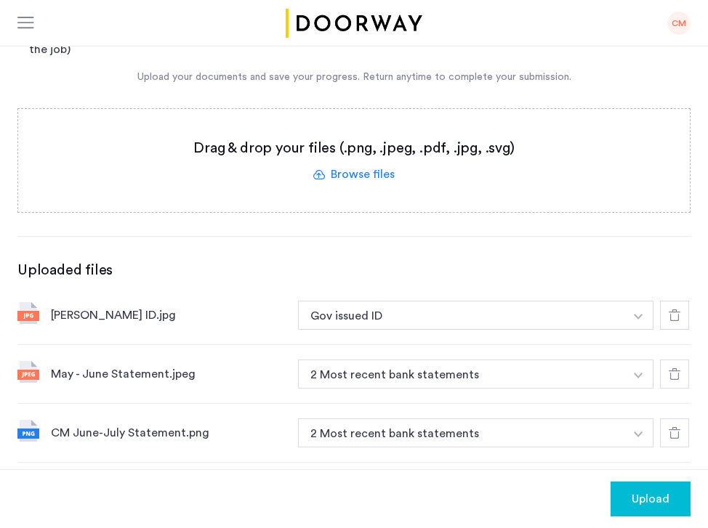
click at [360, 122] on label at bounding box center [353, 160] width 671 height 103
click at [0, 0] on input "file" at bounding box center [0, 0] width 0 height 0
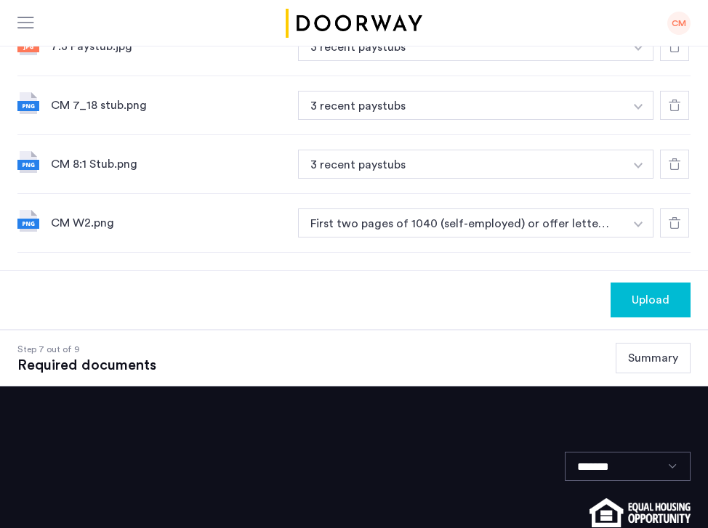
scroll to position [820, 0]
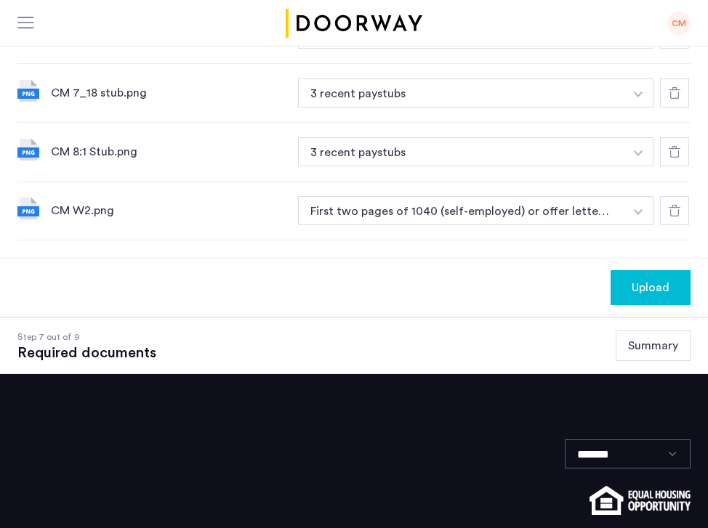
click at [644, 279] on span "Upload" at bounding box center [650, 287] width 38 height 17
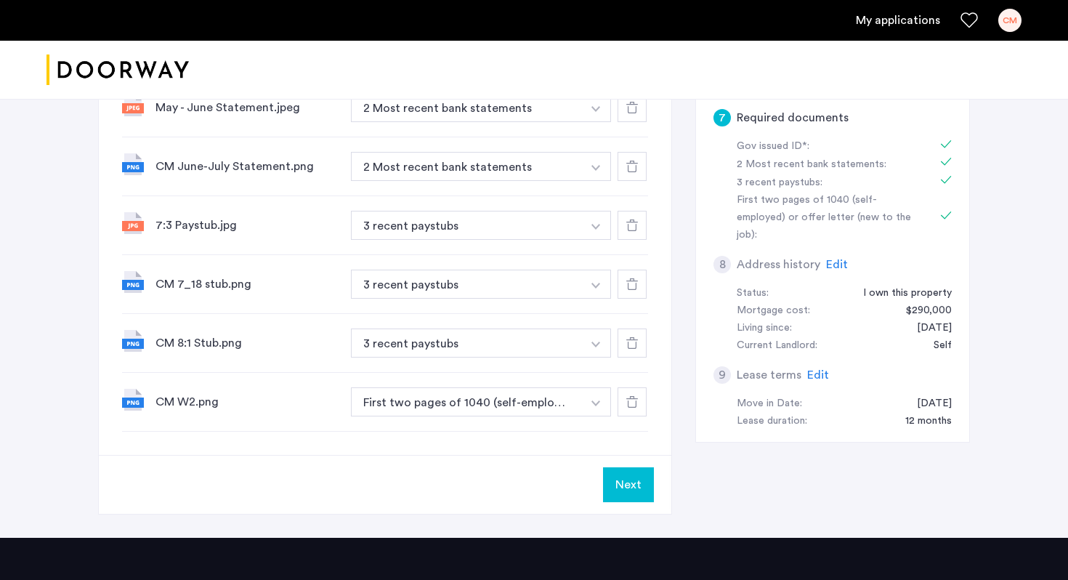
scroll to position [671, 0]
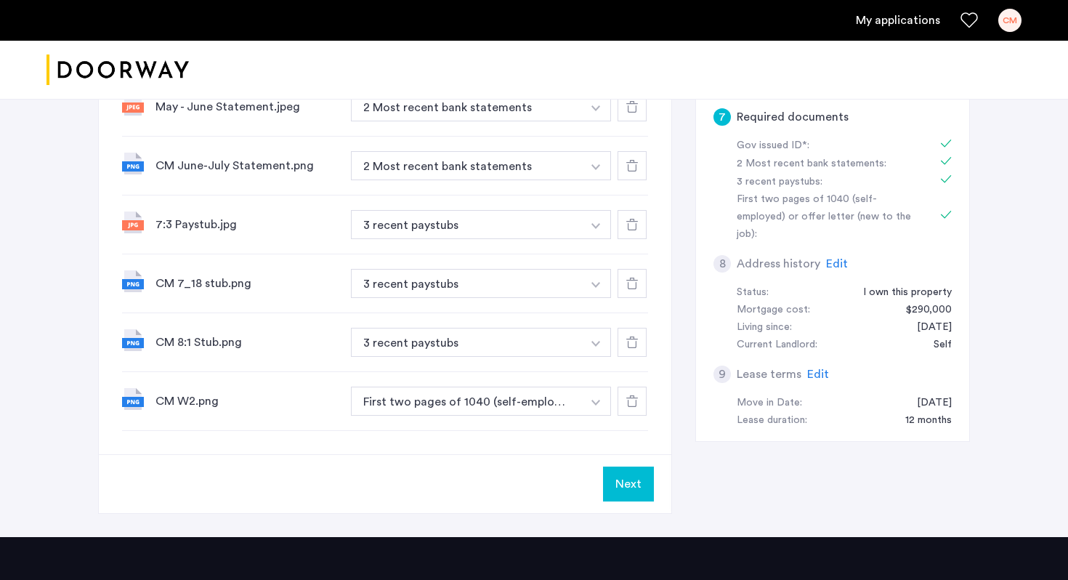
click at [627, 466] on button "Next" at bounding box center [628, 483] width 51 height 35
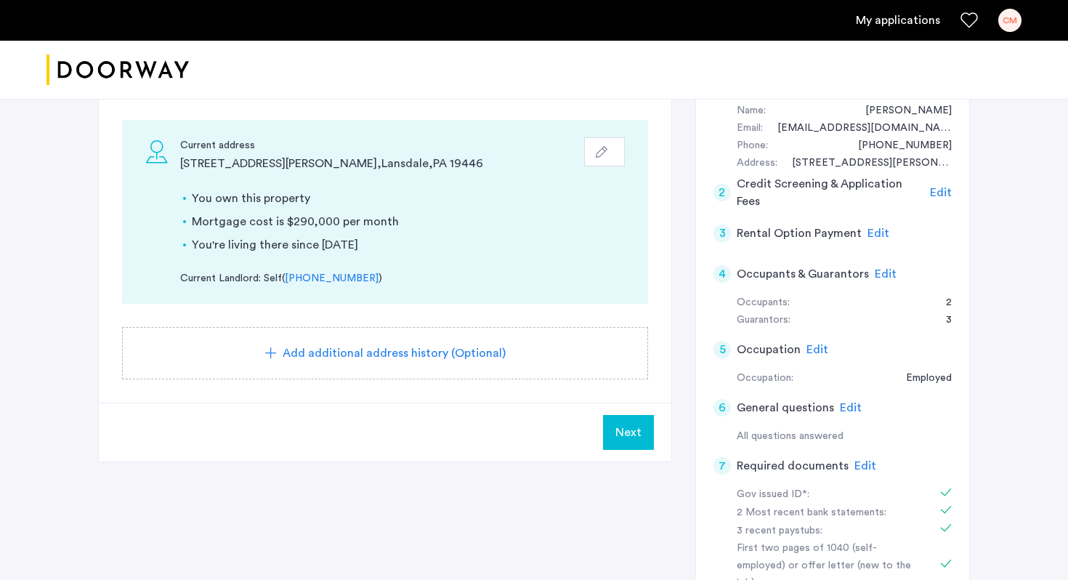
scroll to position [310, 0]
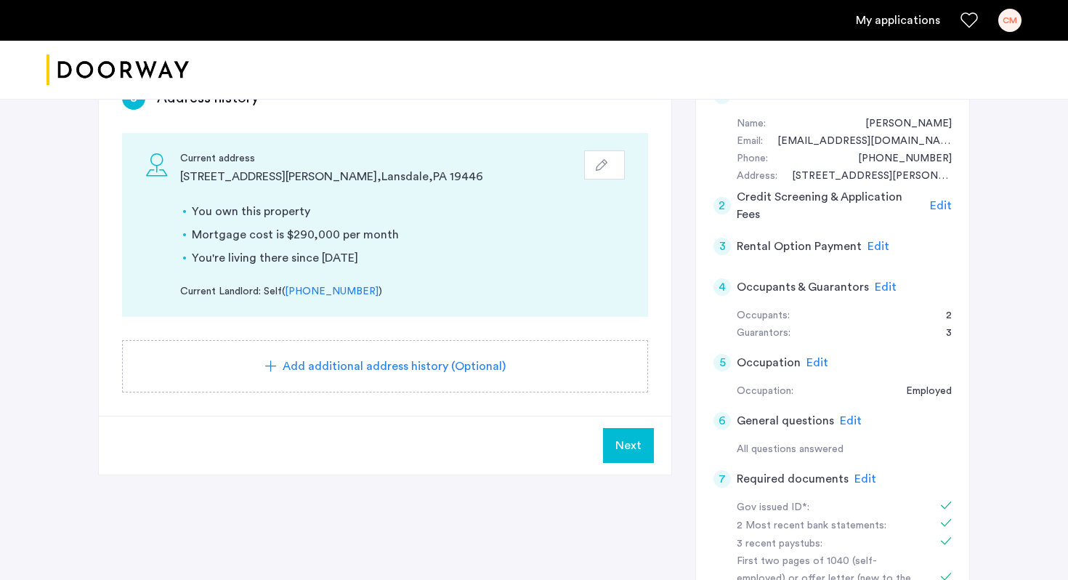
click at [635, 437] on span "Next" at bounding box center [628, 445] width 26 height 17
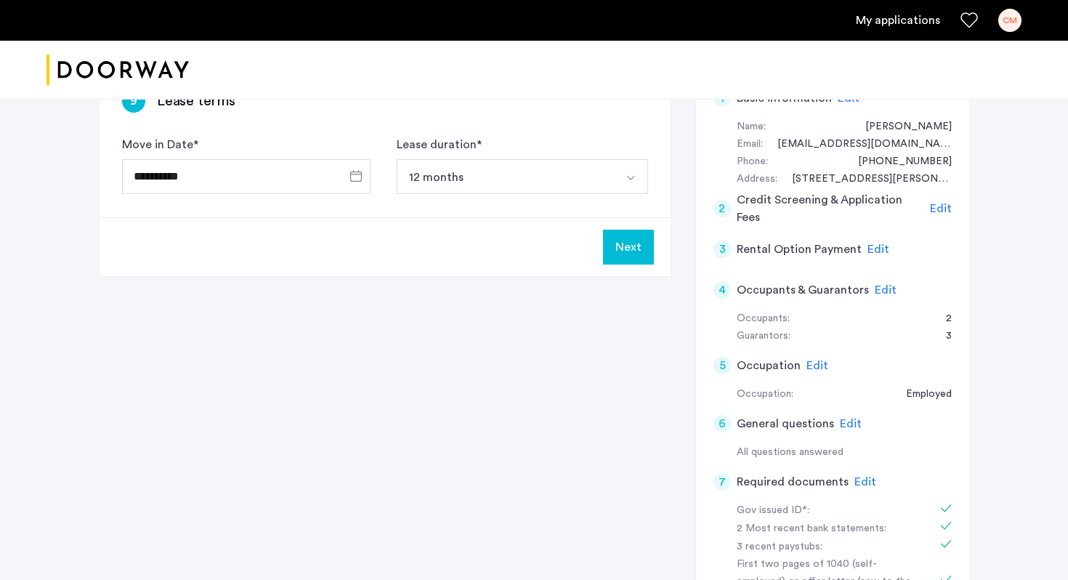
scroll to position [246, 0]
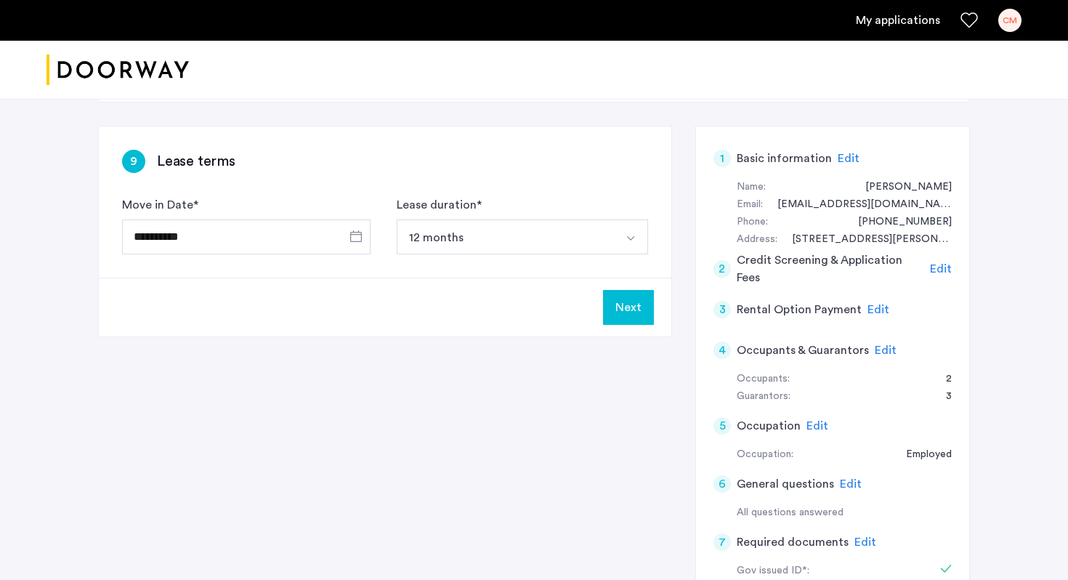
click at [636, 290] on button "Next" at bounding box center [628, 307] width 51 height 35
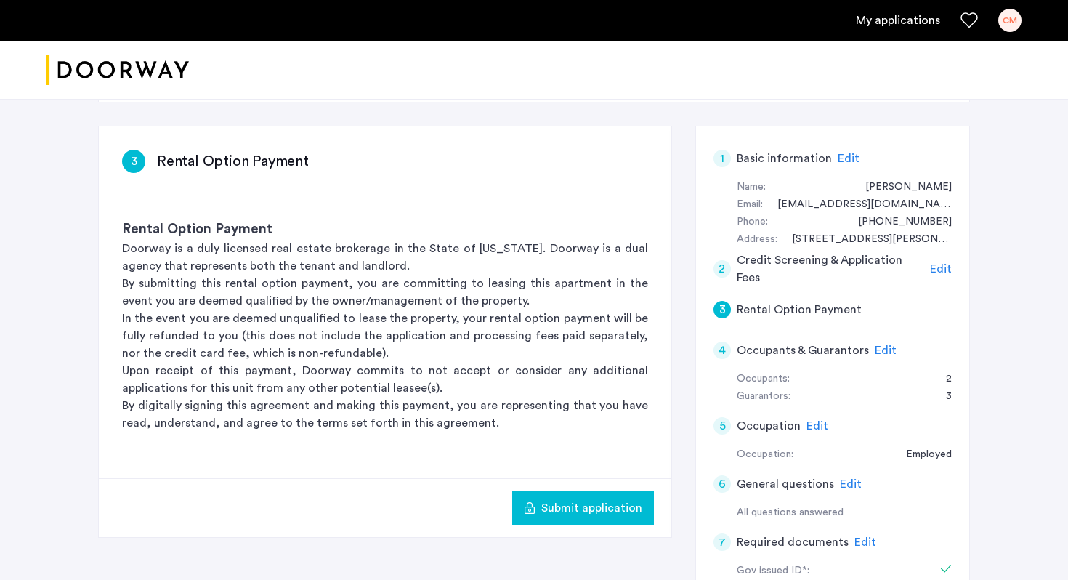
scroll to position [0, 0]
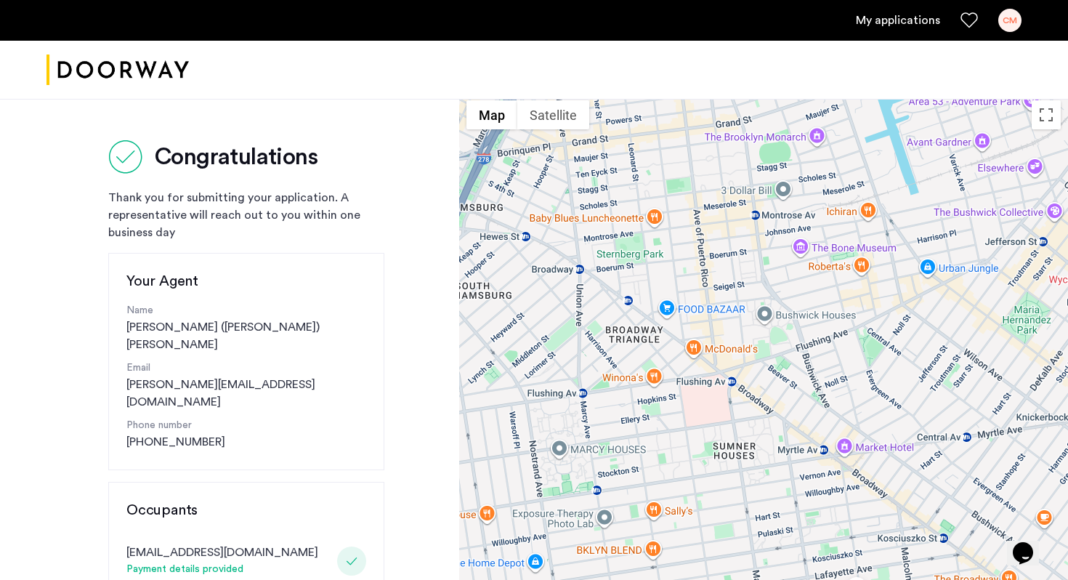
drag, startPoint x: 609, startPoint y: 322, endPoint x: 697, endPoint y: 316, distance: 88.8
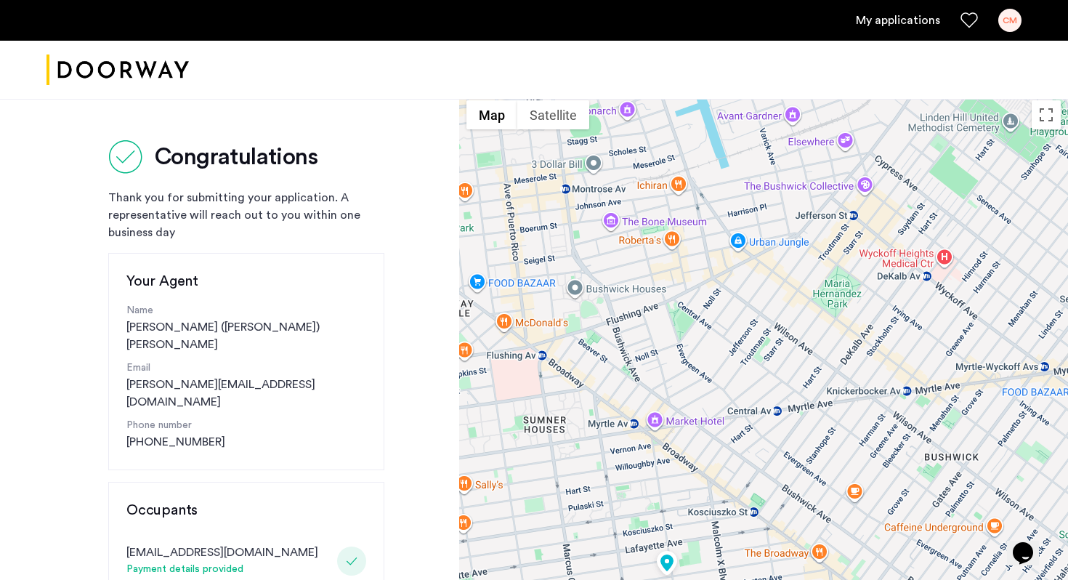
drag, startPoint x: 692, startPoint y: 240, endPoint x: 501, endPoint y: 217, distance: 191.8
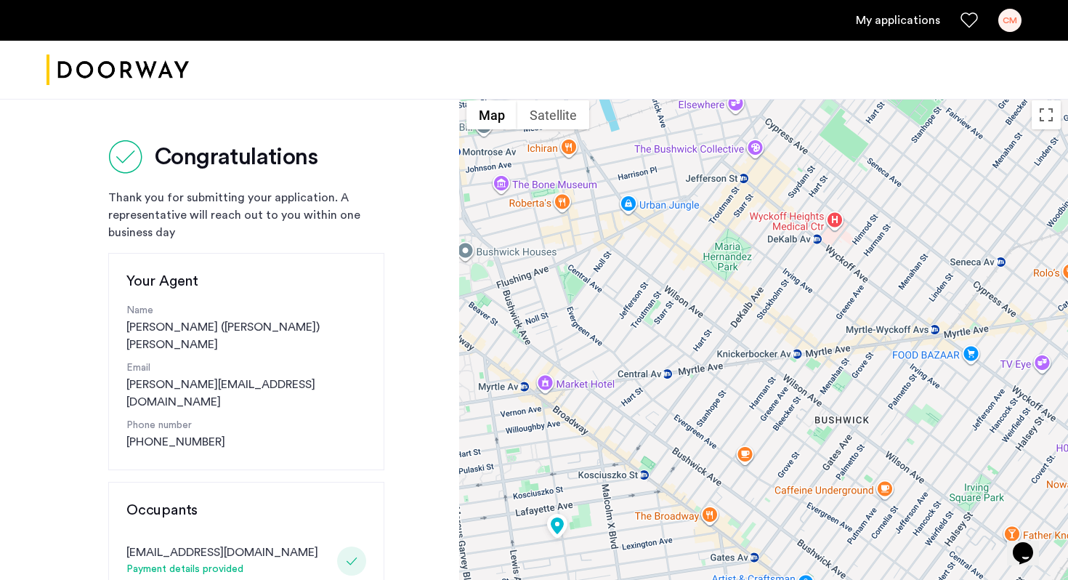
drag, startPoint x: 628, startPoint y: 333, endPoint x: 514, endPoint y: 292, distance: 121.1
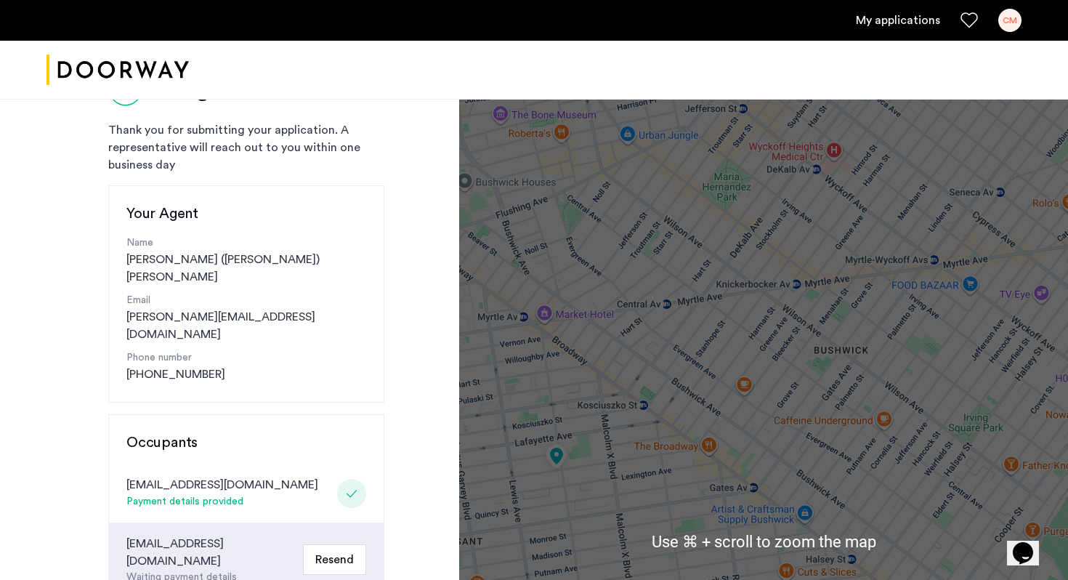
scroll to position [69, 0]
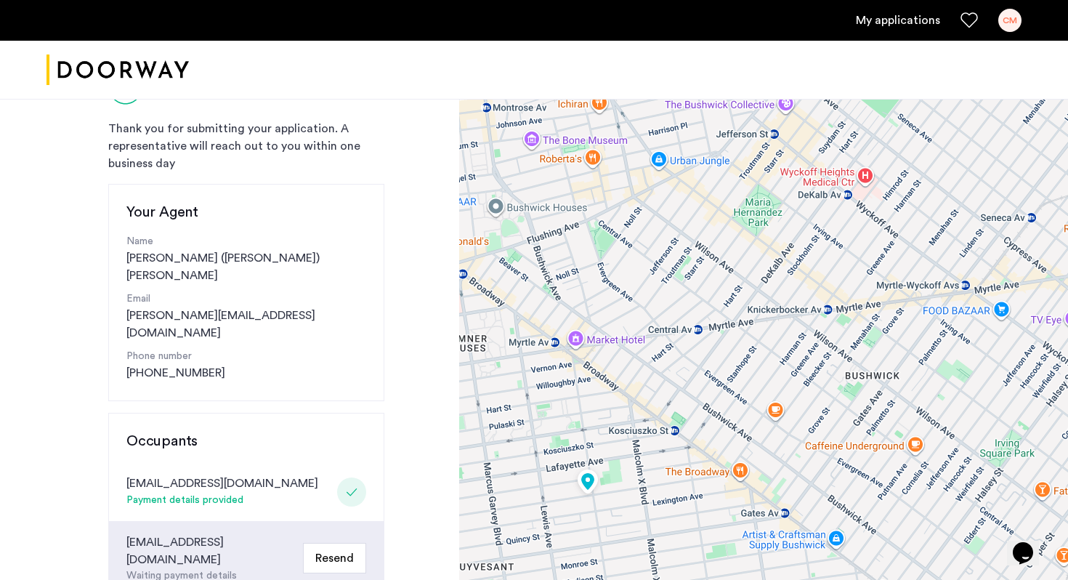
drag, startPoint x: 601, startPoint y: 310, endPoint x: 635, endPoint y: 333, distance: 41.7
click at [636, 335] on div at bounding box center [763, 540] width 609 height 1032
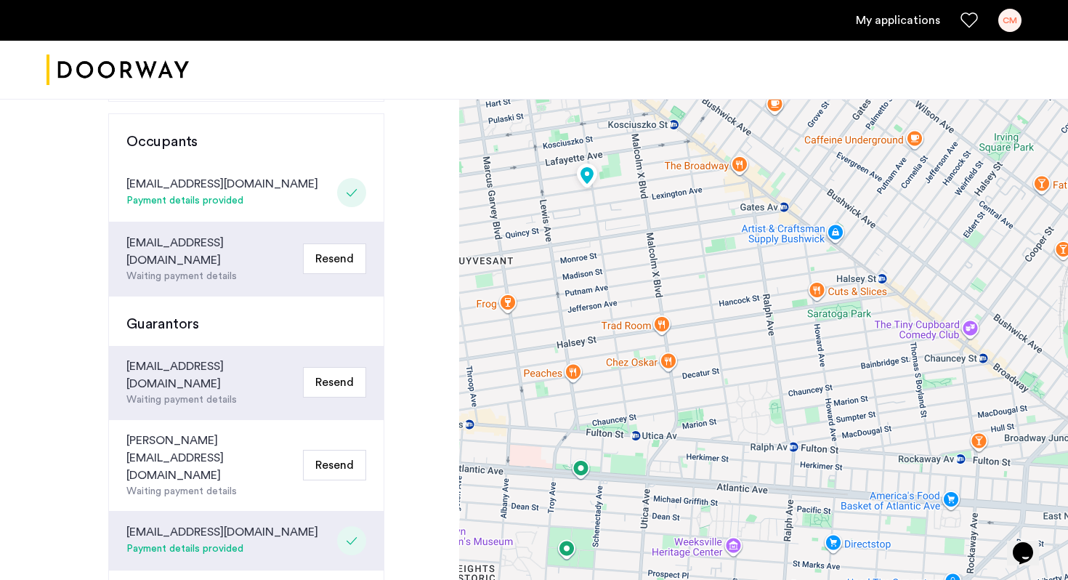
scroll to position [652, 0]
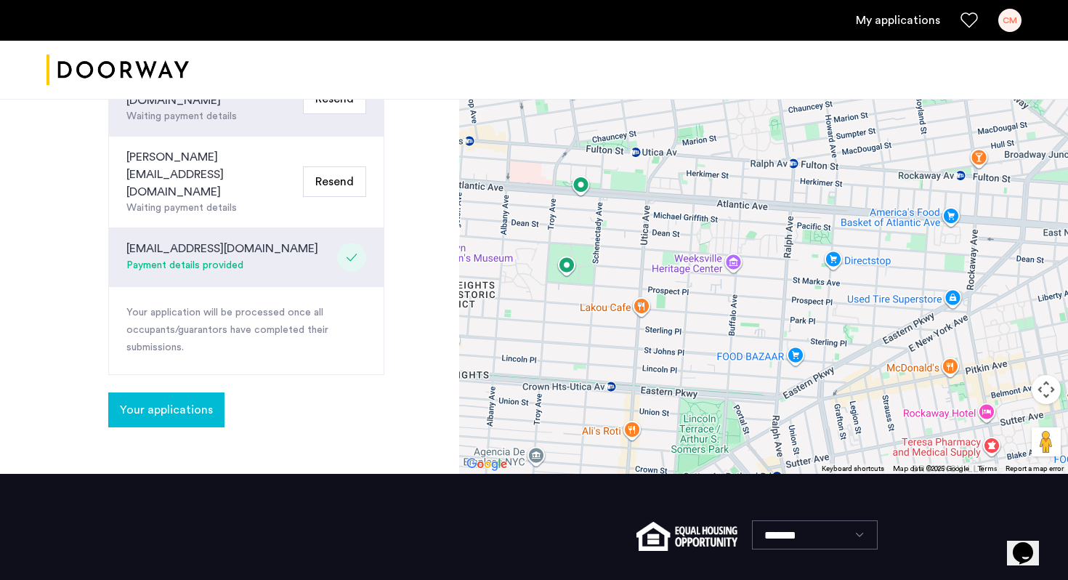
click at [182, 401] on span "Your applications" at bounding box center [166, 409] width 93 height 17
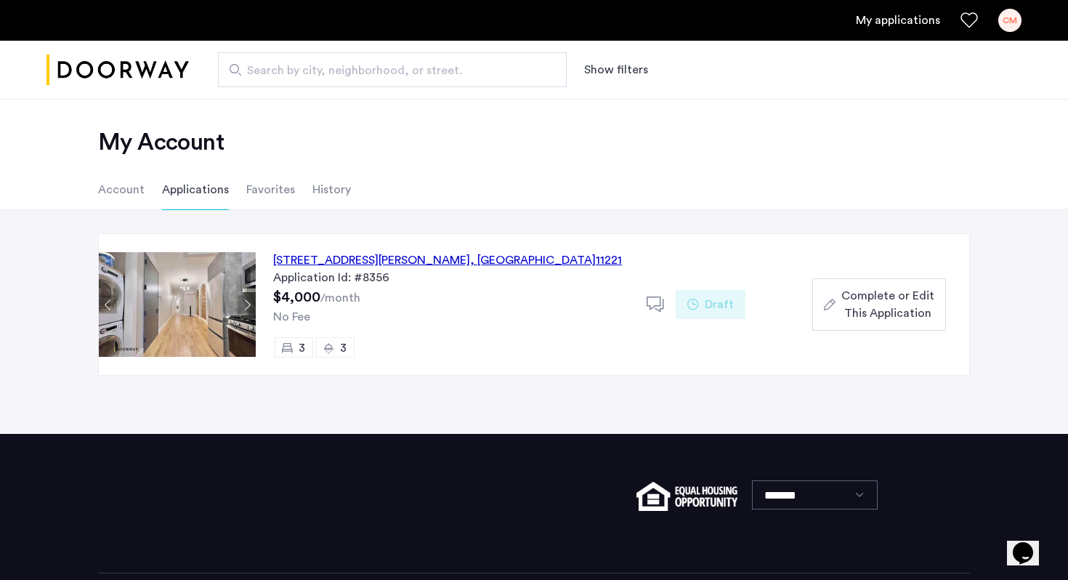
click at [506, 255] on div "856 Greene Avenue, Unit 5L, Brooklyn , NY 11221" at bounding box center [447, 259] width 349 height 17
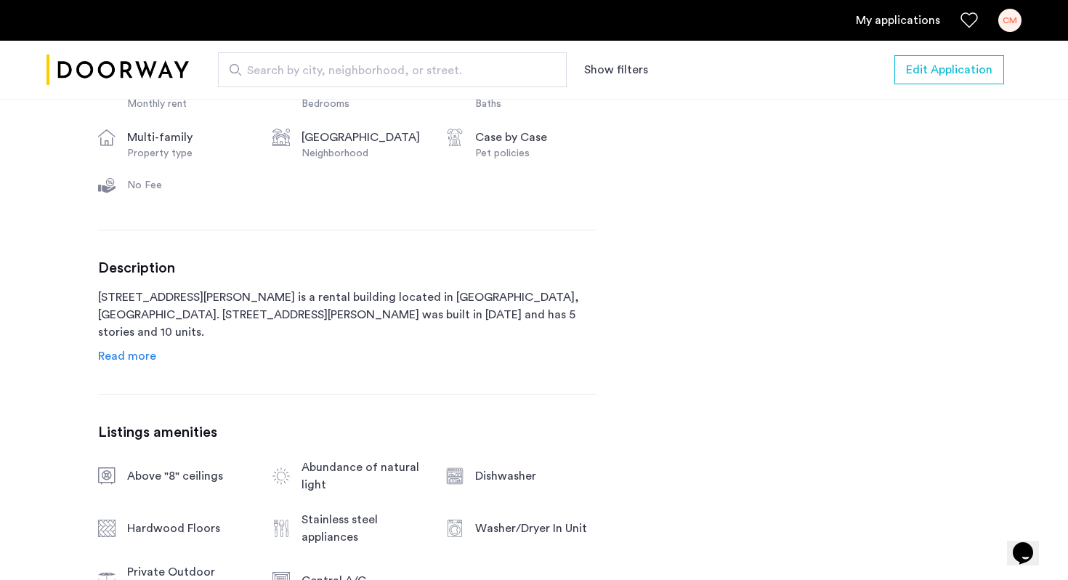
scroll to position [581, 0]
click at [145, 361] on span "Read more" at bounding box center [127, 355] width 58 height 12
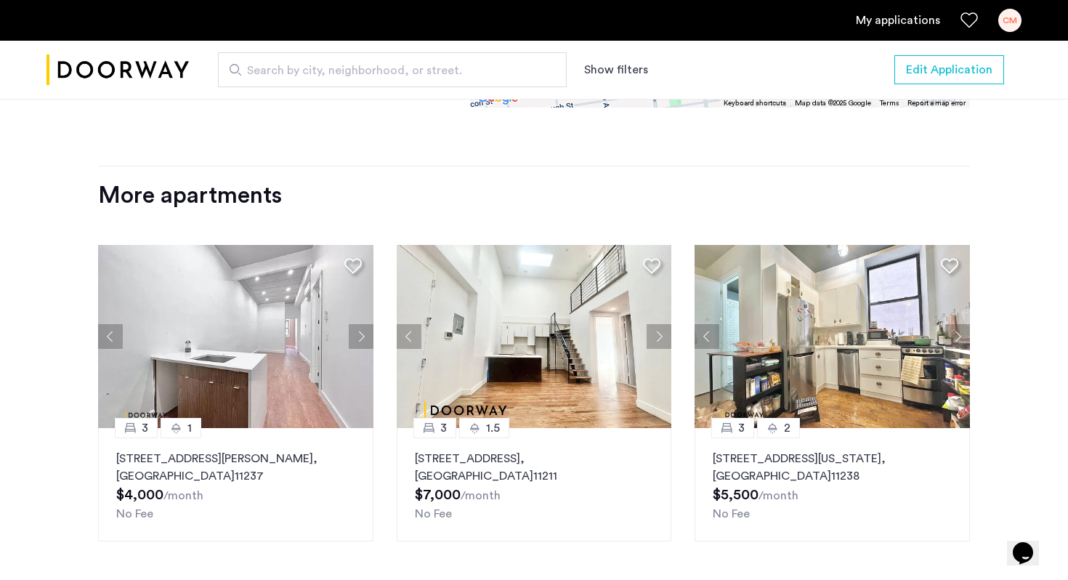
scroll to position [1894, 0]
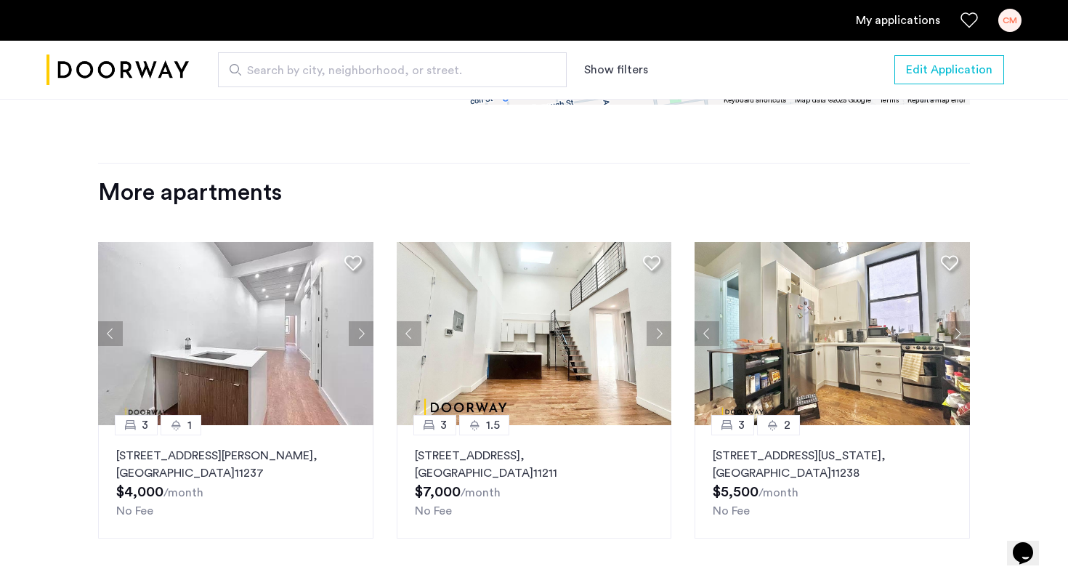
click at [365, 321] on button "Next apartment" at bounding box center [361, 333] width 25 height 25
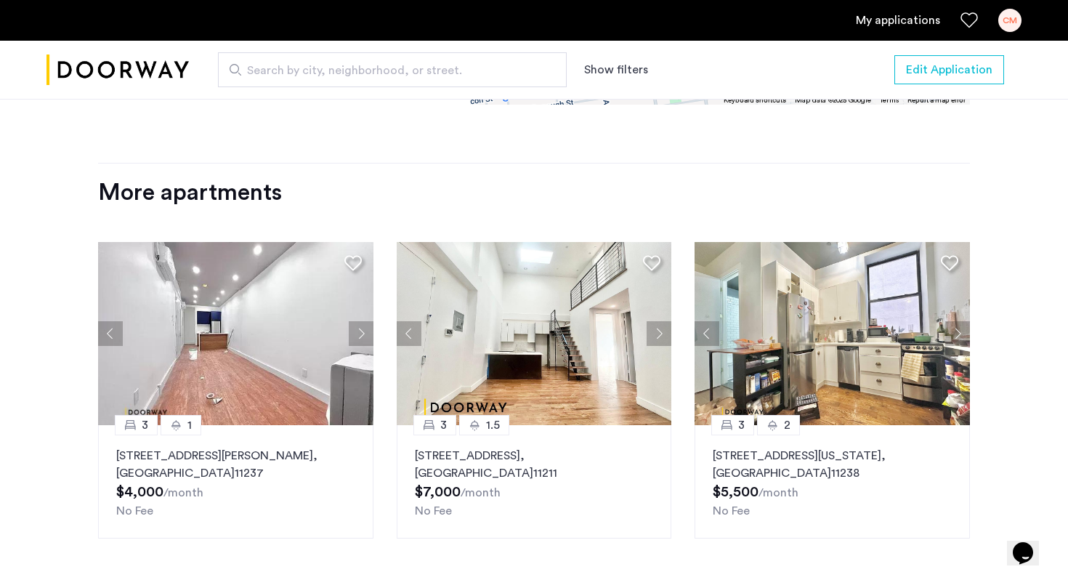
click at [365, 321] on button "Next apartment" at bounding box center [361, 333] width 25 height 25
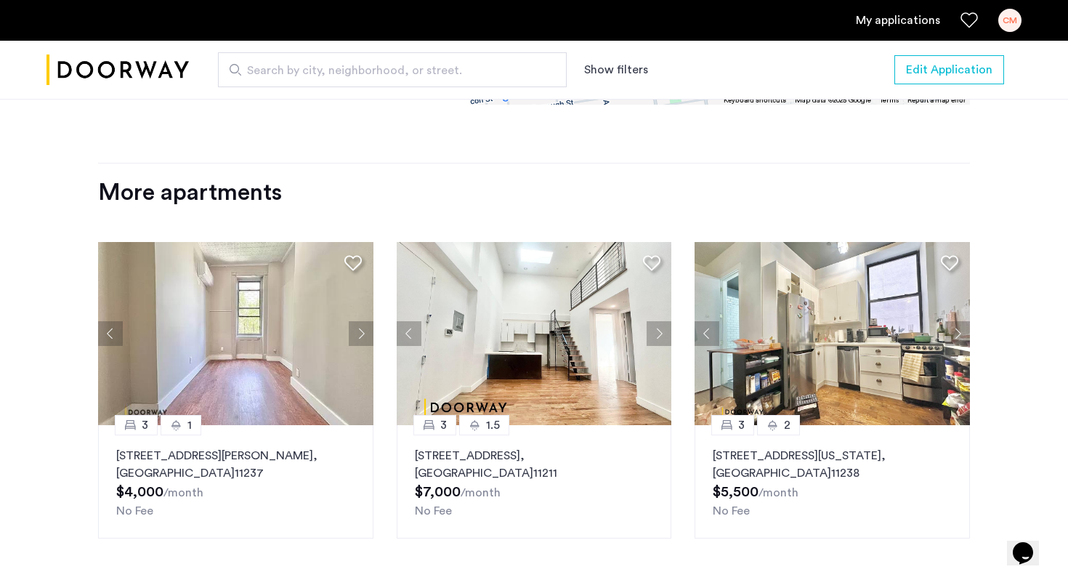
click at [365, 321] on button "Next apartment" at bounding box center [361, 333] width 25 height 25
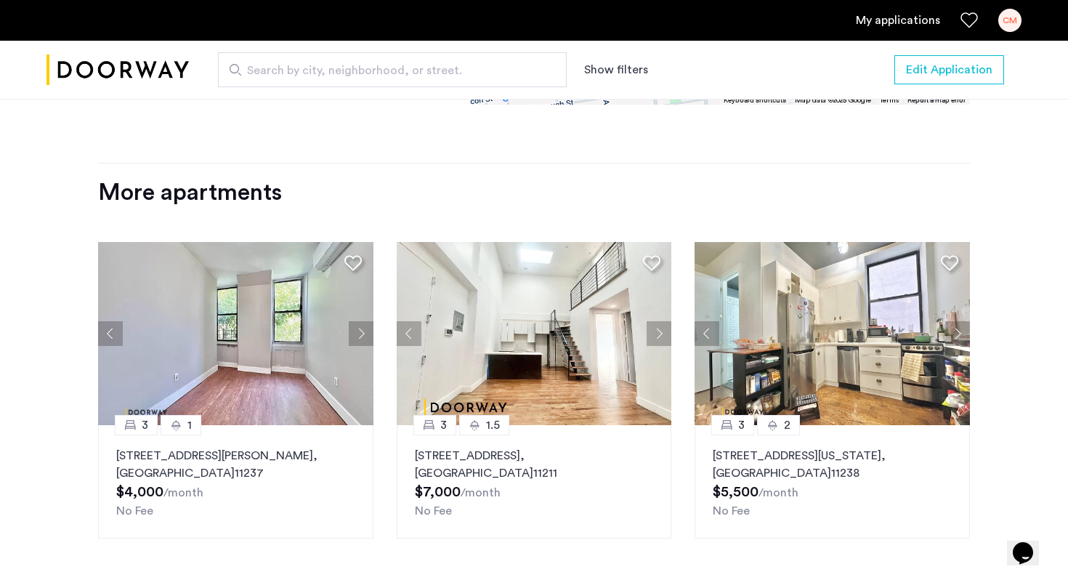
click at [365, 321] on button "Next apartment" at bounding box center [361, 333] width 25 height 25
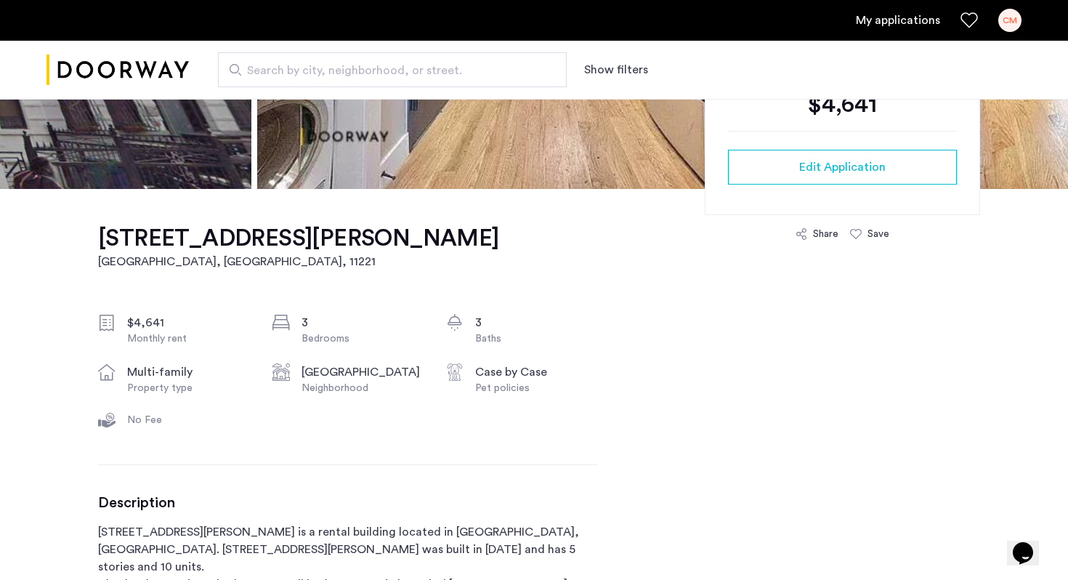
scroll to position [0, 0]
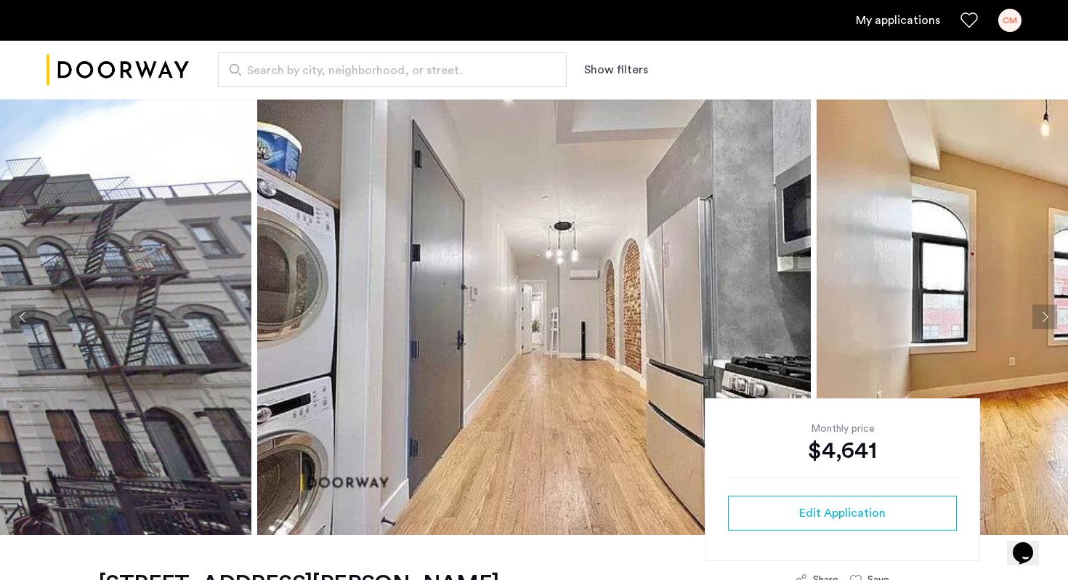
click at [889, 22] on link "My applications" at bounding box center [898, 20] width 84 height 17
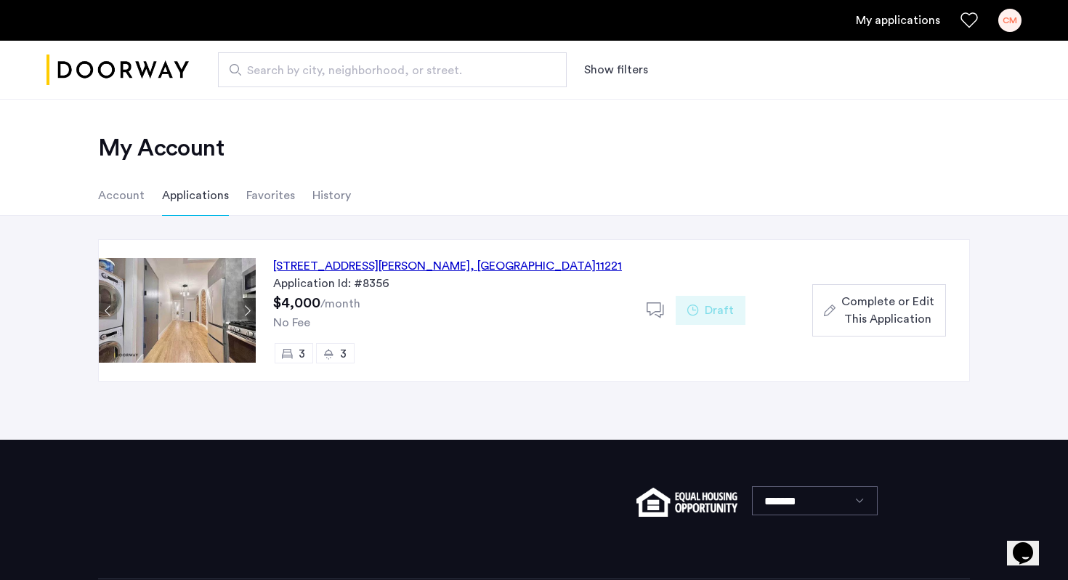
click at [1008, 16] on div "CM" at bounding box center [1009, 20] width 23 height 23
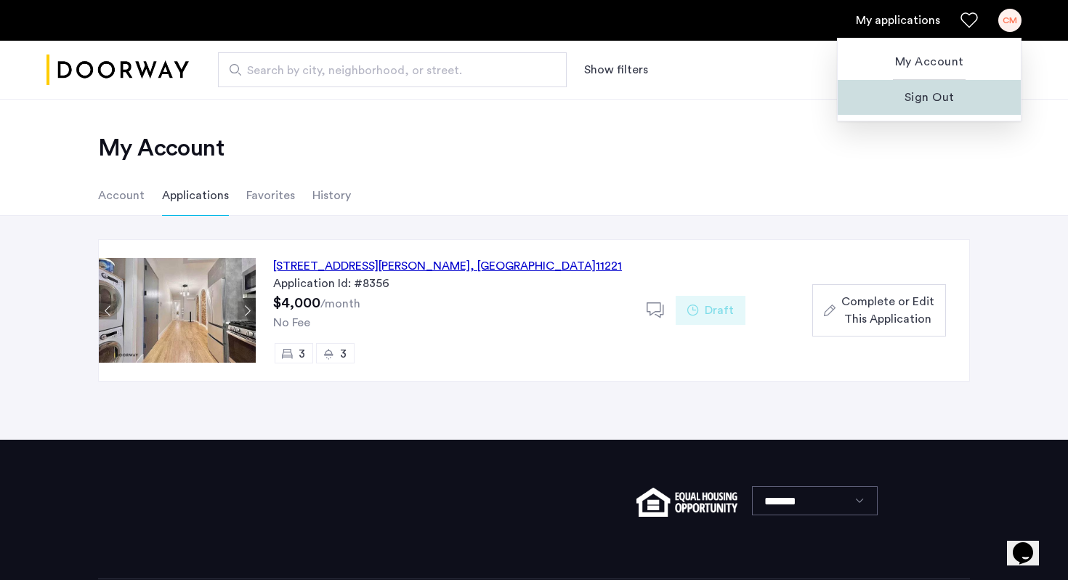
click at [926, 105] on span "Sign Out" at bounding box center [929, 97] width 160 height 17
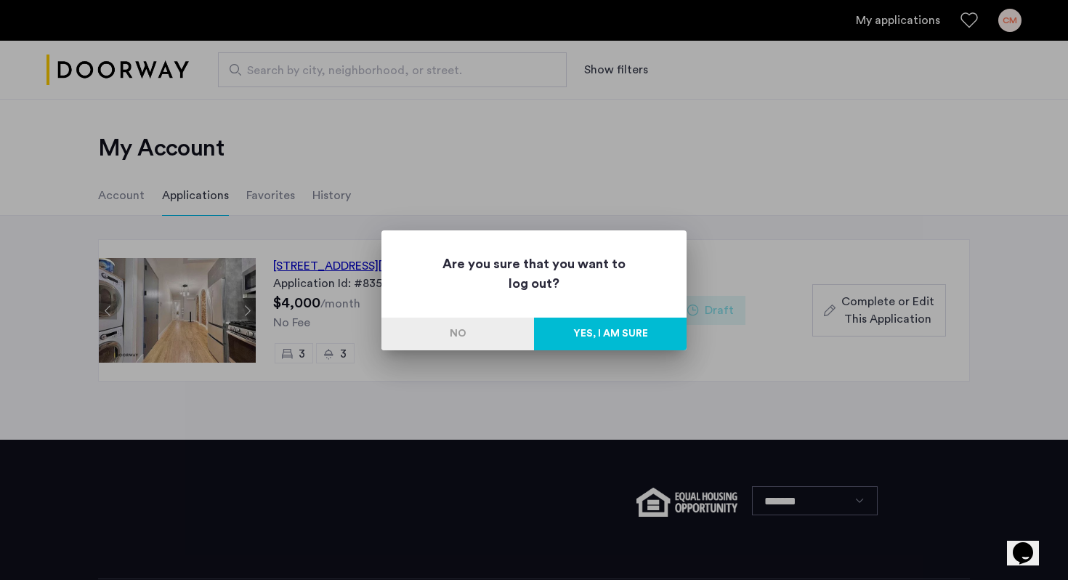
click at [628, 345] on button "Yes, I am sure" at bounding box center [610, 333] width 153 height 33
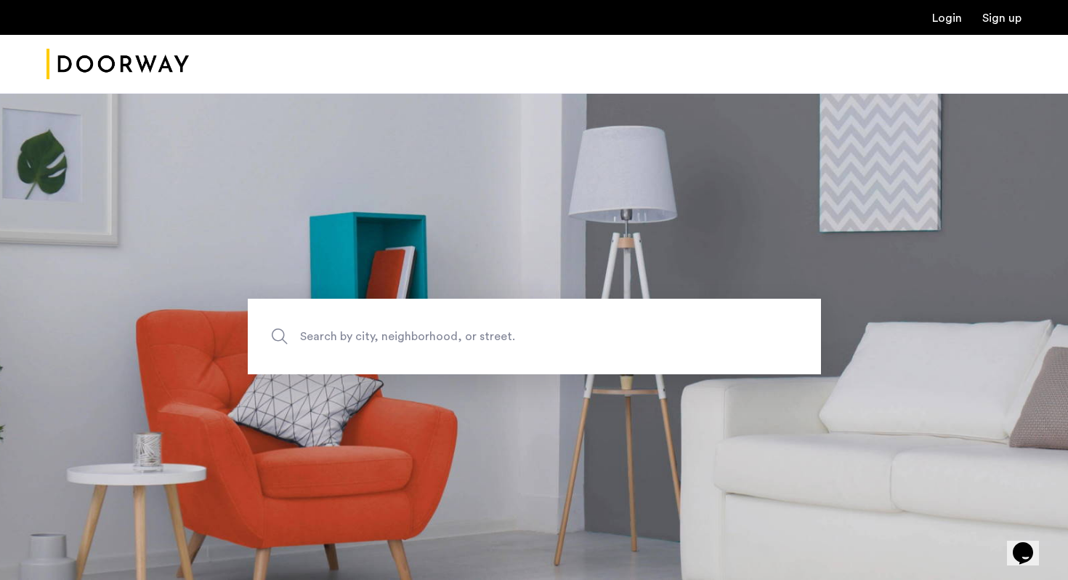
click at [943, 17] on link "Login" at bounding box center [947, 18] width 30 height 12
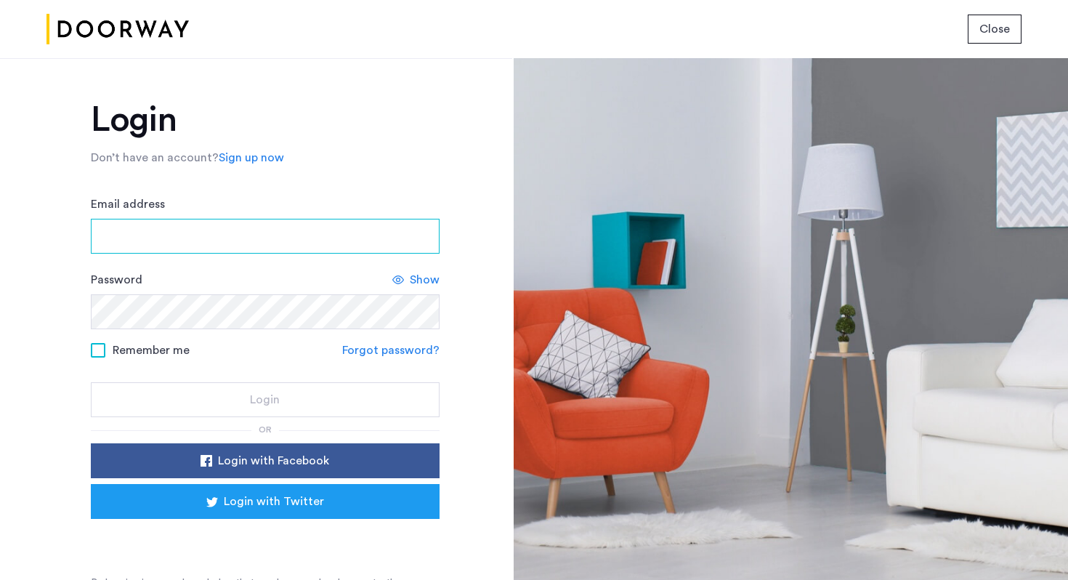
click at [153, 249] on input "Email address" at bounding box center [265, 236] width 349 height 35
type input "**********"
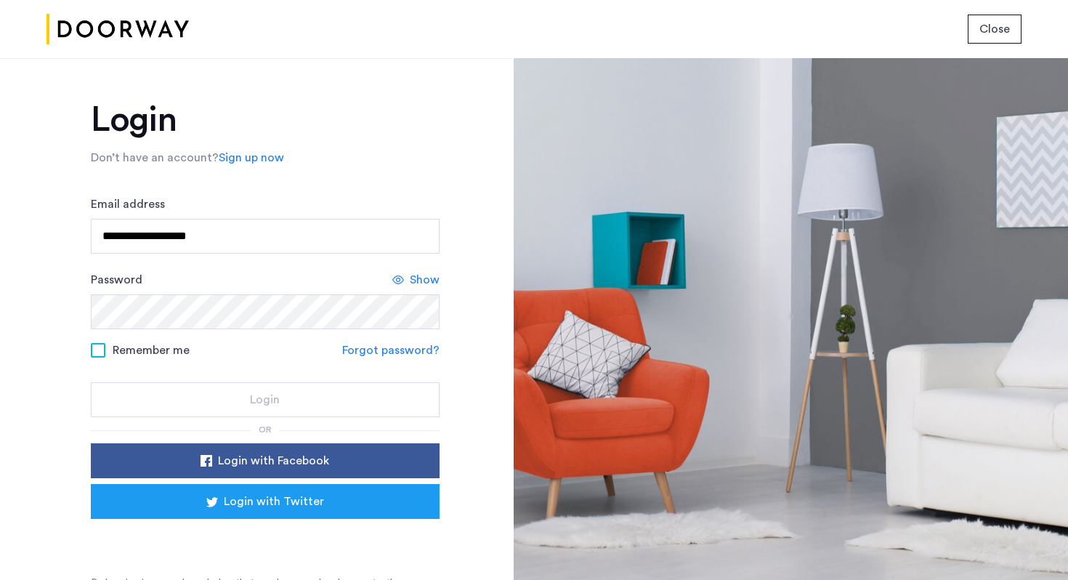
click at [165, 288] on div "Password Show" at bounding box center [265, 300] width 349 height 58
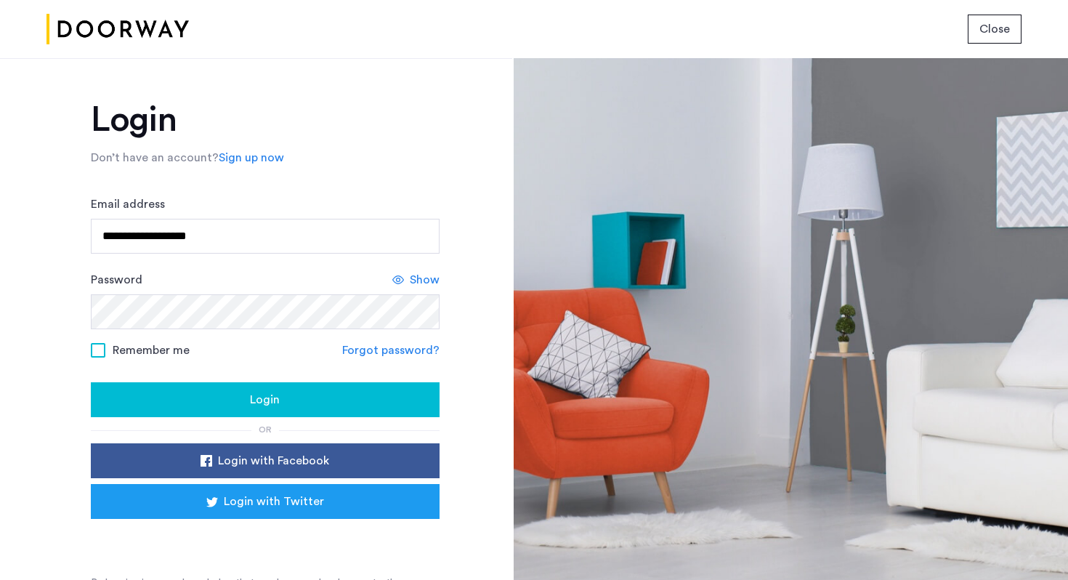
click at [421, 277] on span "Show" at bounding box center [425, 279] width 30 height 17
click at [243, 397] on div "Login" at bounding box center [264, 399] width 325 height 17
